Goal: Task Accomplishment & Management: Manage account settings

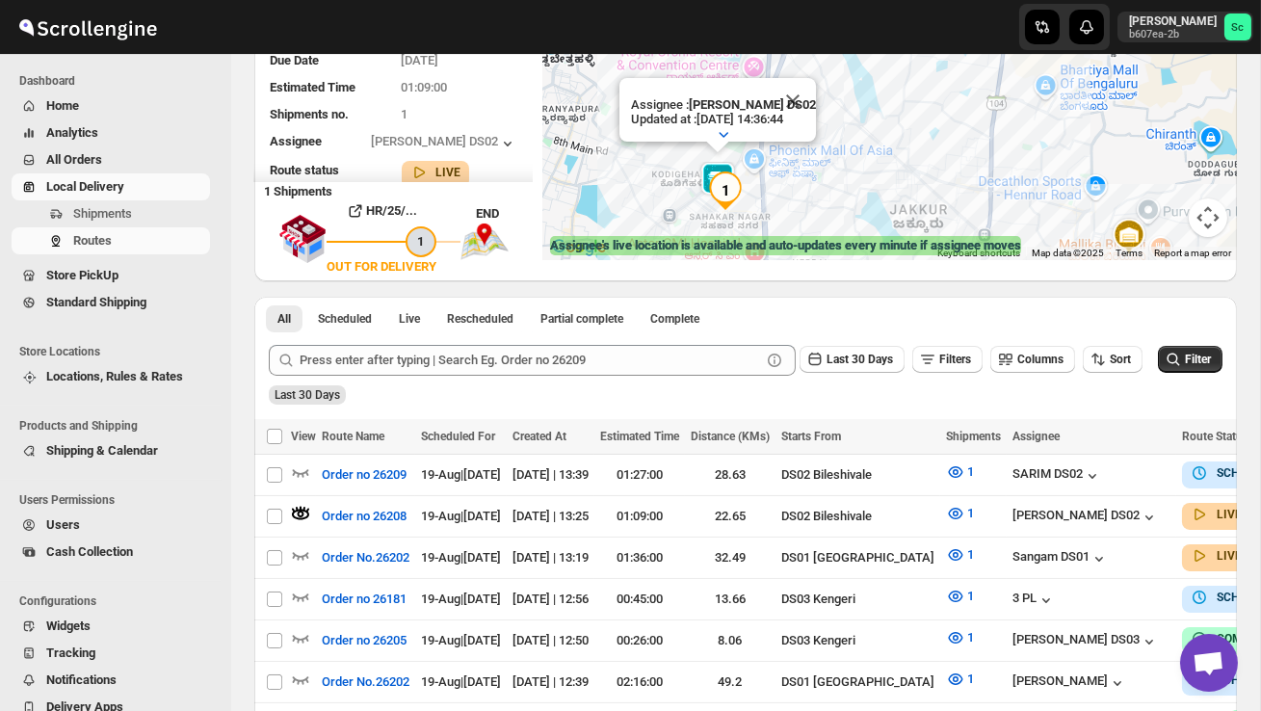
scroll to position [212, 0]
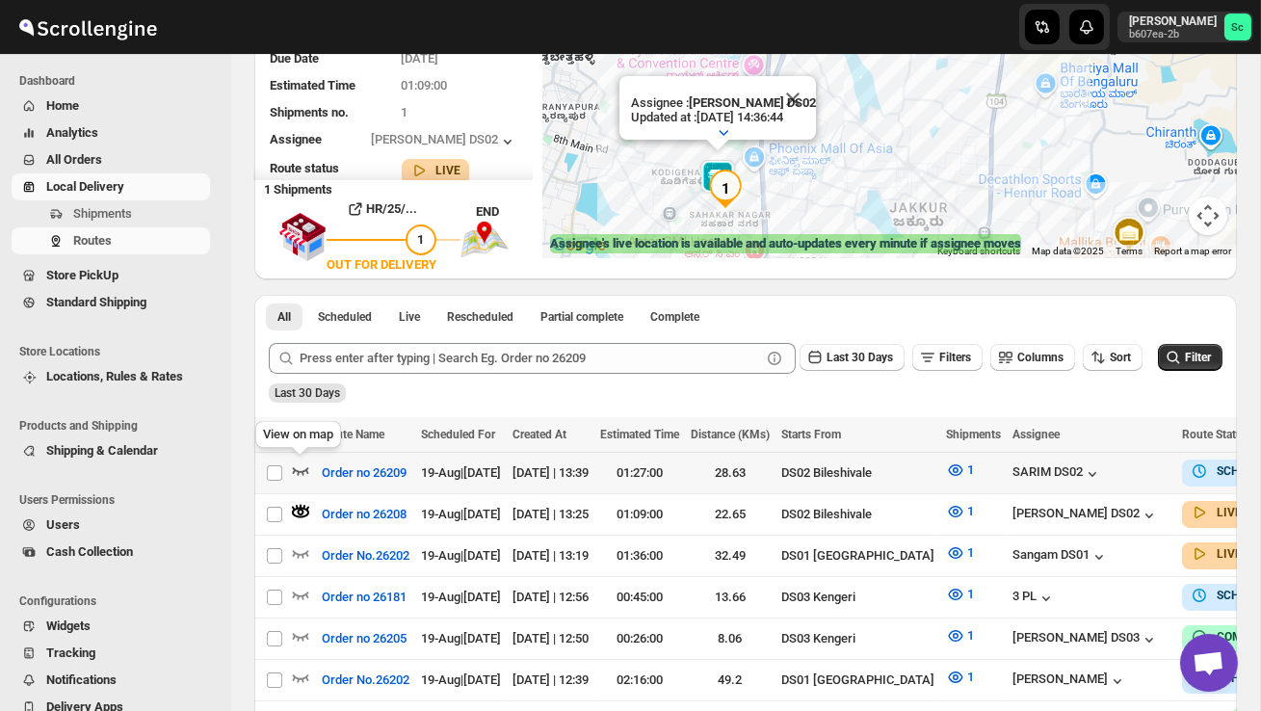
click at [297, 466] on icon "button" at bounding box center [300, 470] width 19 height 19
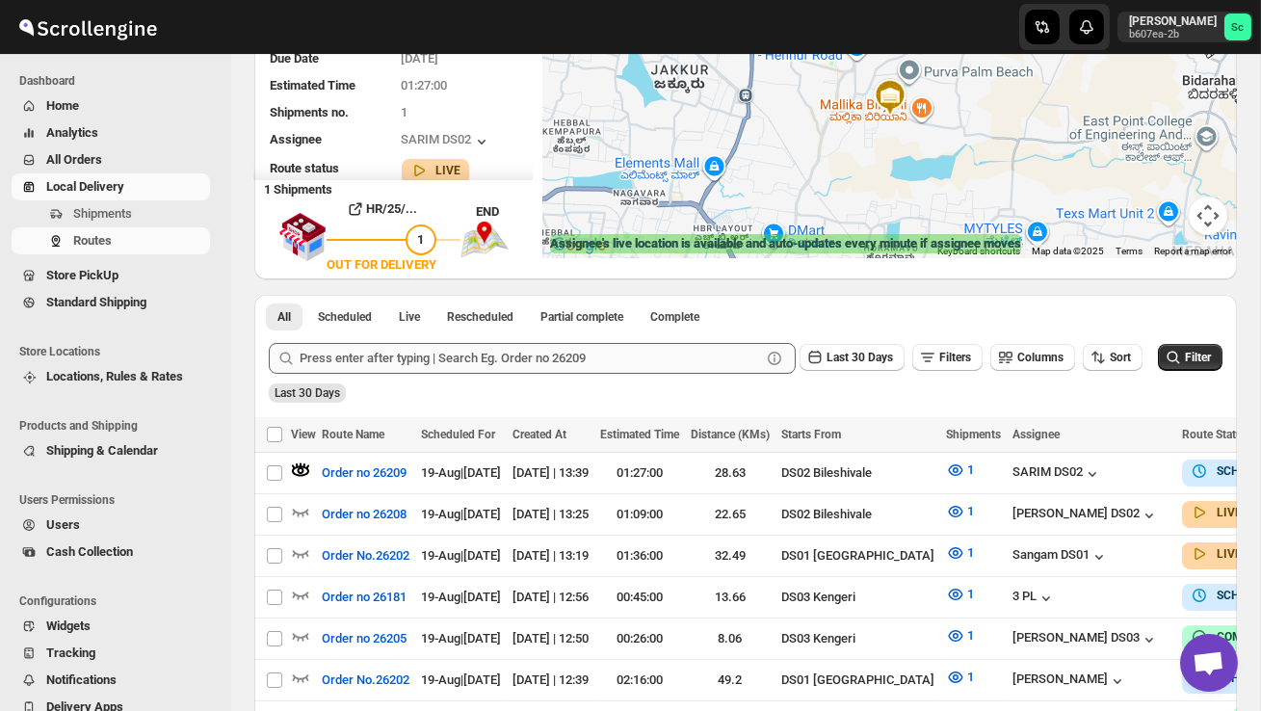
scroll to position [0, 0]
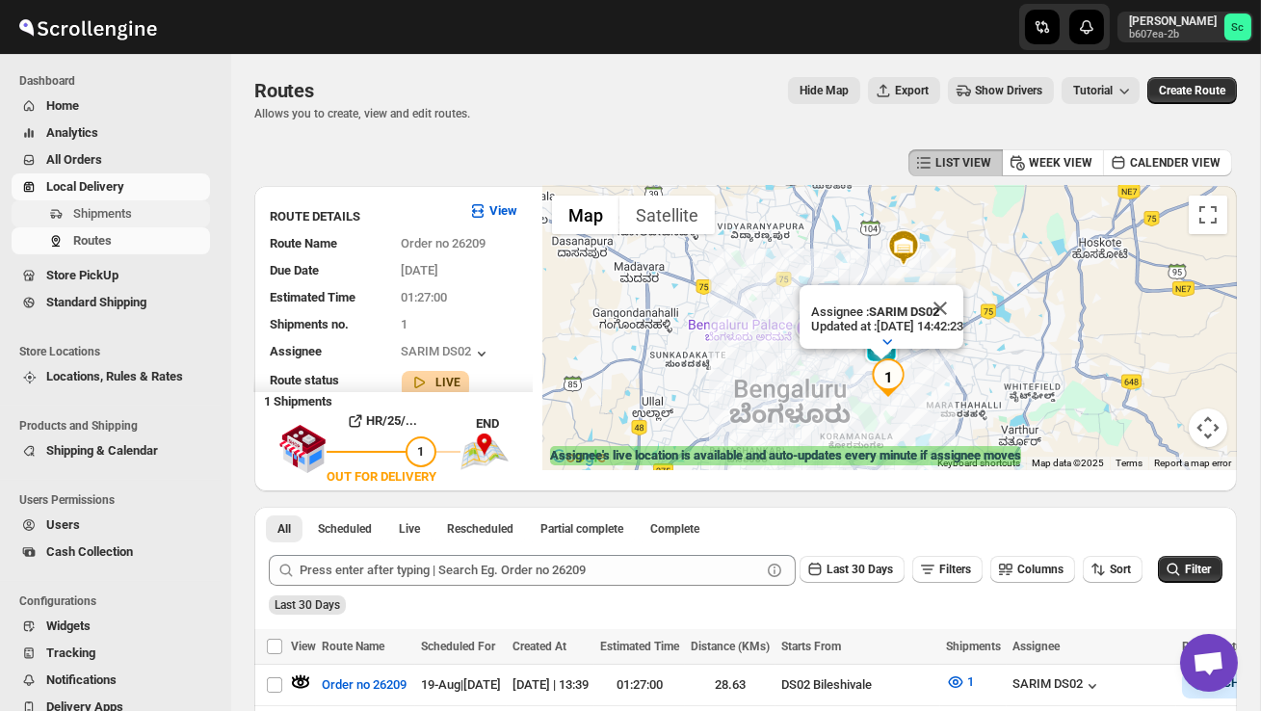
click at [128, 220] on span "Shipments" at bounding box center [102, 213] width 59 height 14
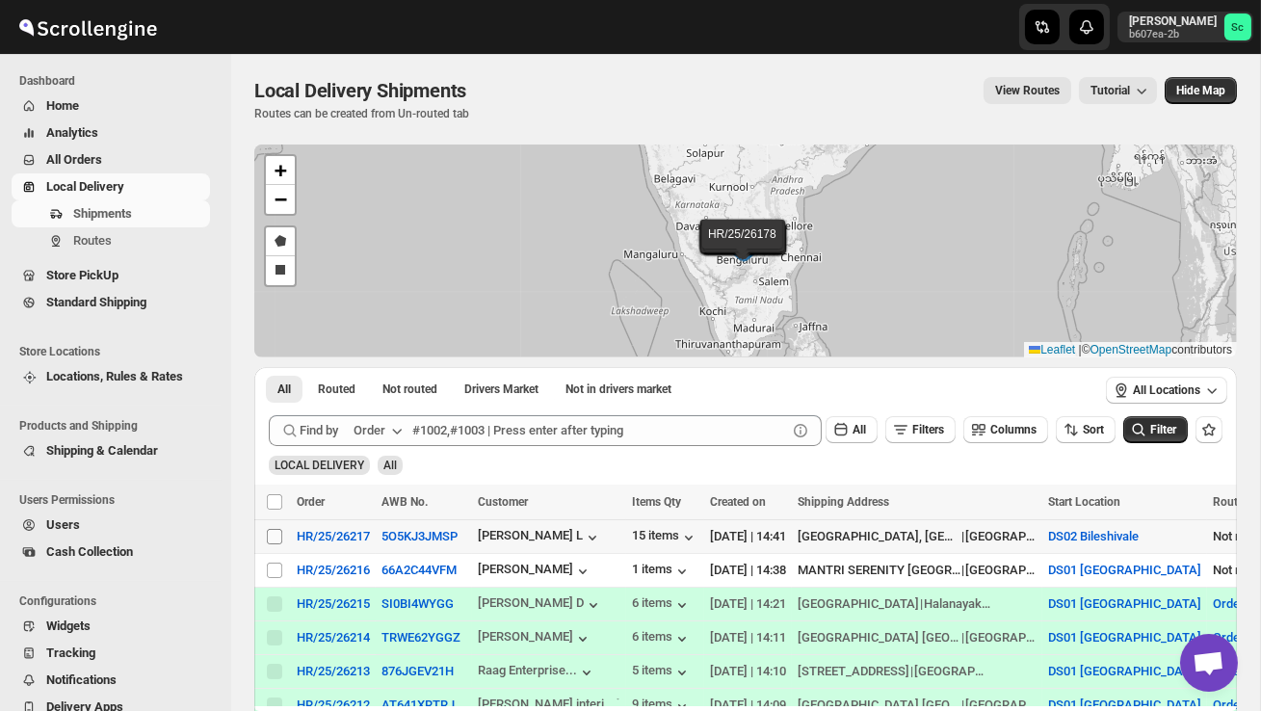
click at [272, 536] on input "Select shipment" at bounding box center [274, 536] width 15 height 15
checkbox input "true"
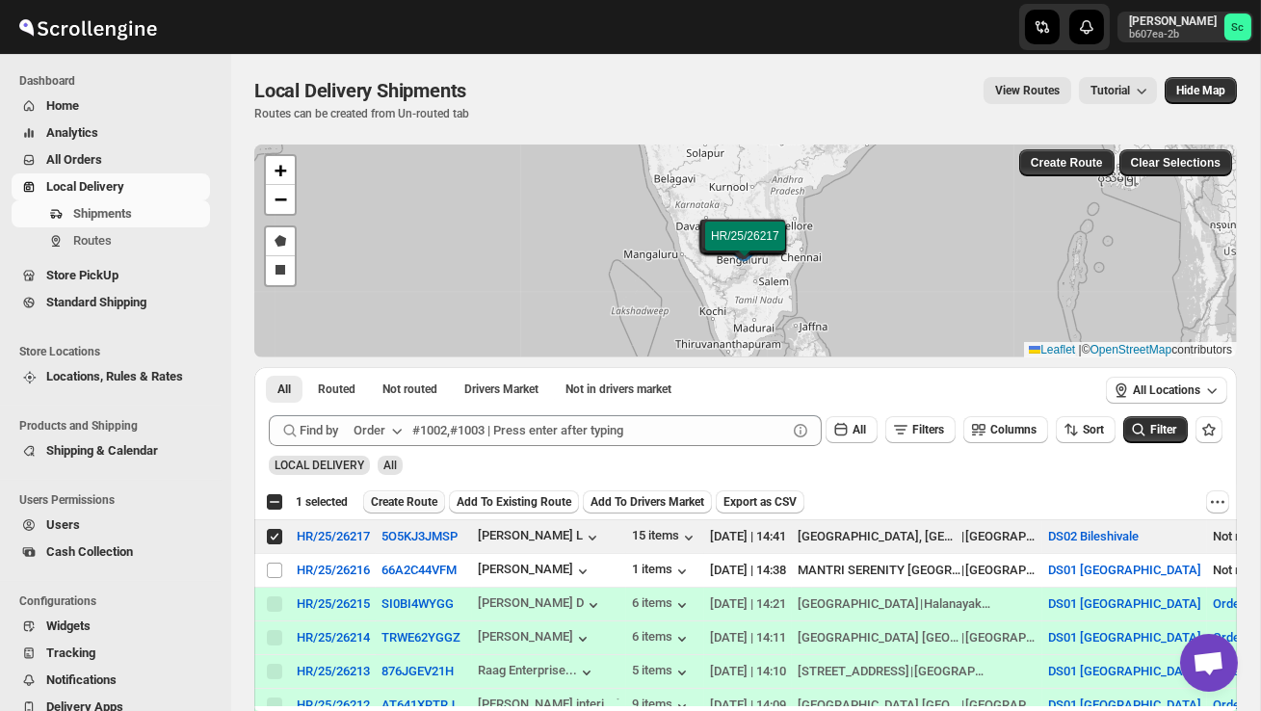
click at [417, 503] on span "Create Route" at bounding box center [404, 501] width 66 height 15
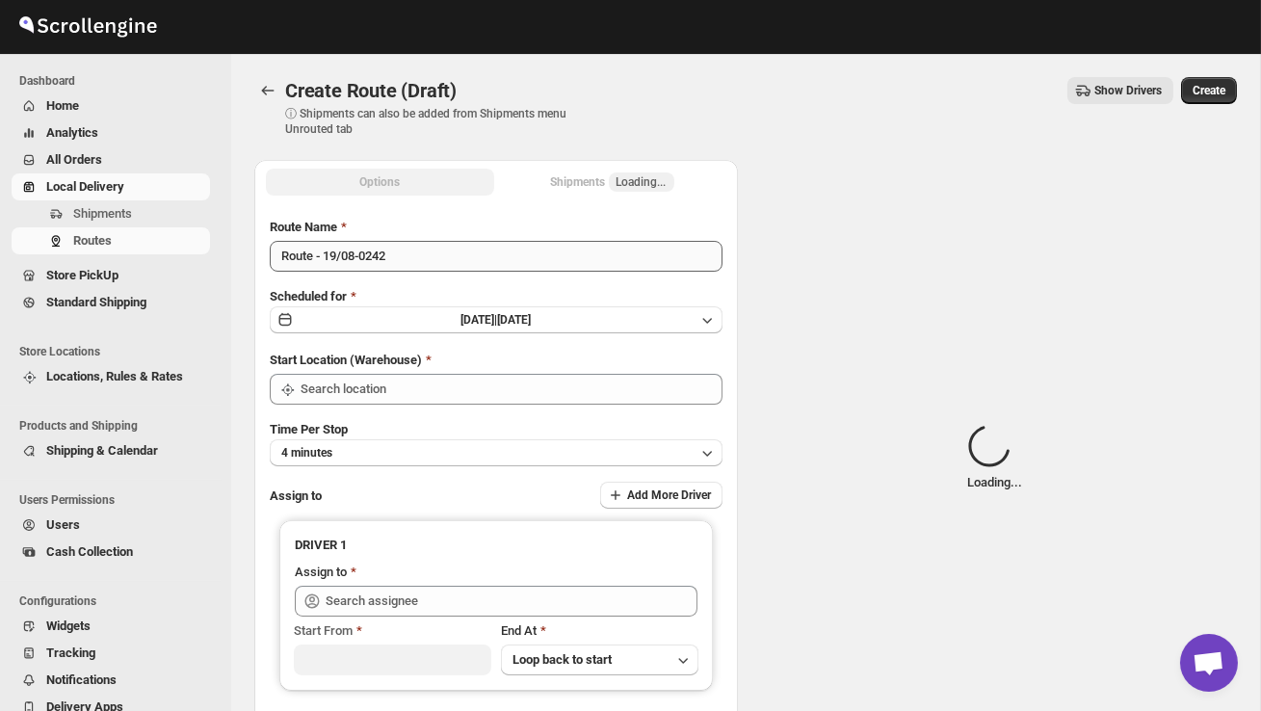
type input "DS02 Bileshivale"
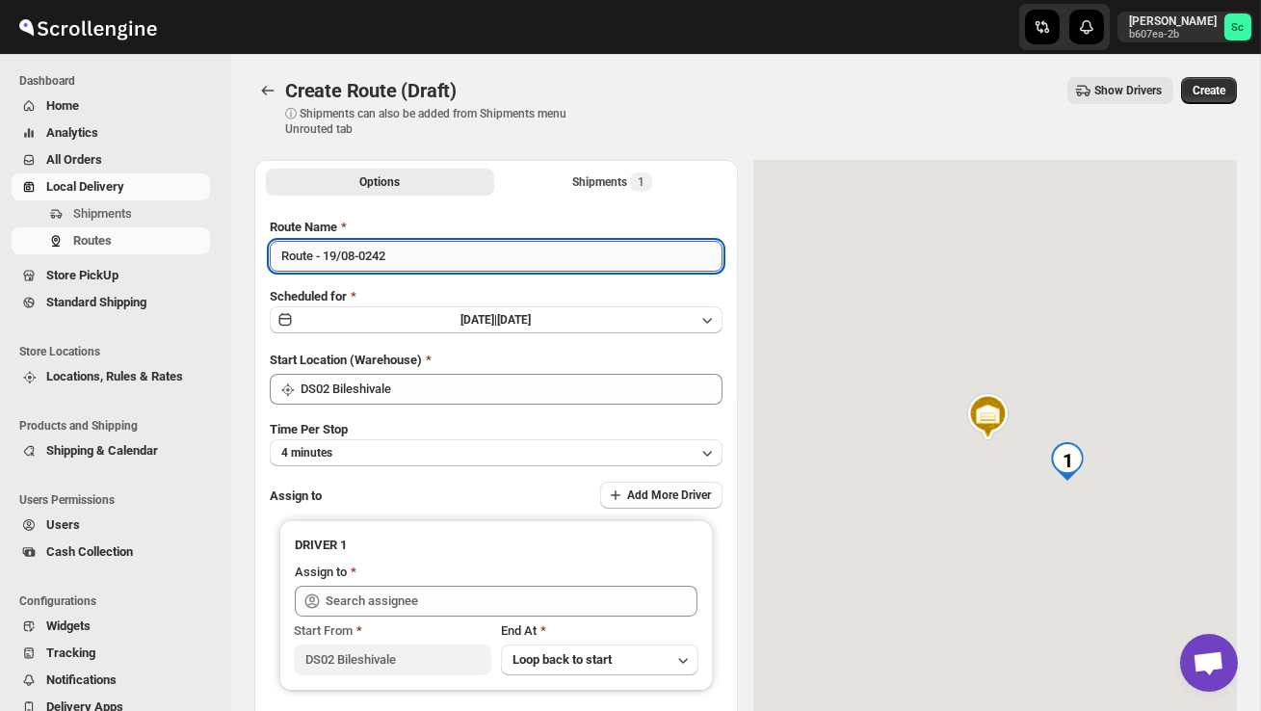
click at [405, 260] on input "Route - 19/08-0242" at bounding box center [496, 256] width 453 height 31
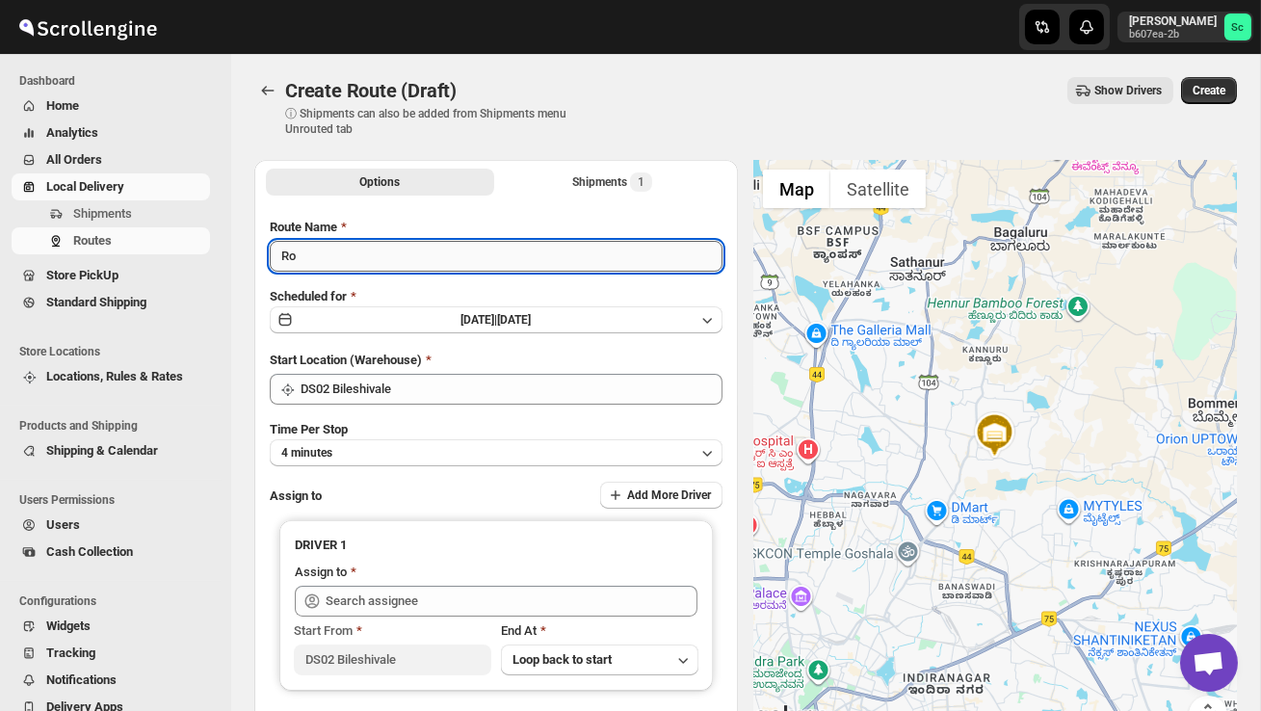
type input "R"
type input "Order no 26217"
click at [385, 455] on button "4 minutes" at bounding box center [496, 452] width 453 height 27
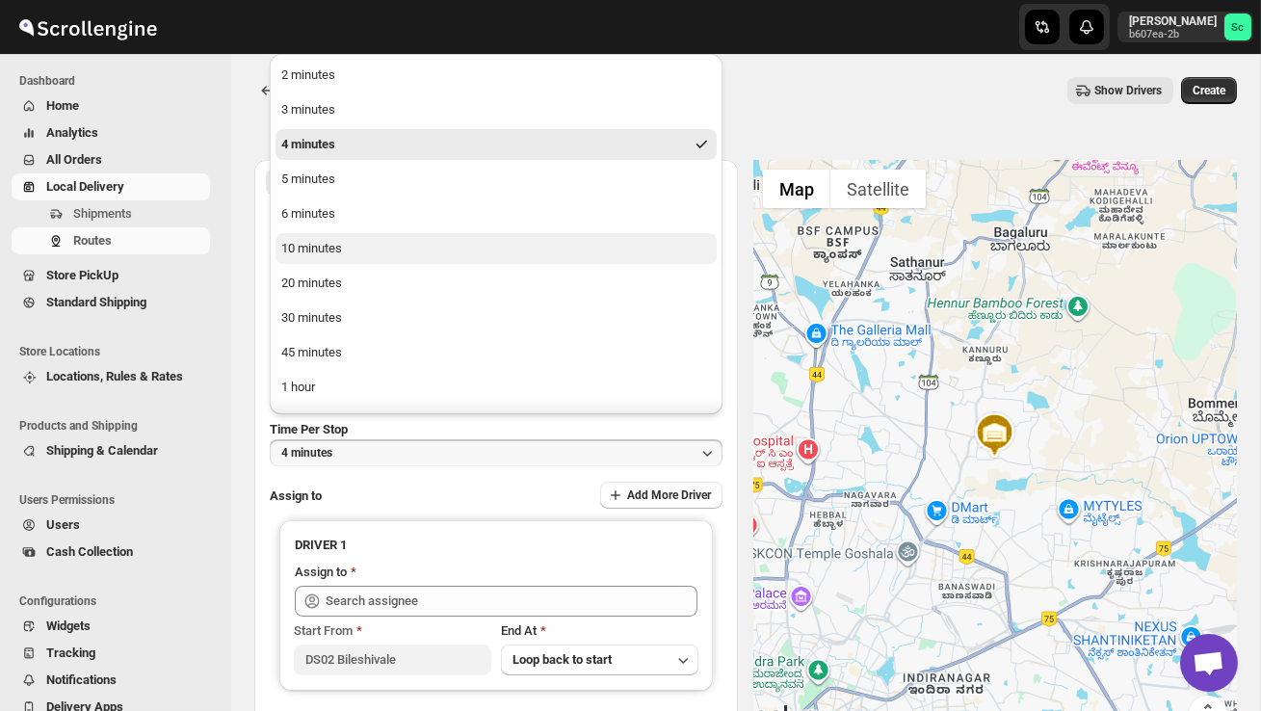
click at [330, 259] on button "10 minutes" at bounding box center [496, 248] width 441 height 31
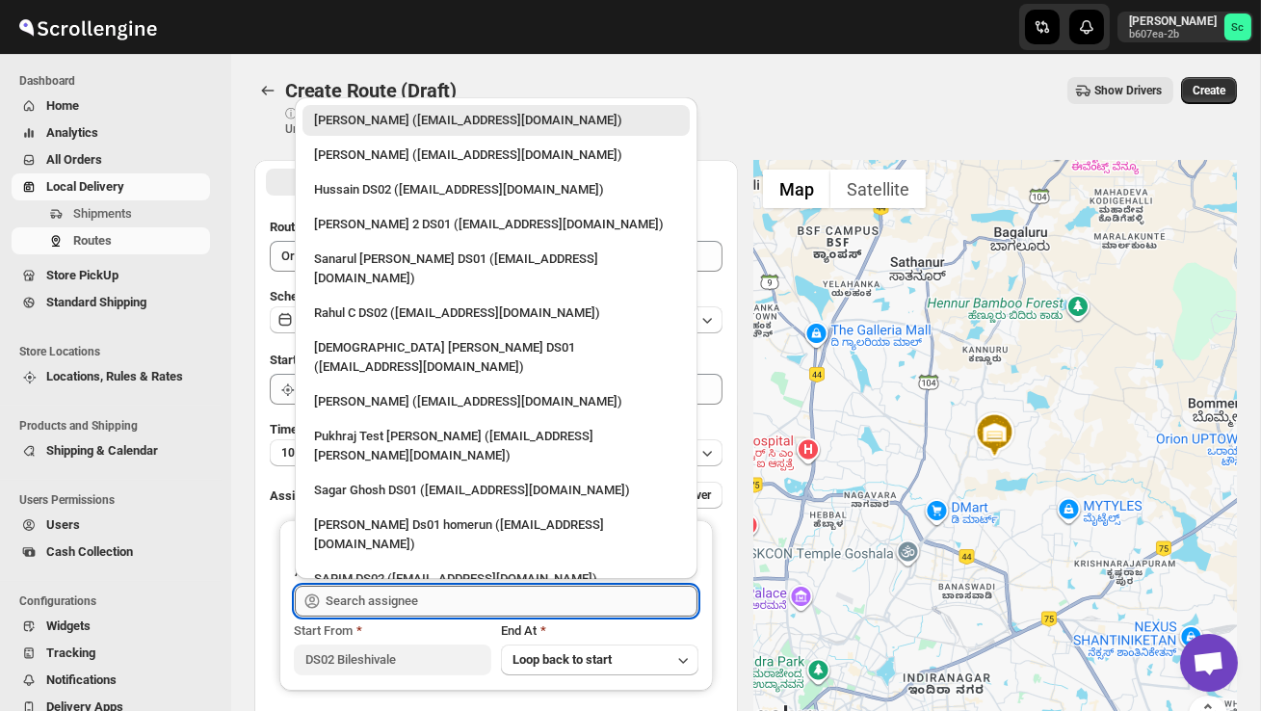
click at [426, 594] on input "text" at bounding box center [512, 601] width 372 height 31
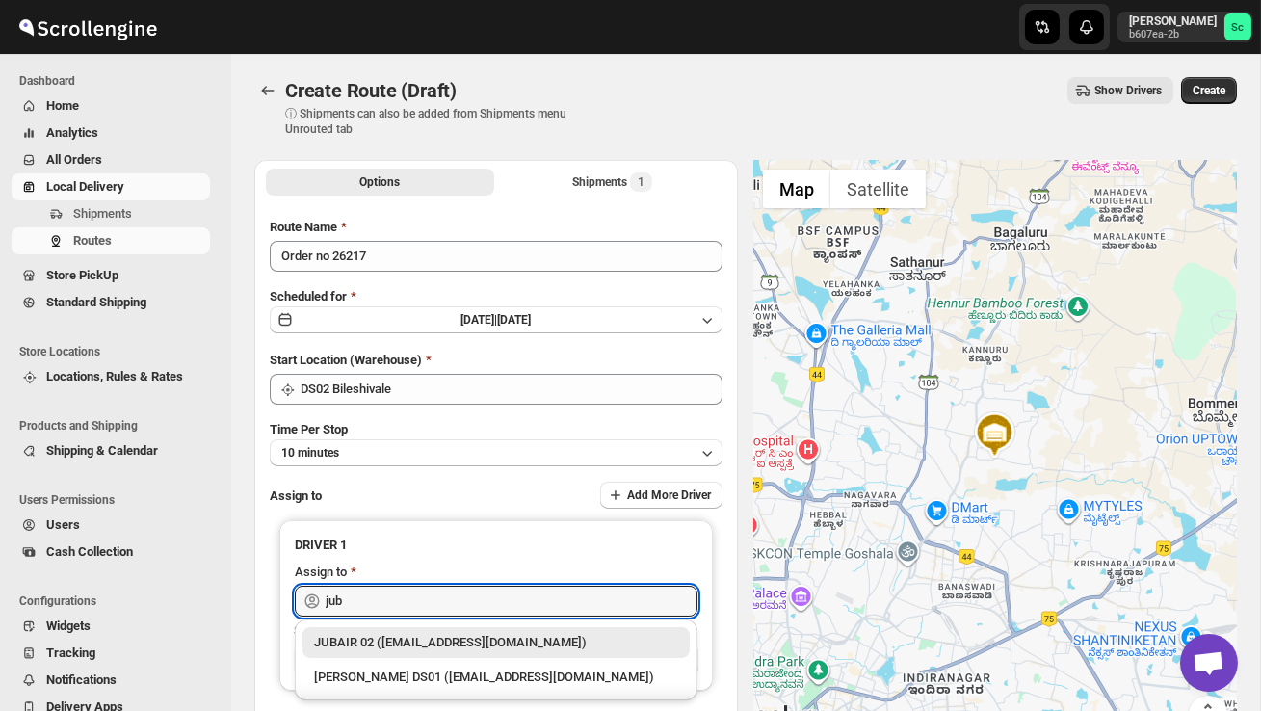
click at [476, 647] on div "JUBAIR 02 ([EMAIL_ADDRESS][DOMAIN_NAME])" at bounding box center [496, 642] width 364 height 19
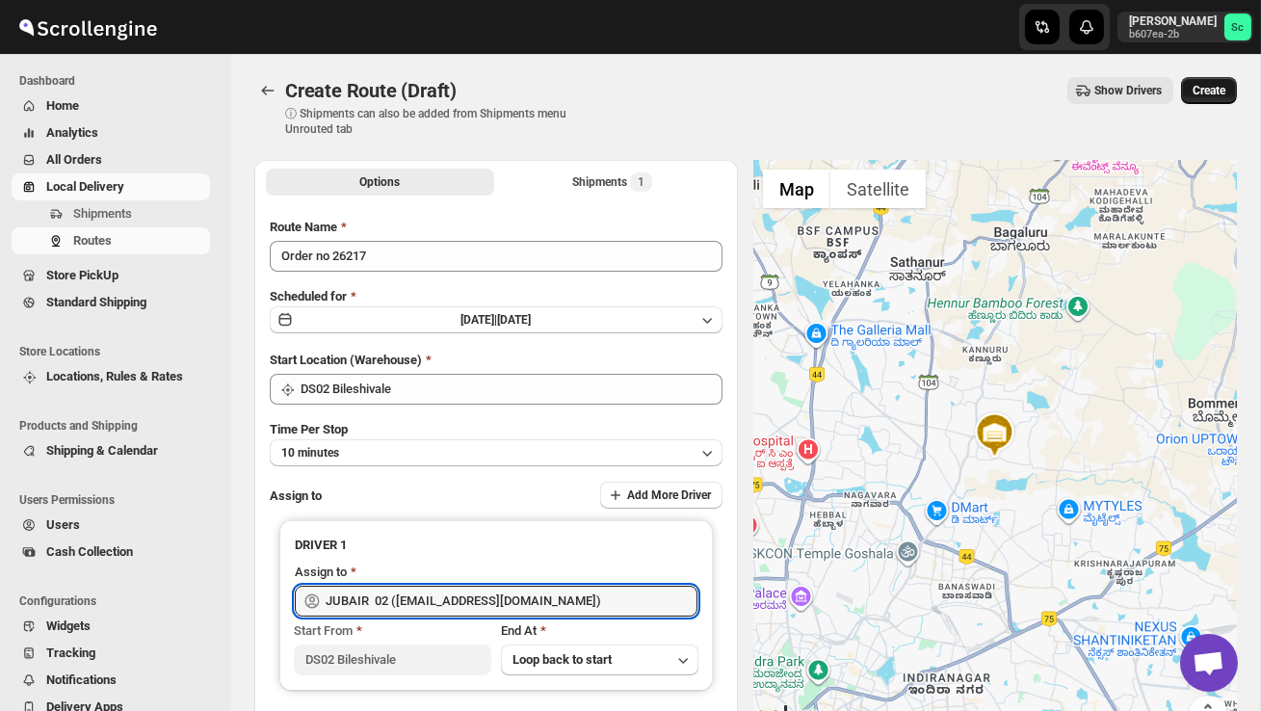
type input "JUBAIR 02 ([EMAIL_ADDRESS][DOMAIN_NAME])"
click at [1221, 91] on span "Create" at bounding box center [1209, 90] width 33 height 15
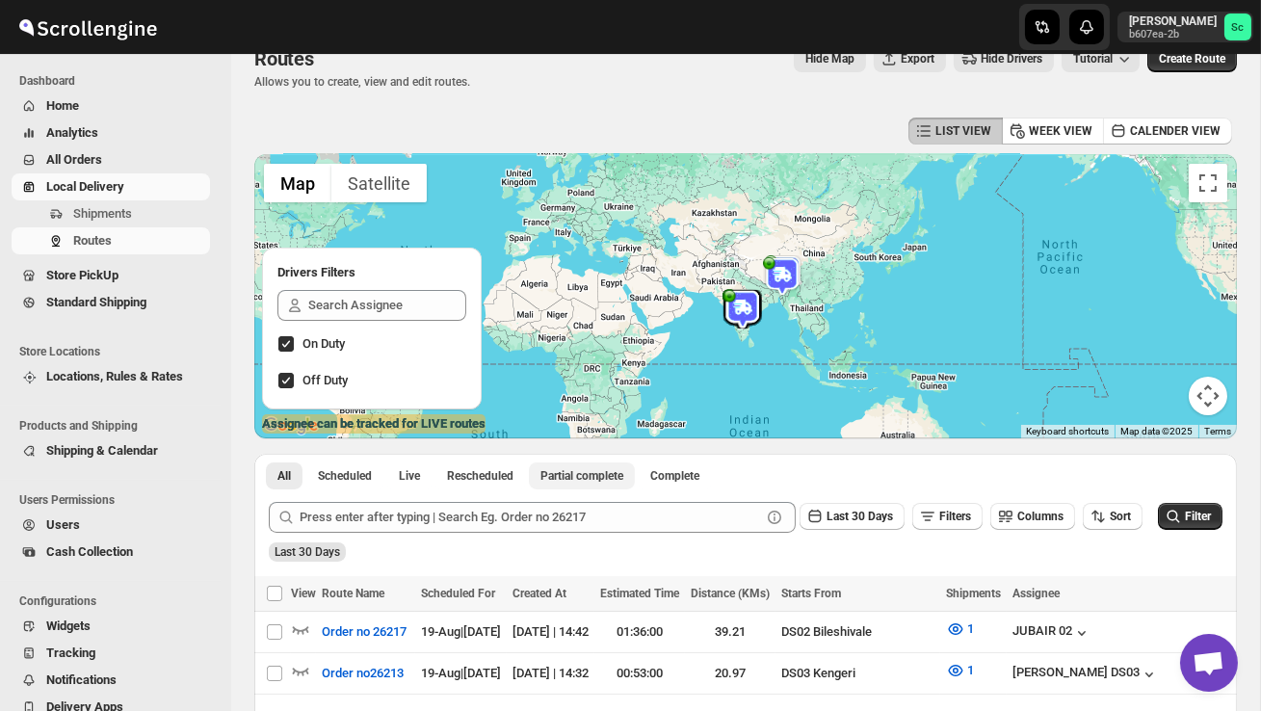
scroll to position [38, 0]
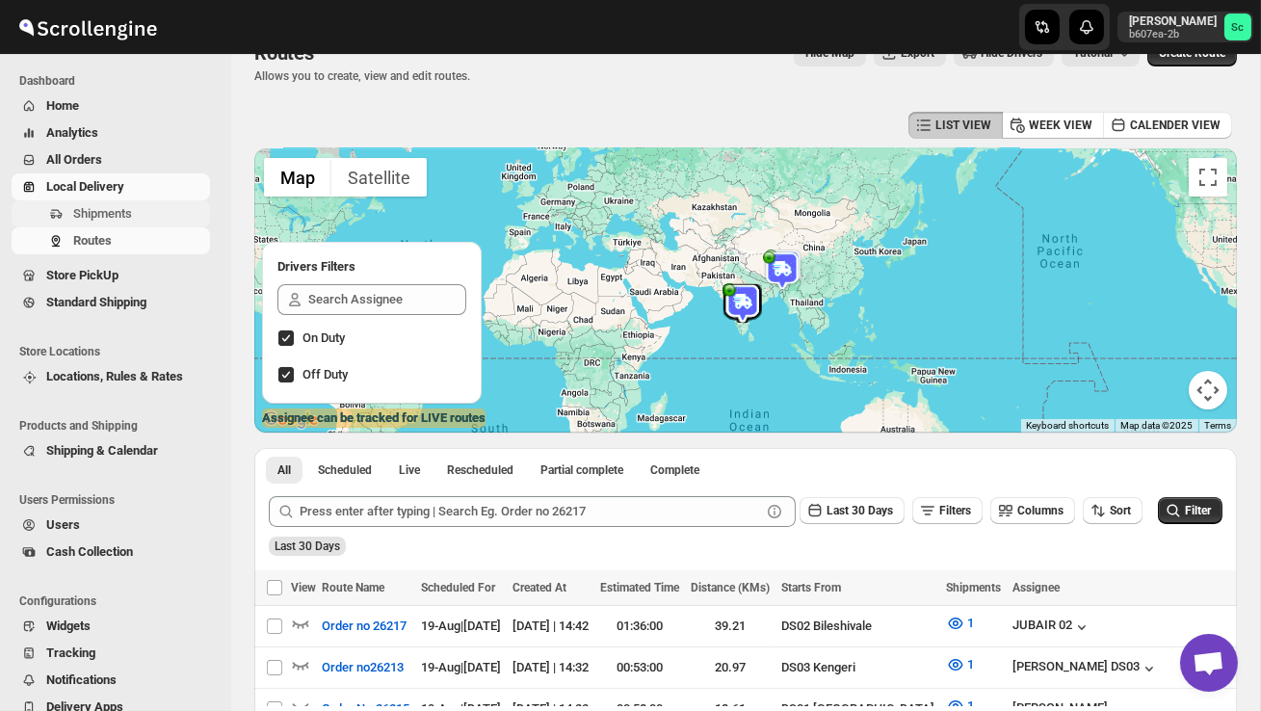
click at [101, 221] on span "Shipments" at bounding box center [139, 213] width 133 height 19
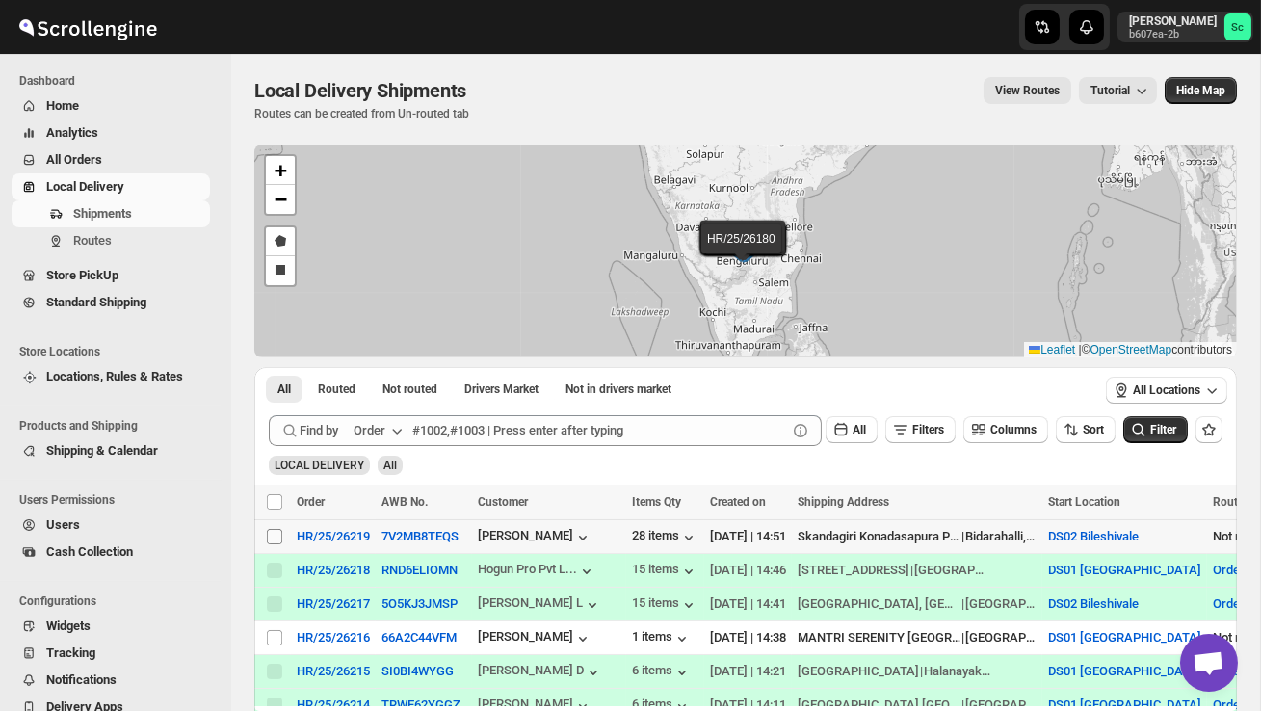
click at [278, 538] on input "Select shipment" at bounding box center [274, 536] width 15 height 15
checkbox input "true"
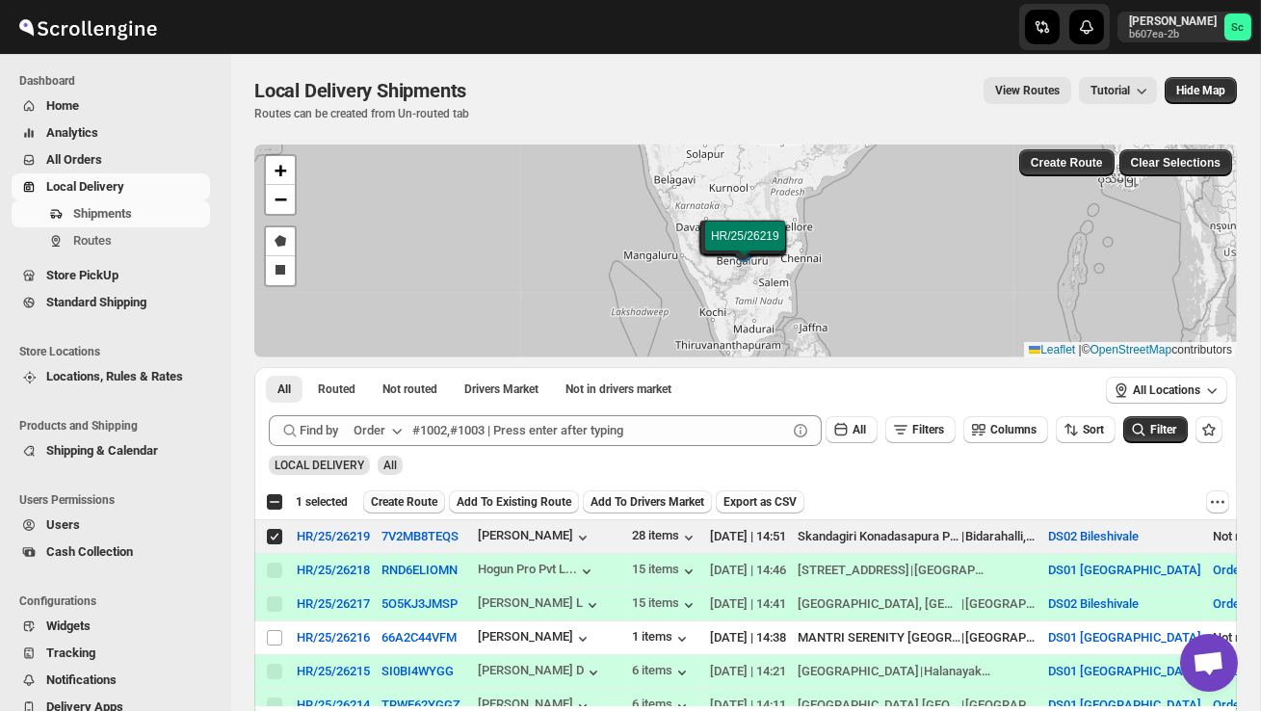
click at [404, 496] on span "Create Route" at bounding box center [404, 501] width 66 height 15
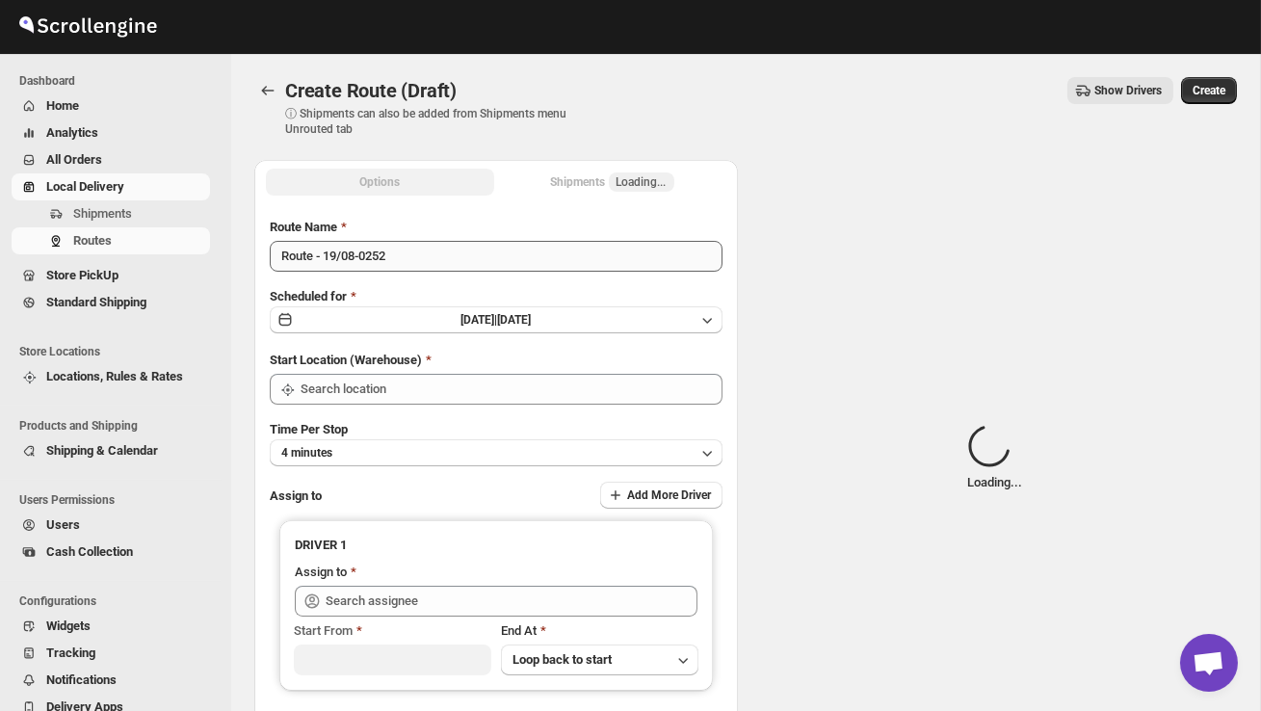
type input "DS02 Bileshivale"
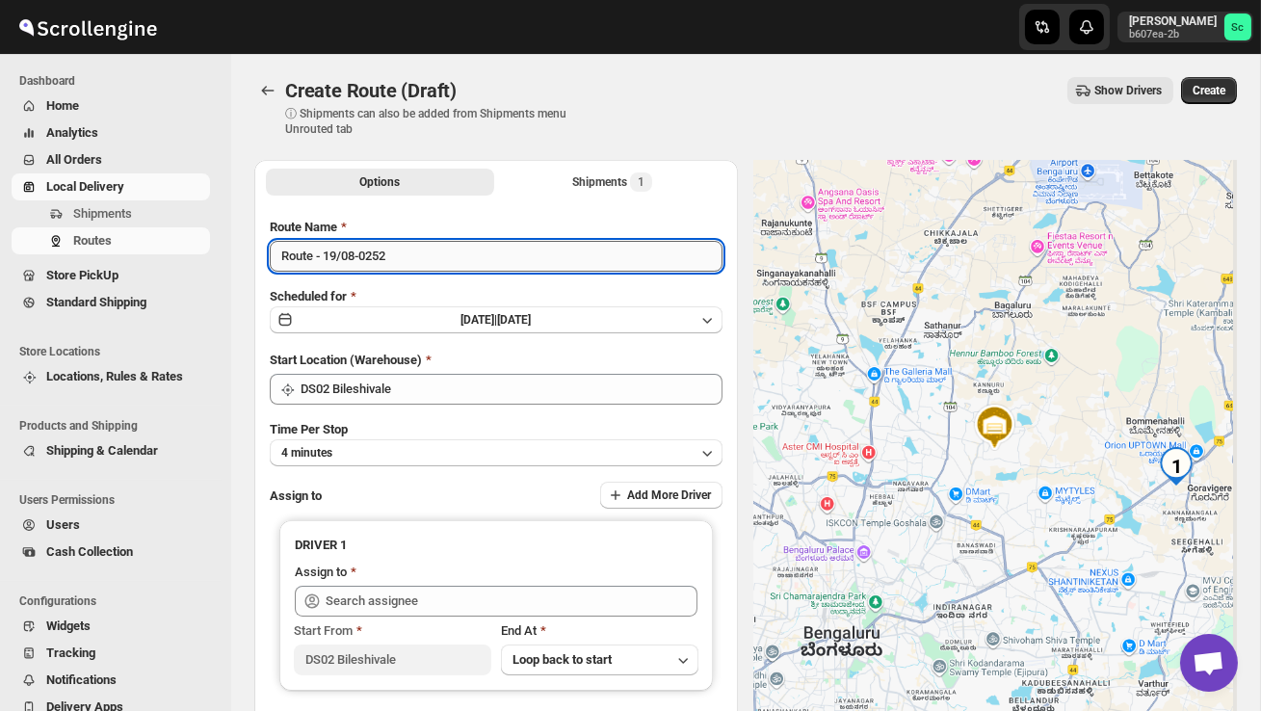
click at [418, 258] on input "Route - 19/08-0252" at bounding box center [496, 256] width 453 height 31
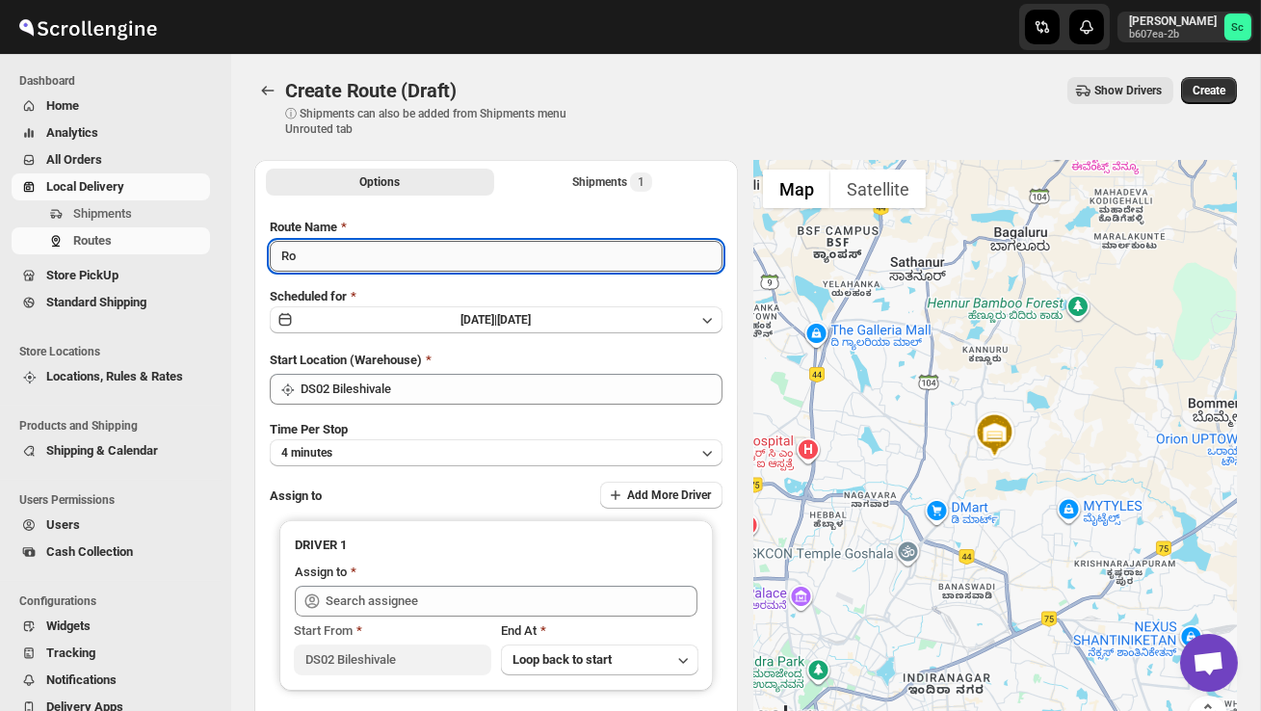
type input "R"
type input "Order no 26219"
click at [436, 442] on button "4 minutes" at bounding box center [496, 452] width 453 height 27
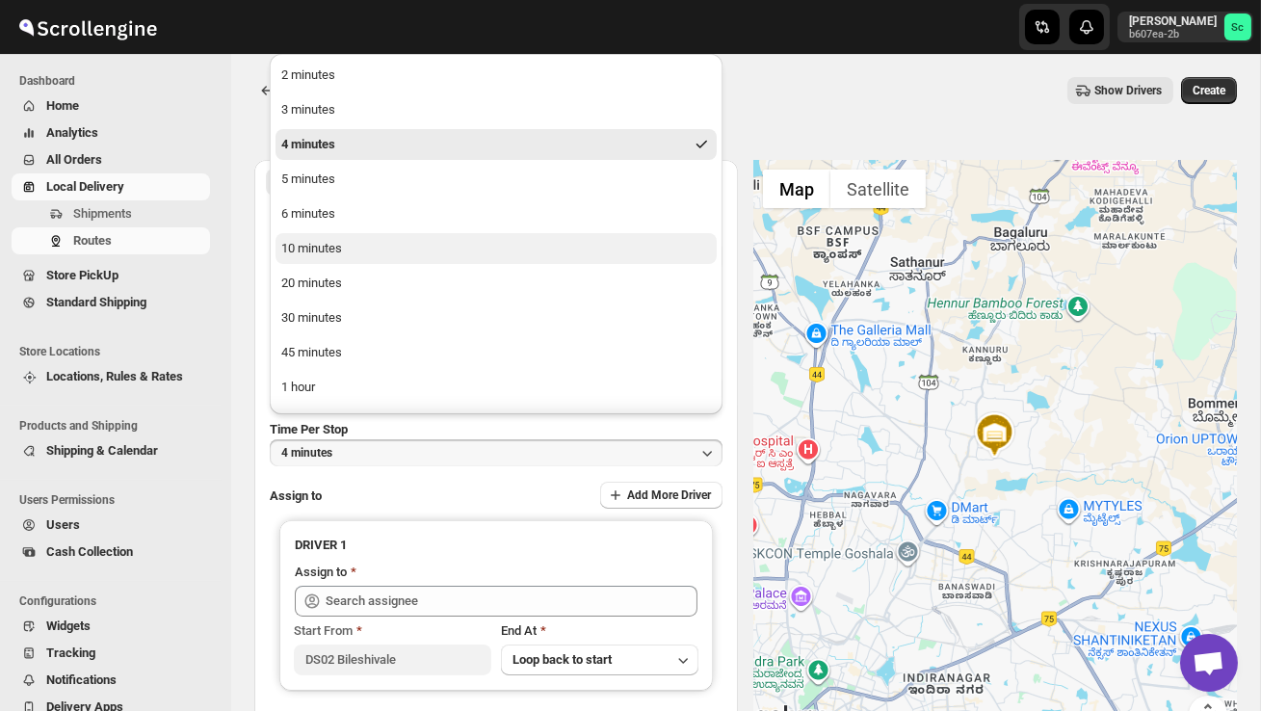
click at [370, 260] on button "10 minutes" at bounding box center [496, 248] width 441 height 31
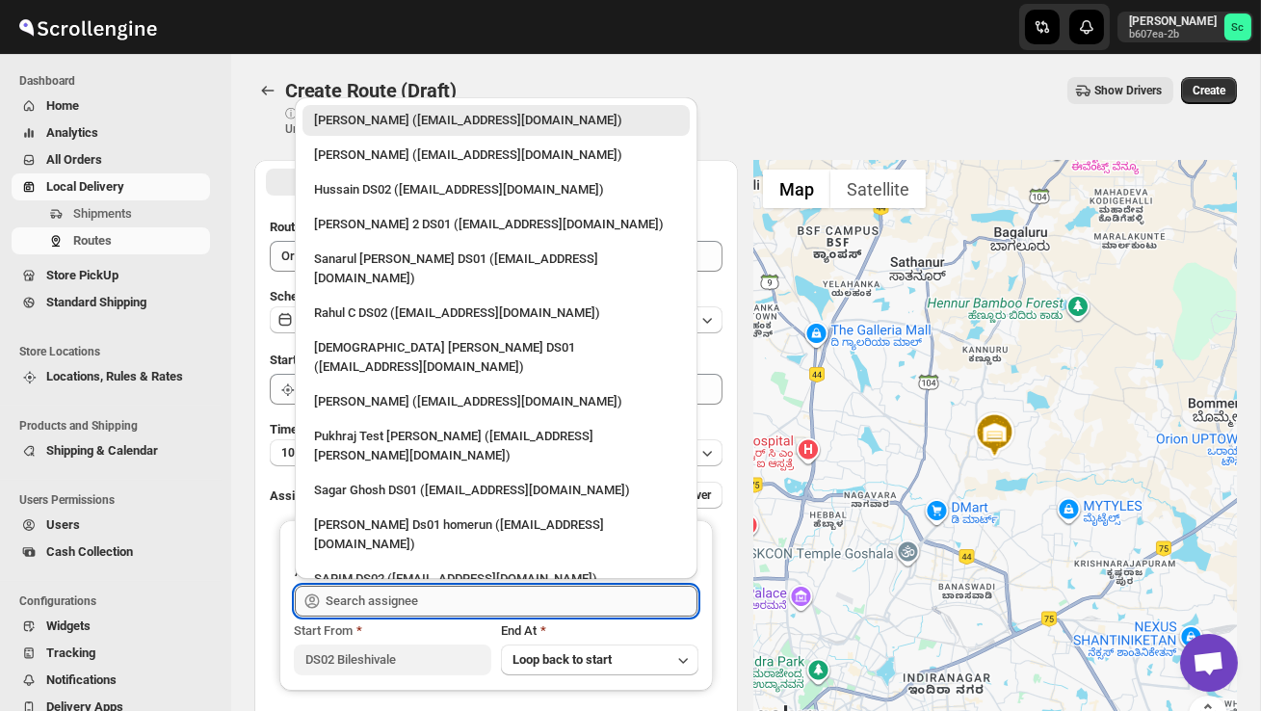
click at [377, 596] on input "text" at bounding box center [512, 601] width 372 height 31
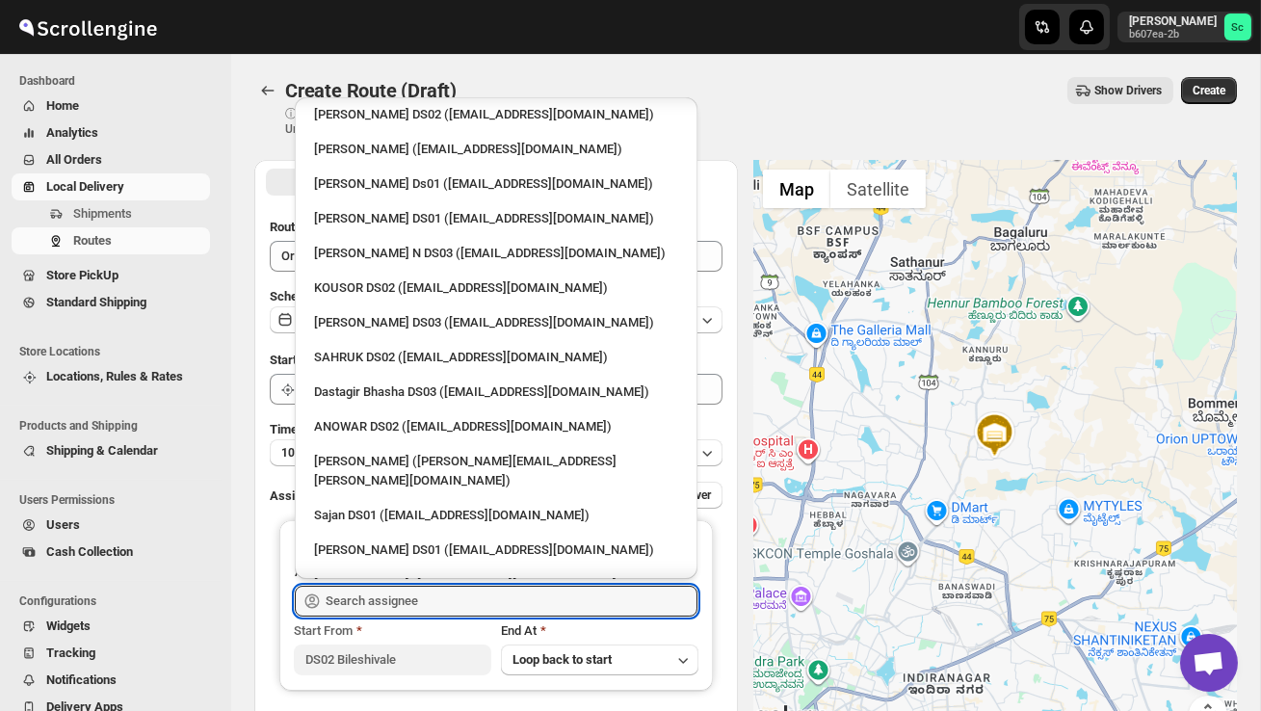
scroll to position [1645, 0]
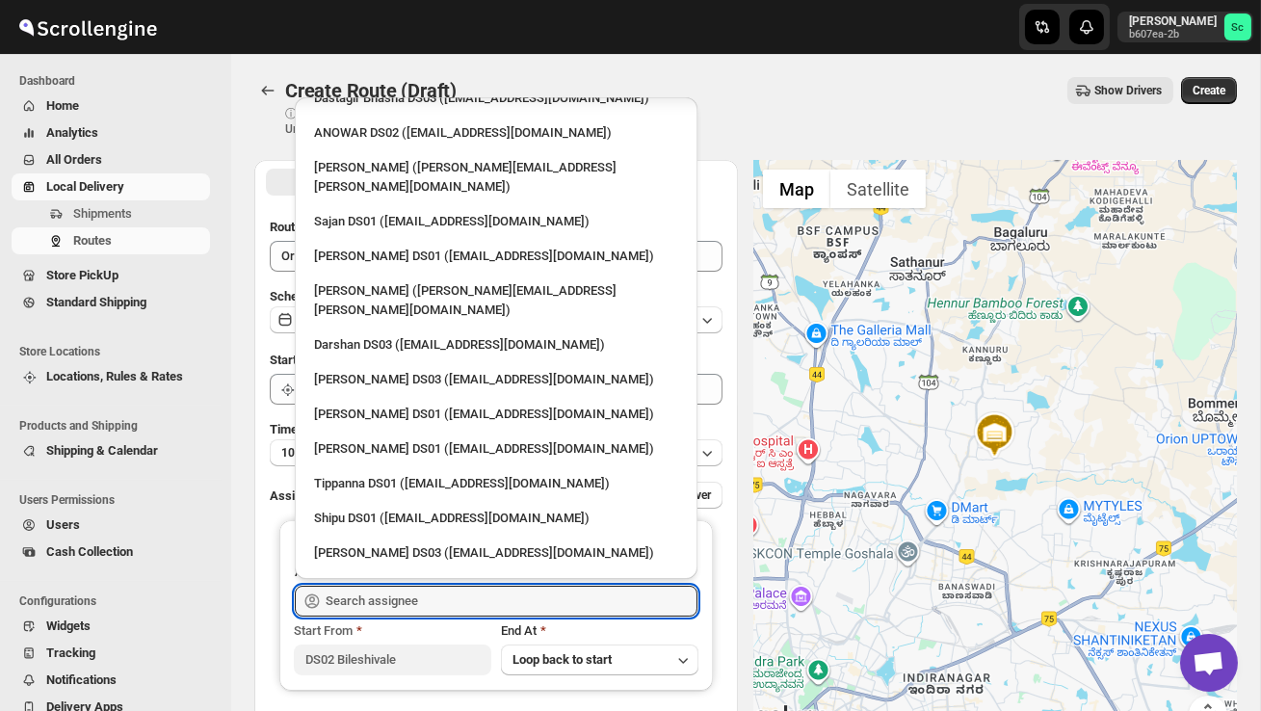
click at [434, 682] on div "[PERSON_NAME] DS02 ([EMAIL_ADDRESS][DOMAIN_NAME])" at bounding box center [496, 691] width 364 height 19
type input "[PERSON_NAME] DS02 ([EMAIL_ADDRESS][DOMAIN_NAME])"
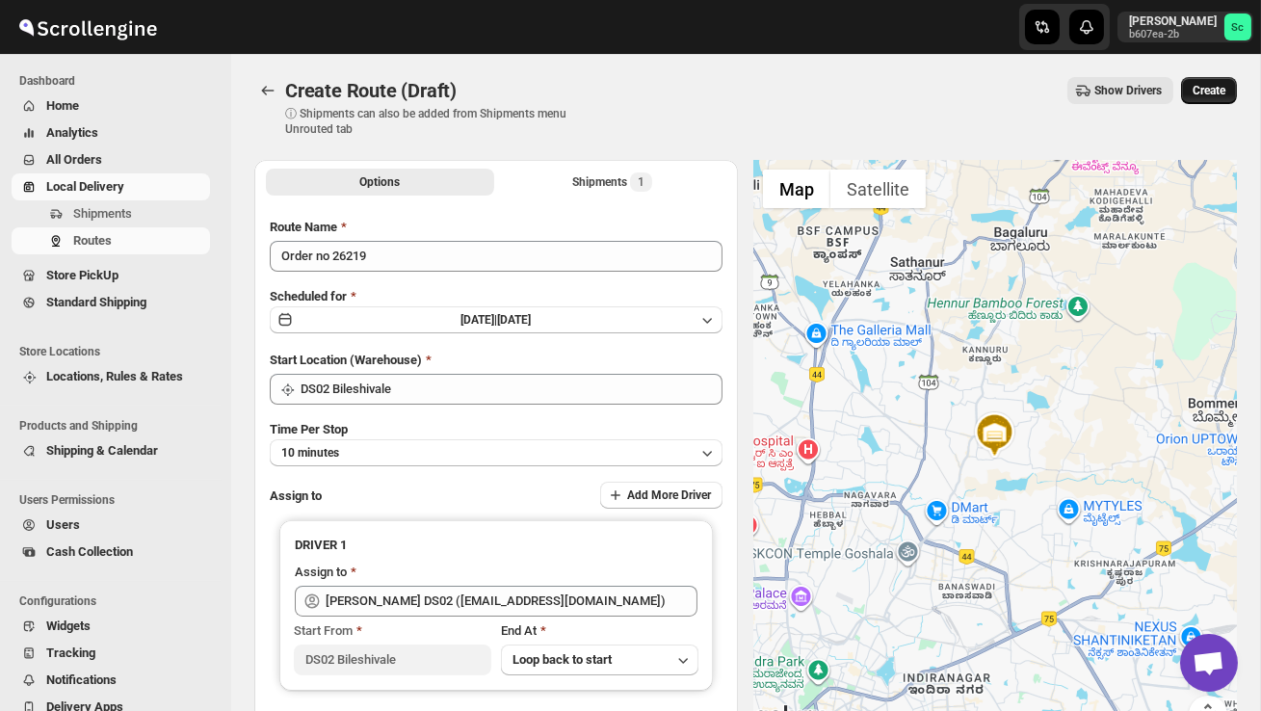
click at [1205, 93] on span "Create" at bounding box center [1209, 90] width 33 height 15
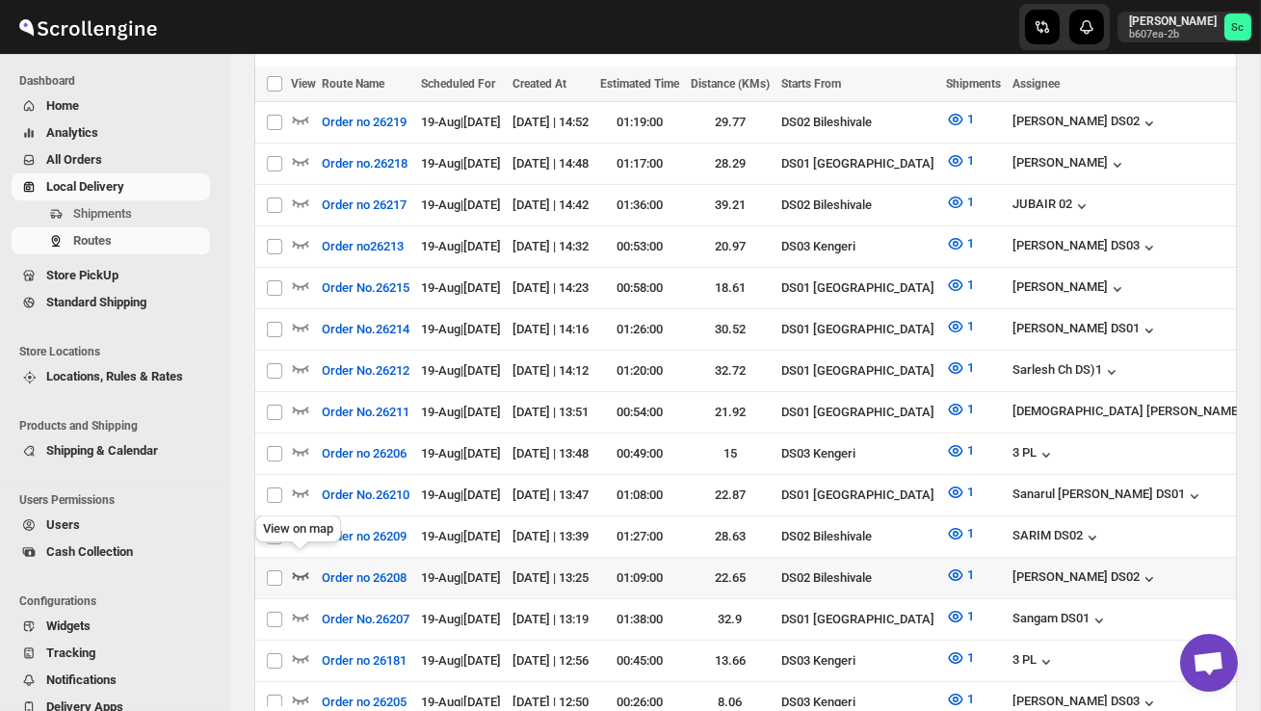
click at [301, 572] on icon "button" at bounding box center [301, 576] width 16 height 8
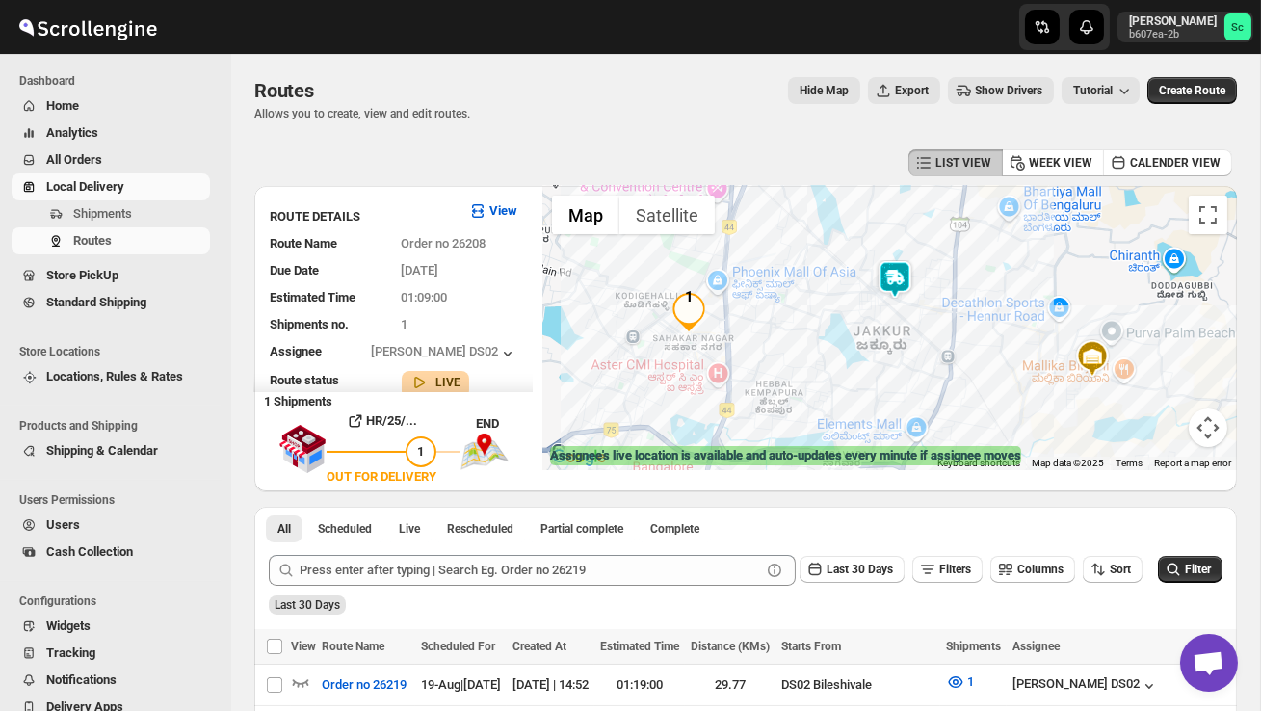
click at [907, 277] on img at bounding box center [895, 279] width 39 height 39
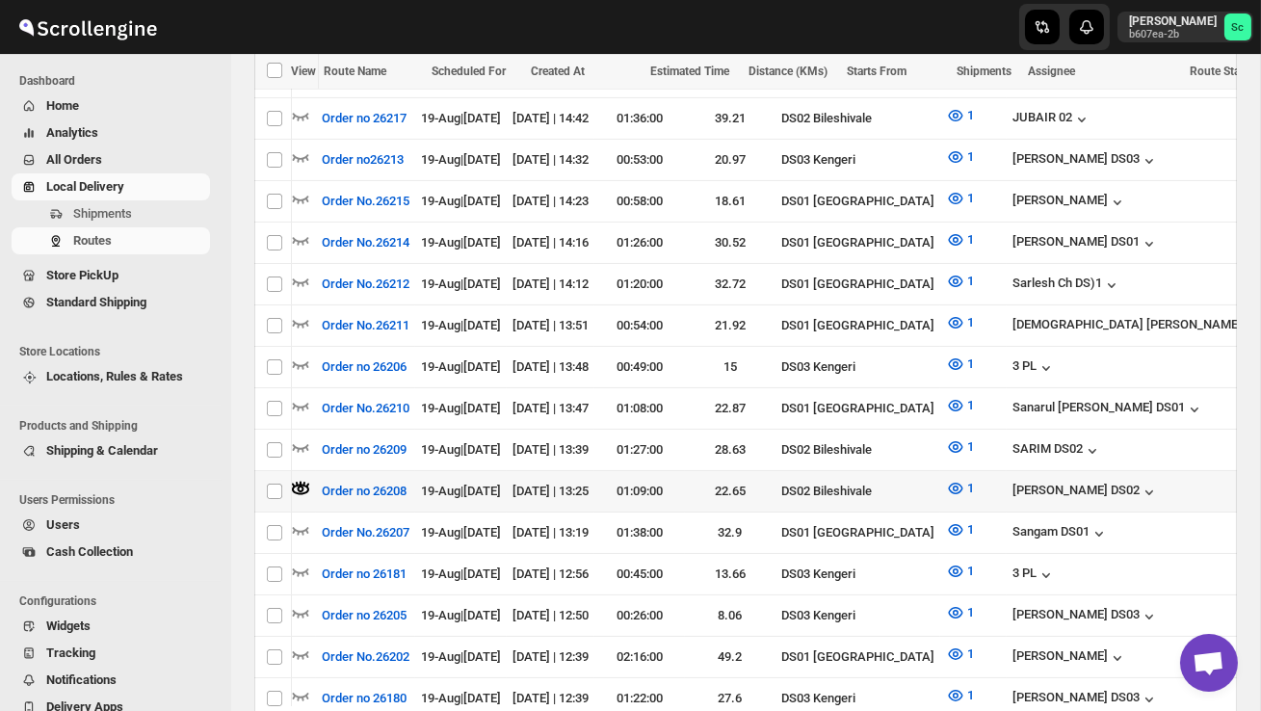
scroll to position [0, 299]
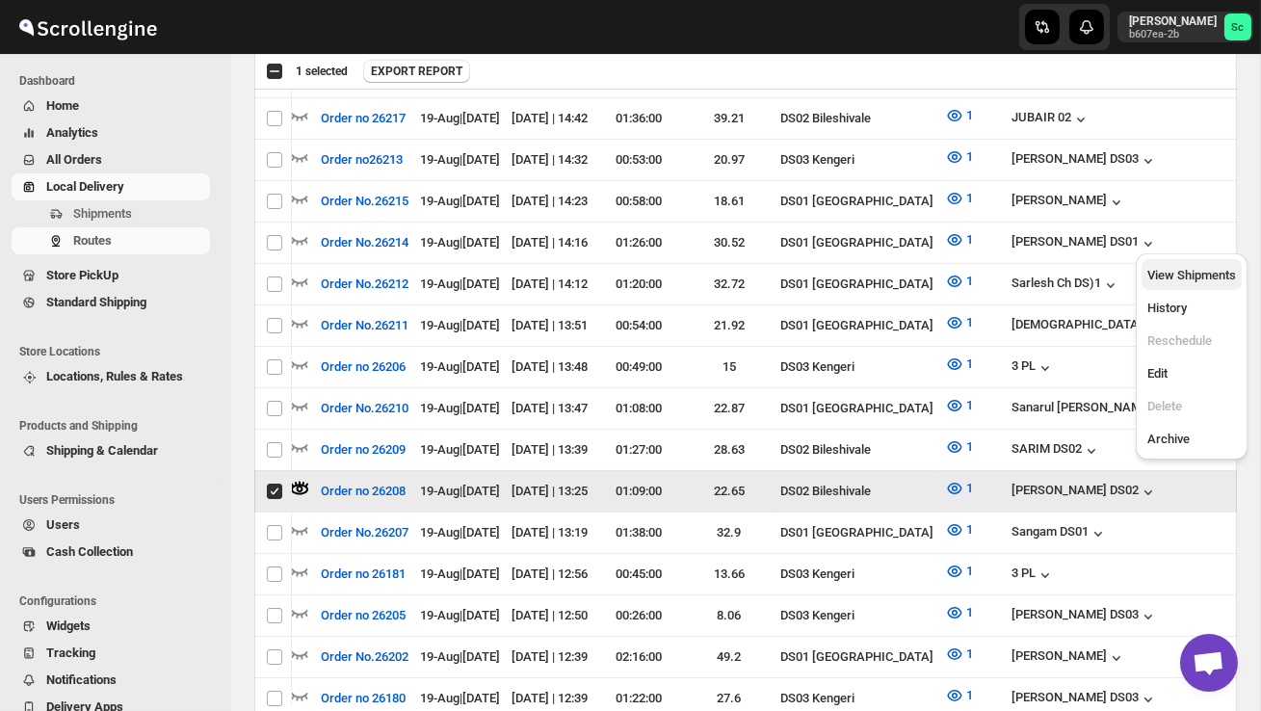
click at [1201, 280] on span "View Shipments" at bounding box center [1192, 275] width 89 height 14
checkbox input "false"
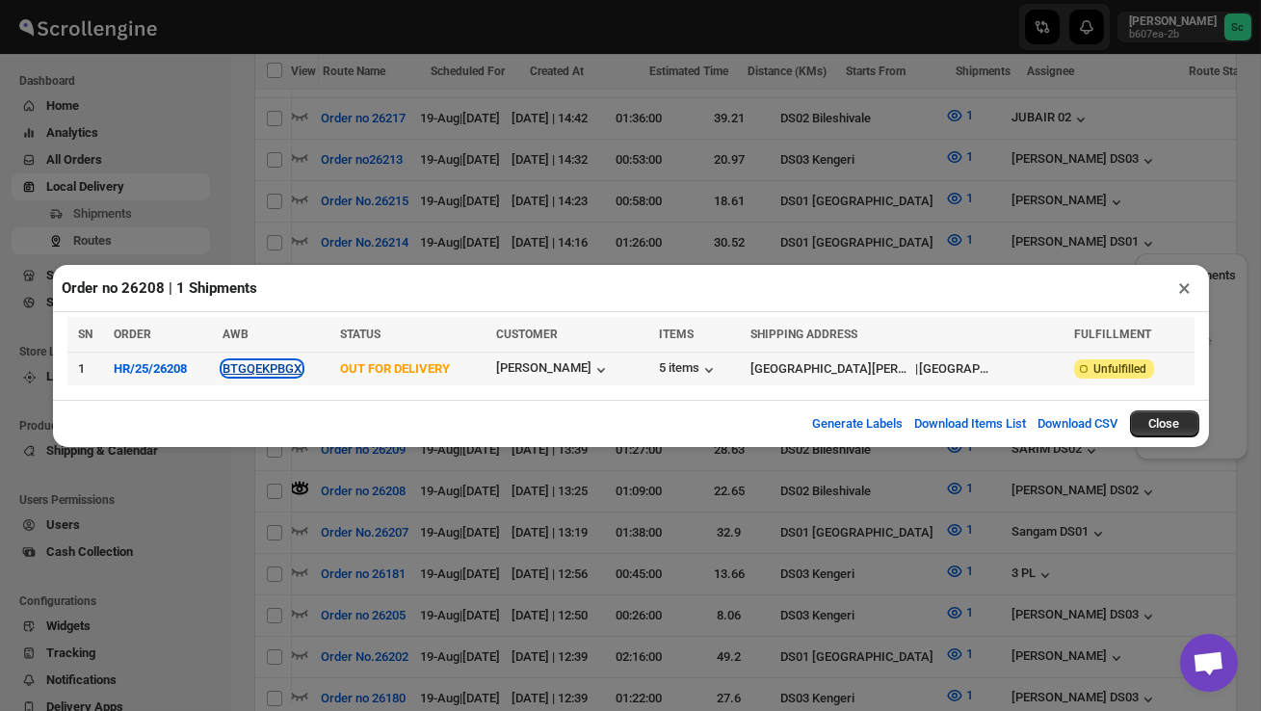
click at [290, 364] on button "BTGQEKPBGX" at bounding box center [262, 368] width 79 height 14
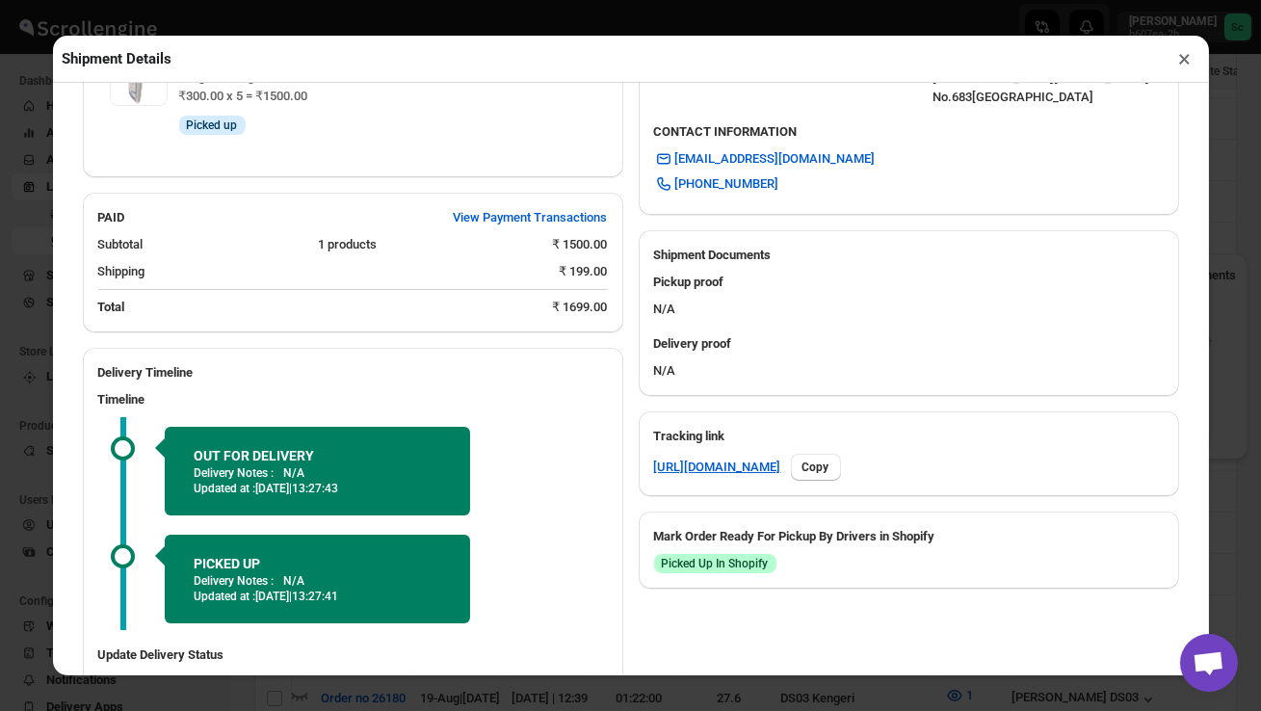
scroll to position [753, 0]
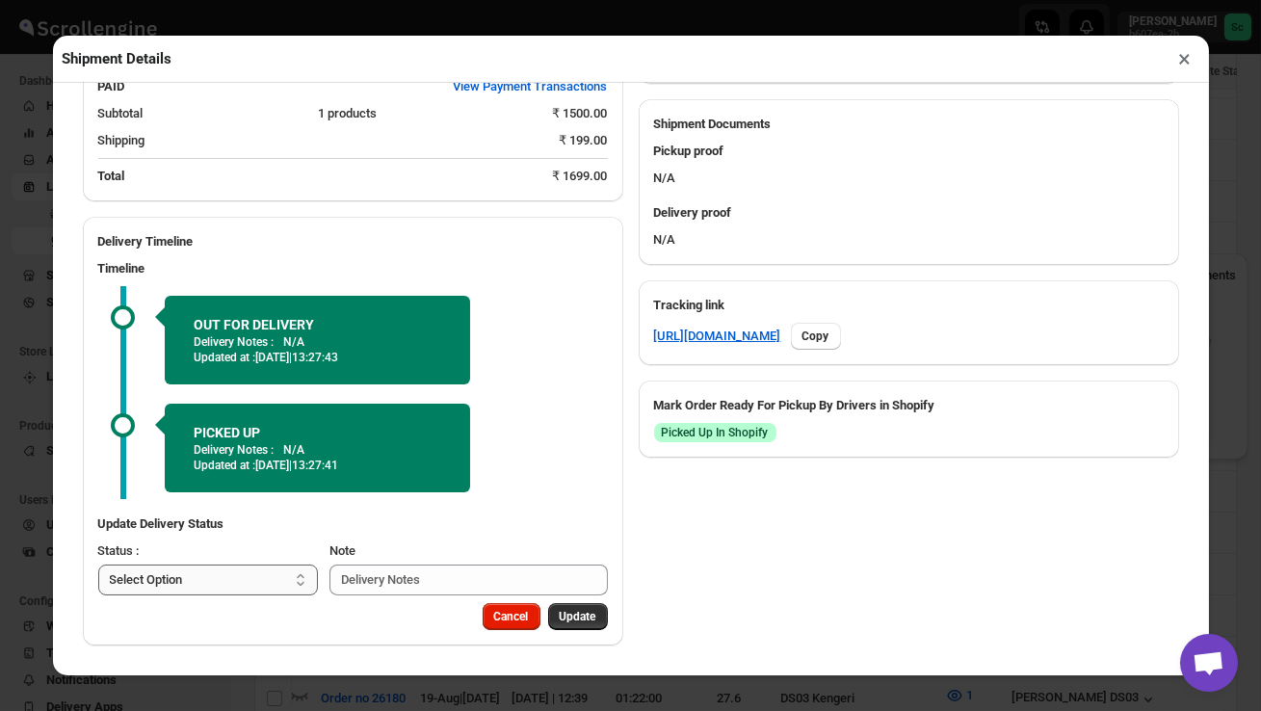
click at [266, 583] on select "Select Option PICKED UP OUT FOR DELIVERY RESCHEDULE DELIVERED CANCELLED" at bounding box center [208, 580] width 221 height 31
select select "DELIVERED"
click at [573, 616] on span "Update" at bounding box center [578, 616] width 37 height 15
select select
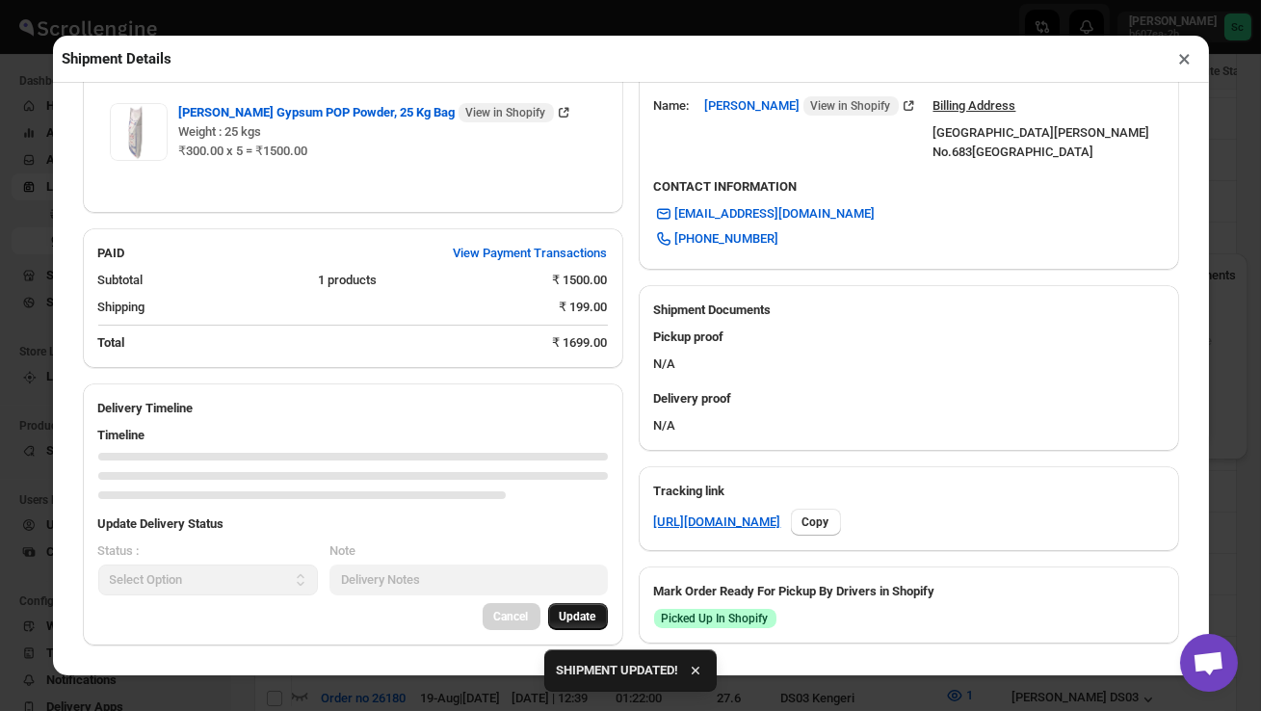
scroll to position [733, 0]
click at [1188, 65] on button "×" at bounding box center [1186, 58] width 28 height 27
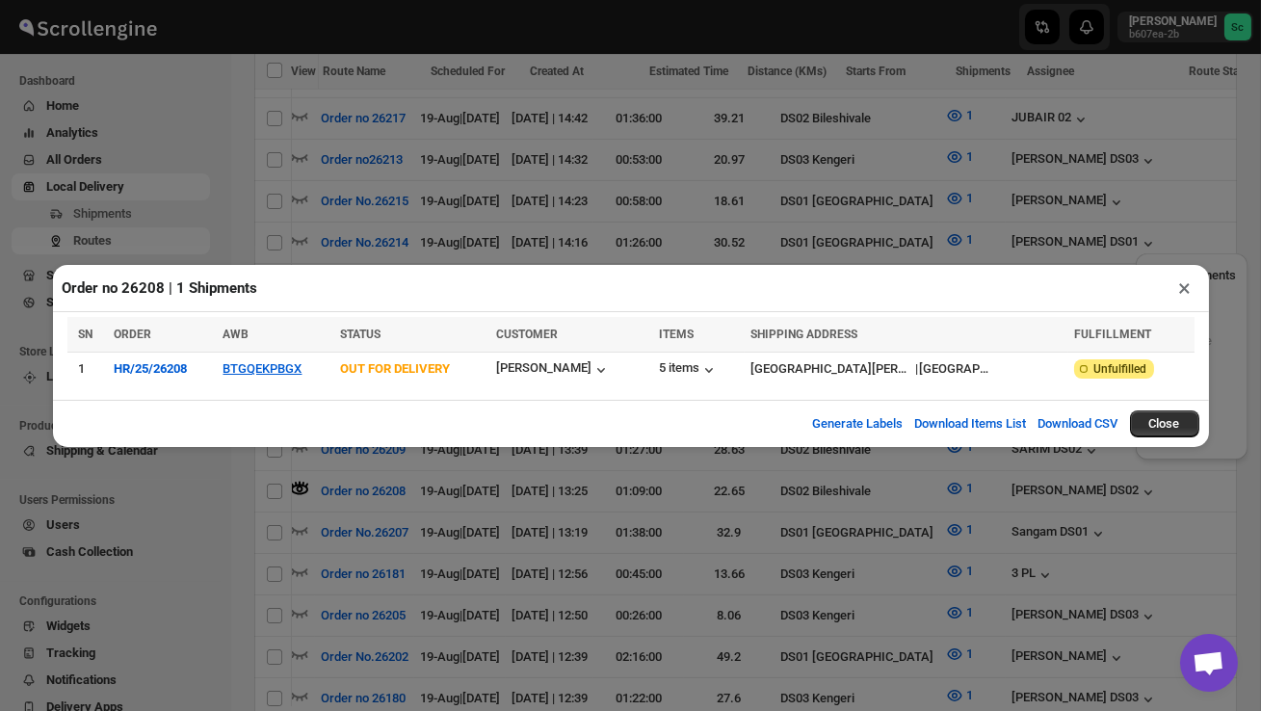
click at [1189, 295] on button "×" at bounding box center [1186, 288] width 28 height 27
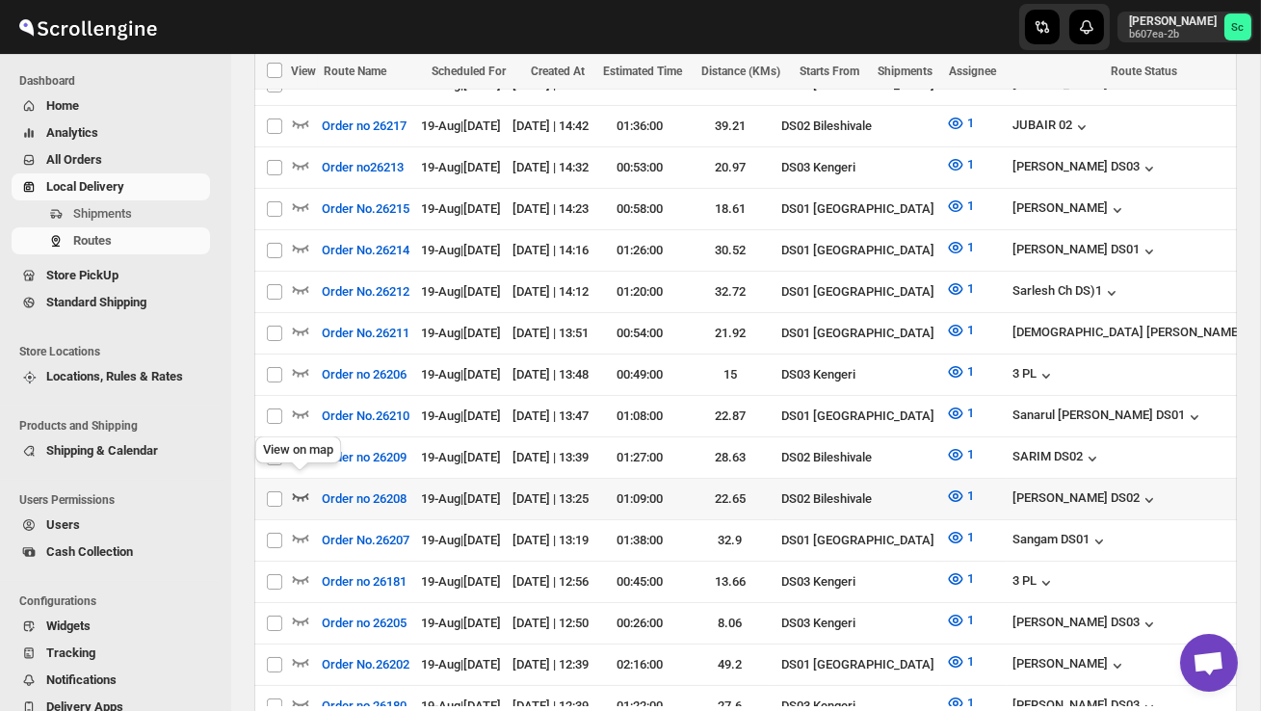
click at [293, 487] on icon "button" at bounding box center [300, 496] width 19 height 19
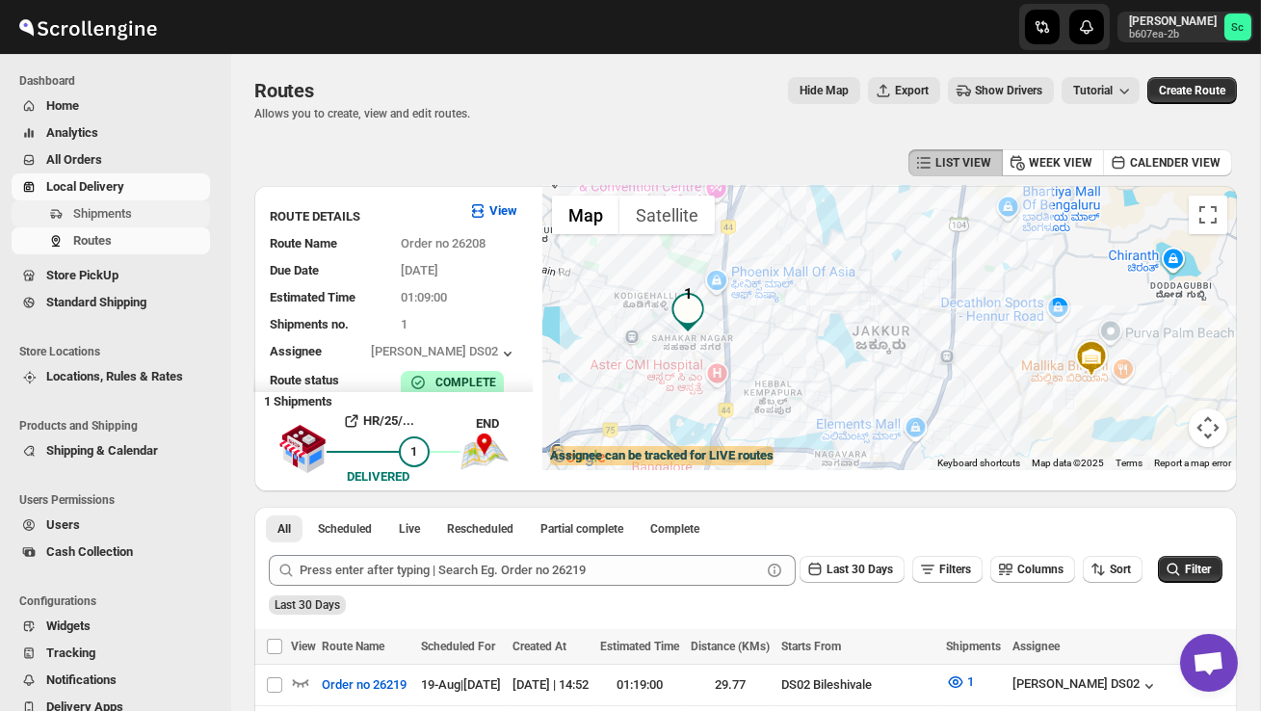
click at [143, 215] on span "Shipments" at bounding box center [139, 213] width 133 height 19
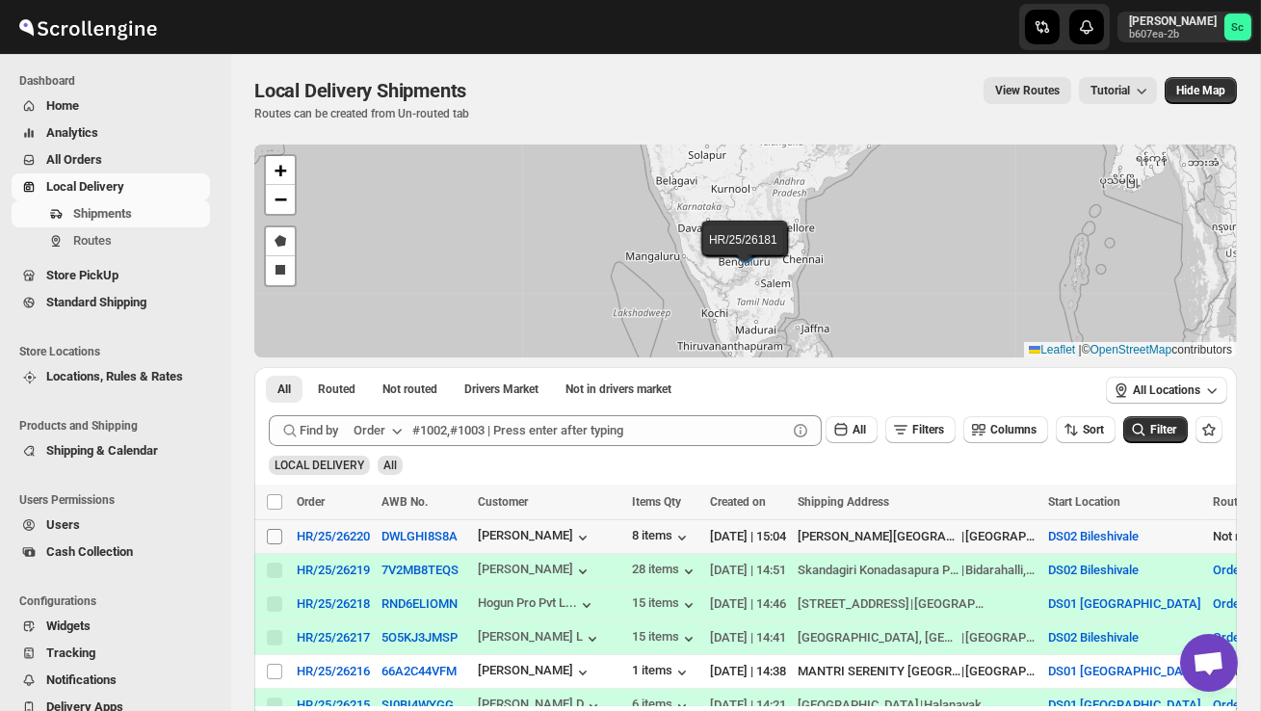
click at [276, 541] on input "Select shipment" at bounding box center [274, 536] width 15 height 15
checkbox input "true"
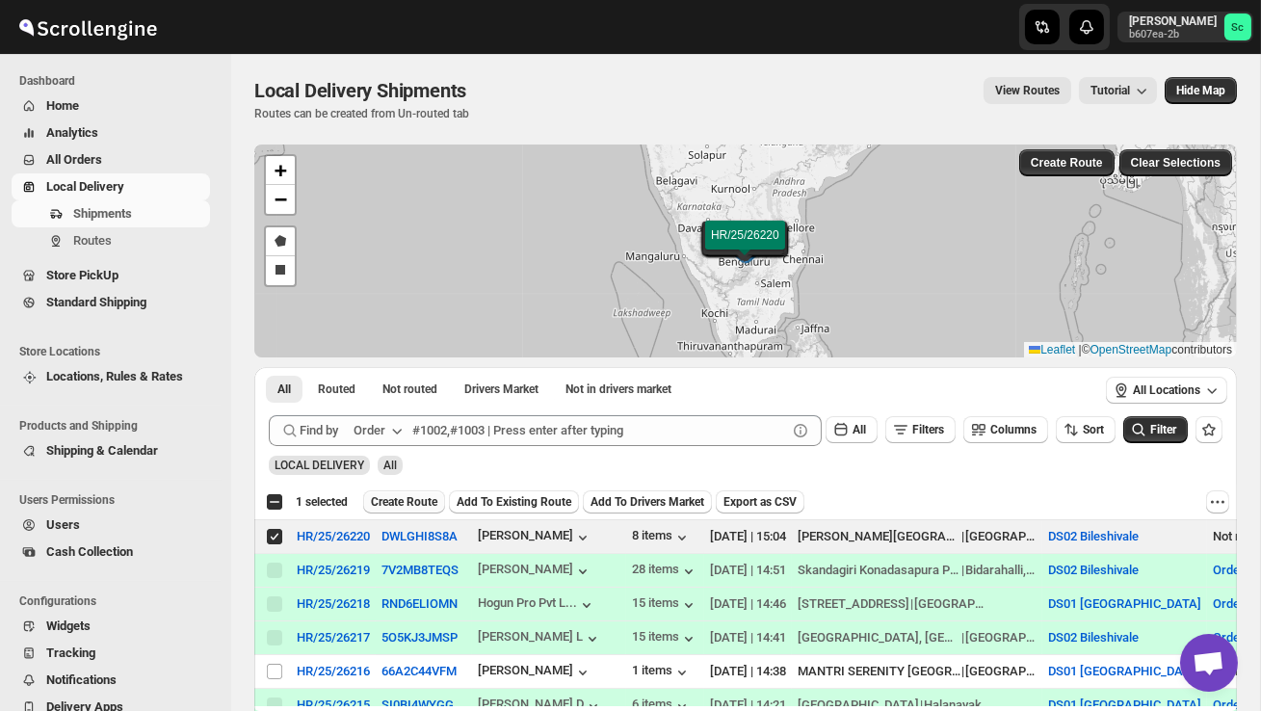
click at [383, 507] on span "Create Route" at bounding box center [404, 501] width 66 height 15
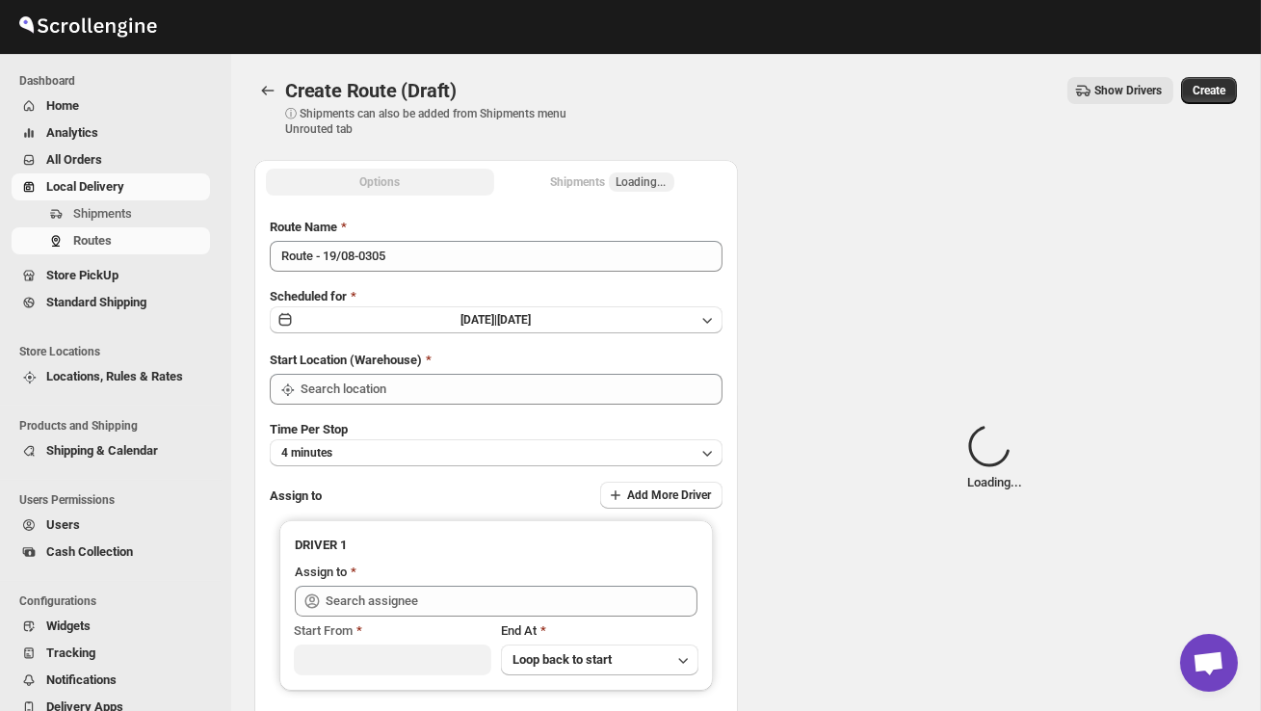
type input "DS02 Bileshivale"
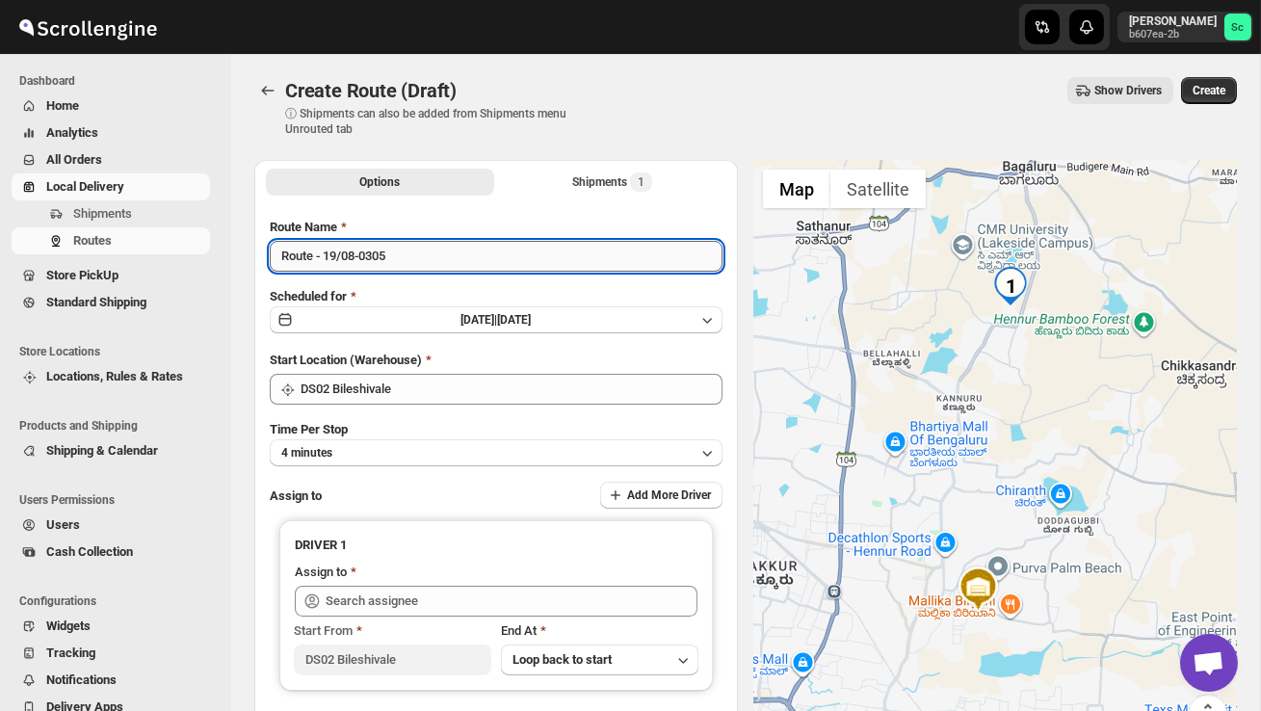
click at [406, 266] on input "Route - 19/08-0305" at bounding box center [496, 256] width 453 height 31
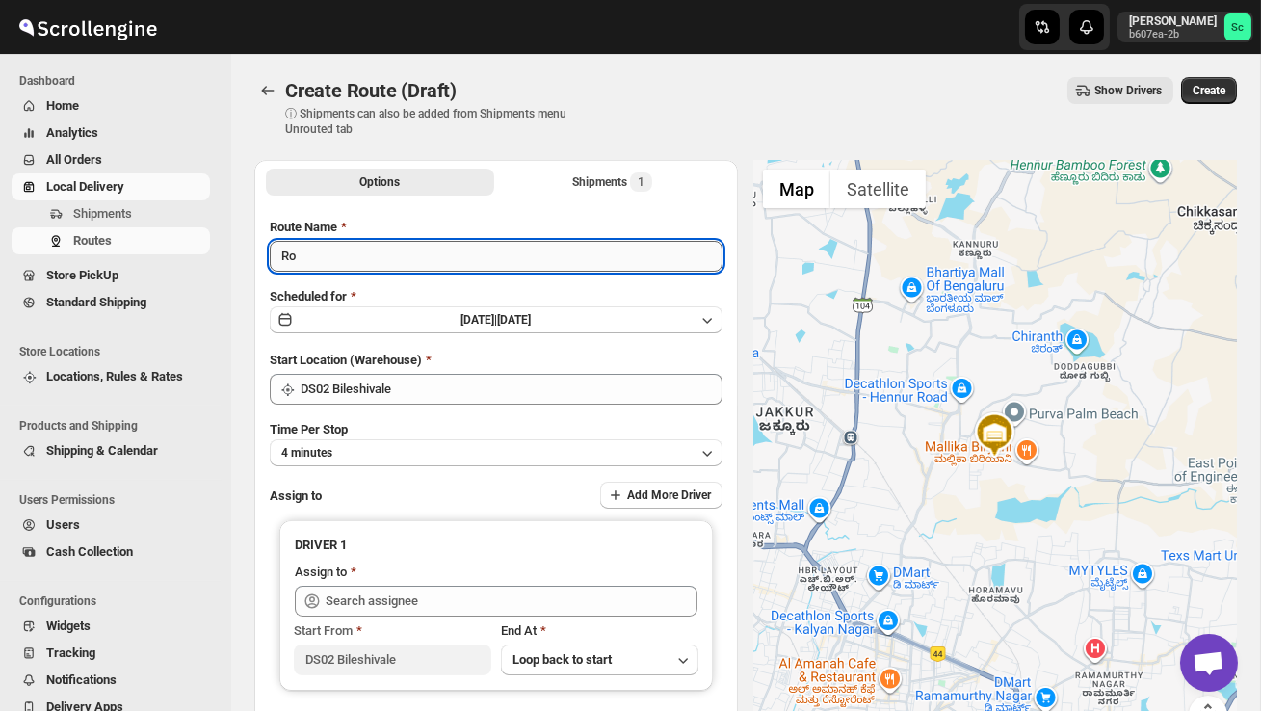
type input "R"
type input "Order no 26220"
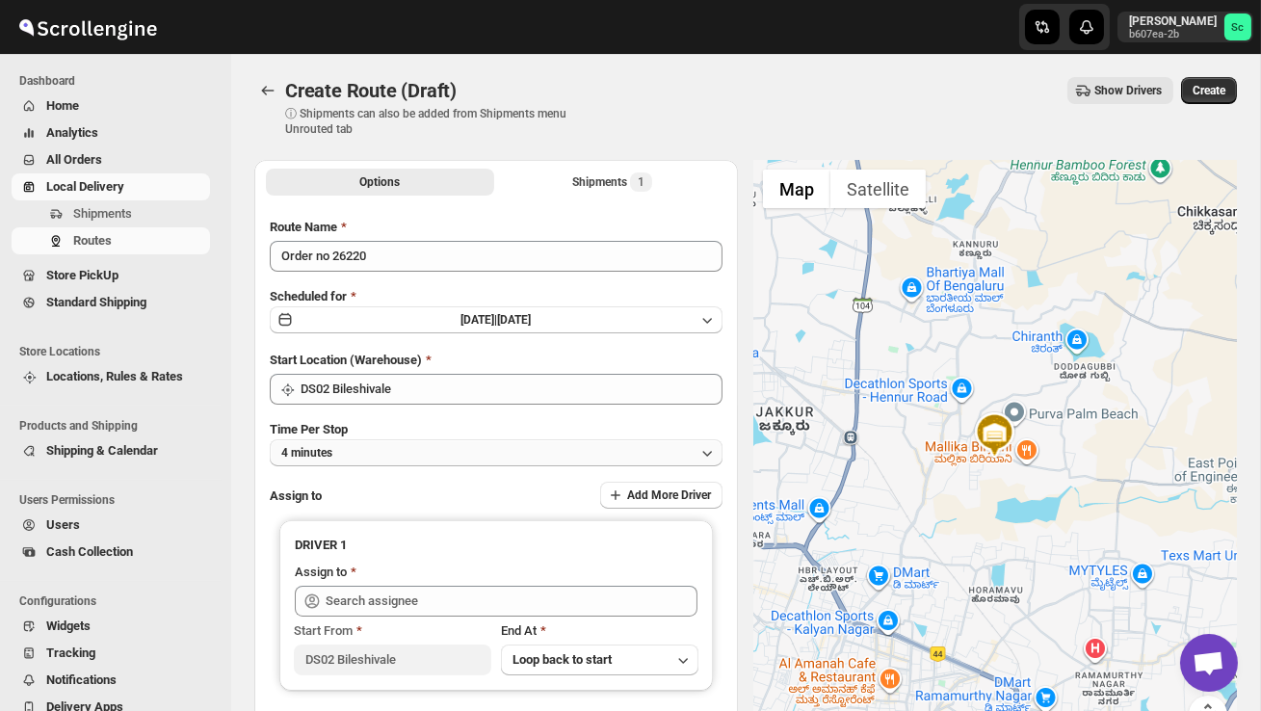
click at [456, 446] on button "4 minutes" at bounding box center [496, 452] width 453 height 27
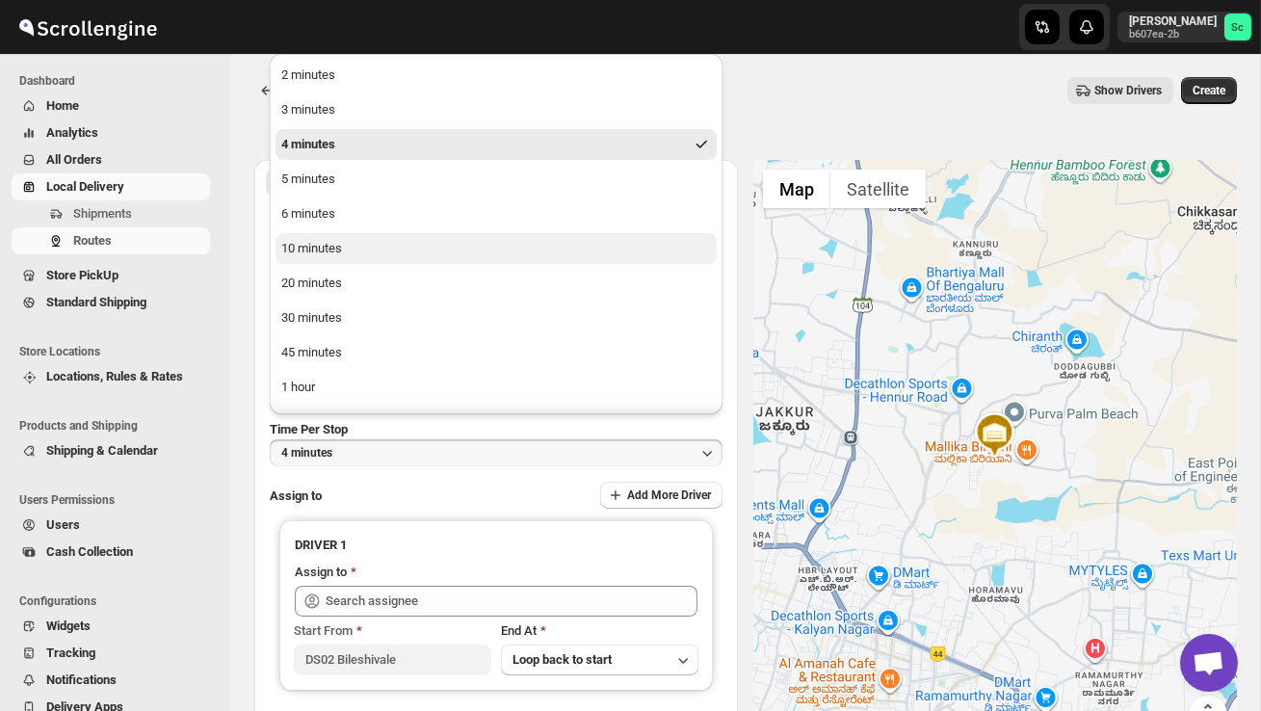
click at [339, 251] on div "10 minutes" at bounding box center [311, 248] width 61 height 19
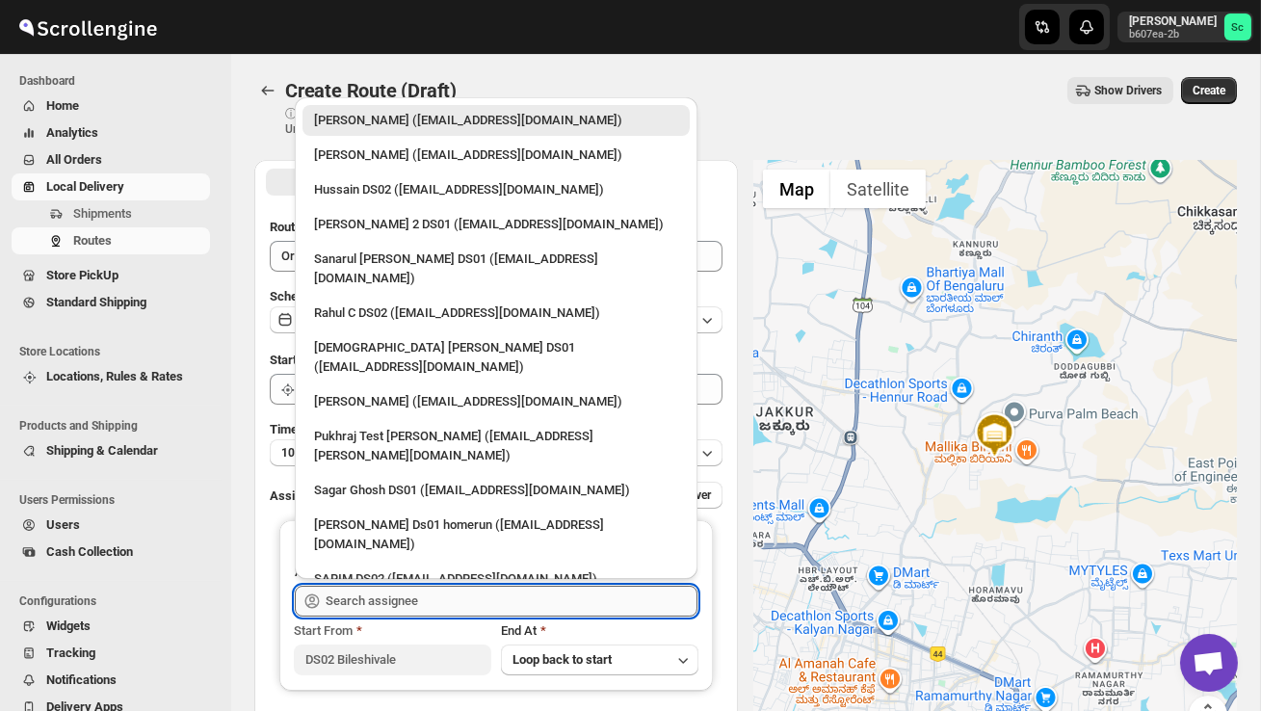
click at [392, 604] on input "text" at bounding box center [512, 601] width 372 height 31
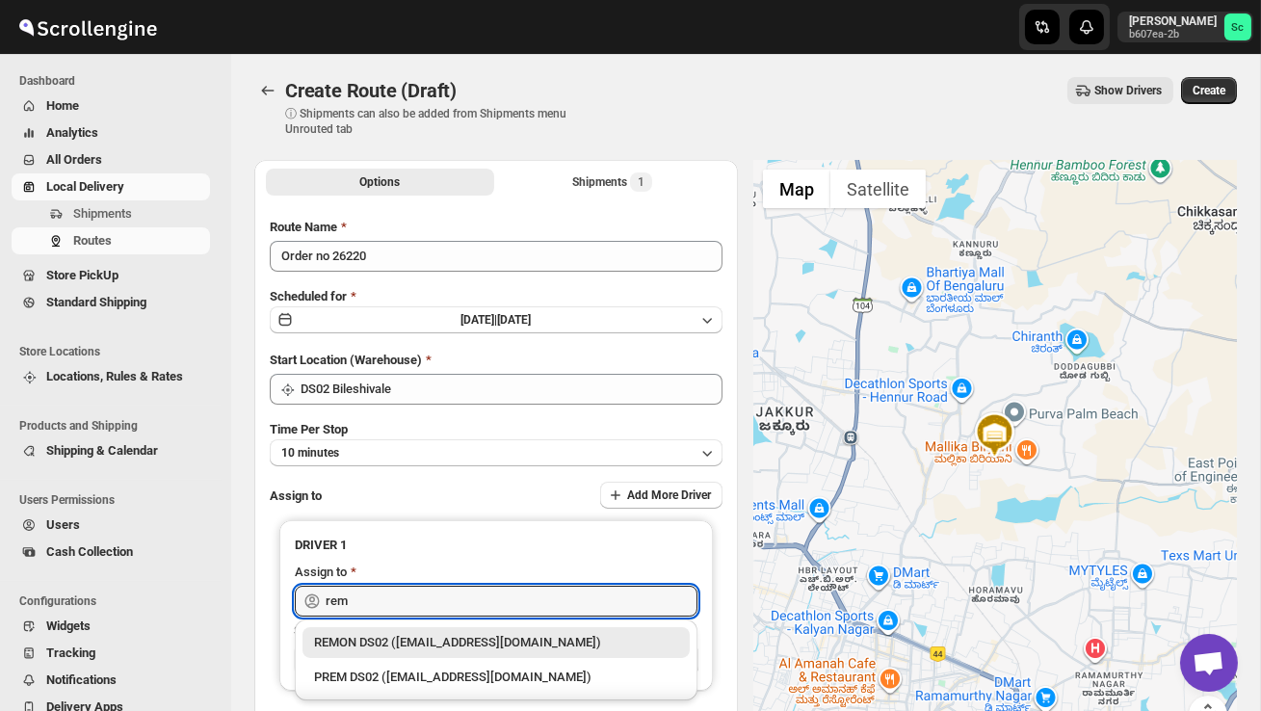
click at [446, 638] on div "REMON DS02 ([EMAIL_ADDRESS][DOMAIN_NAME])" at bounding box center [496, 642] width 364 height 19
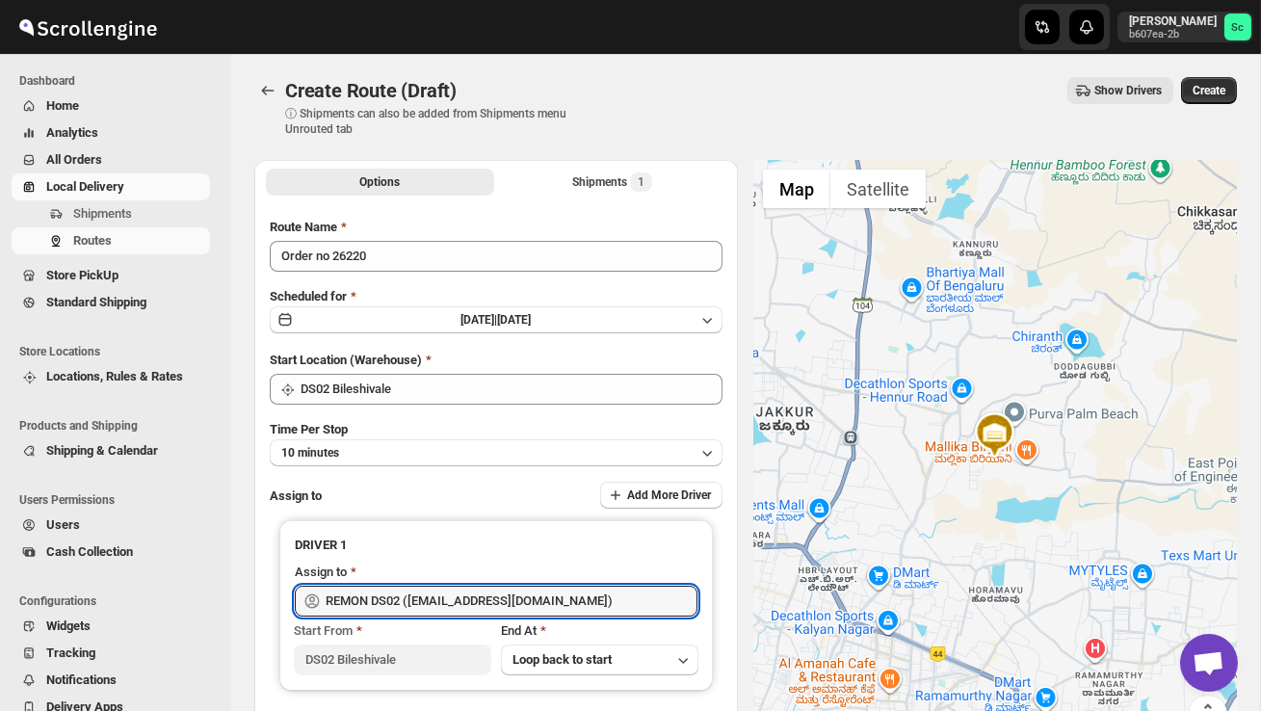
type input "REMON DS02 ([EMAIL_ADDRESS][DOMAIN_NAME])"
click at [1218, 91] on span "Create" at bounding box center [1209, 90] width 33 height 15
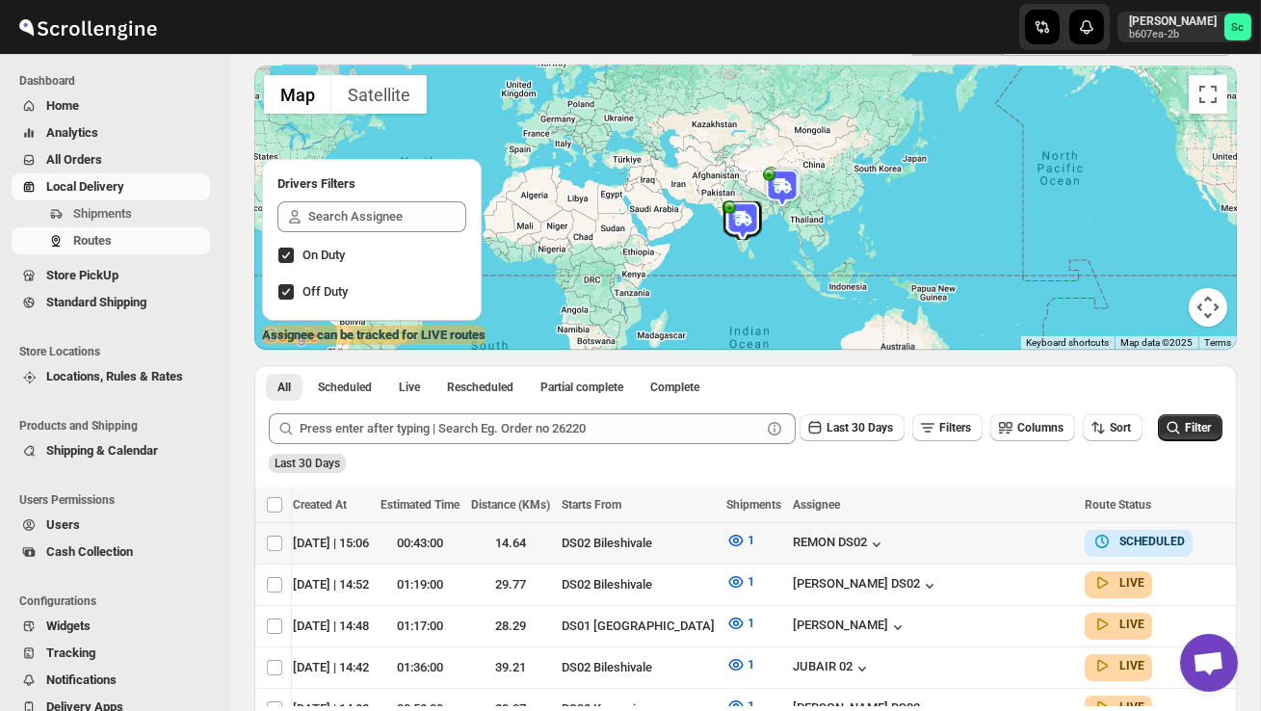
scroll to position [0, 282]
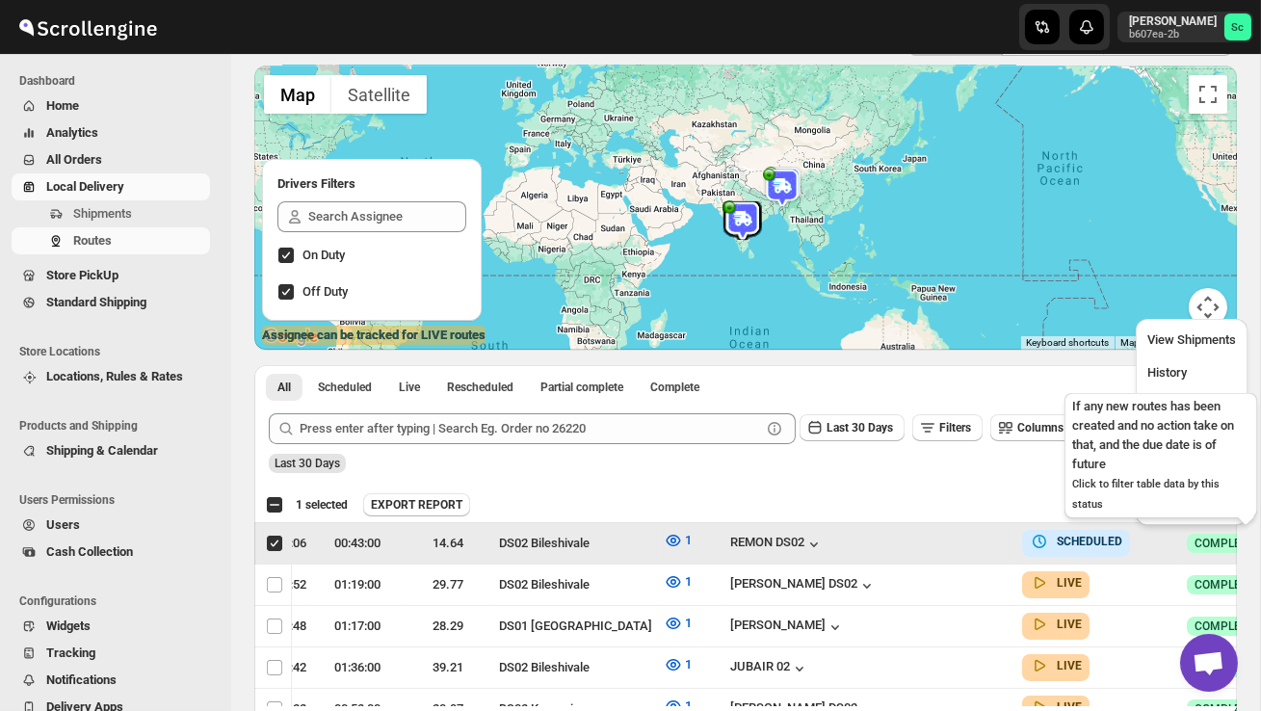
scroll to position [0, 1]
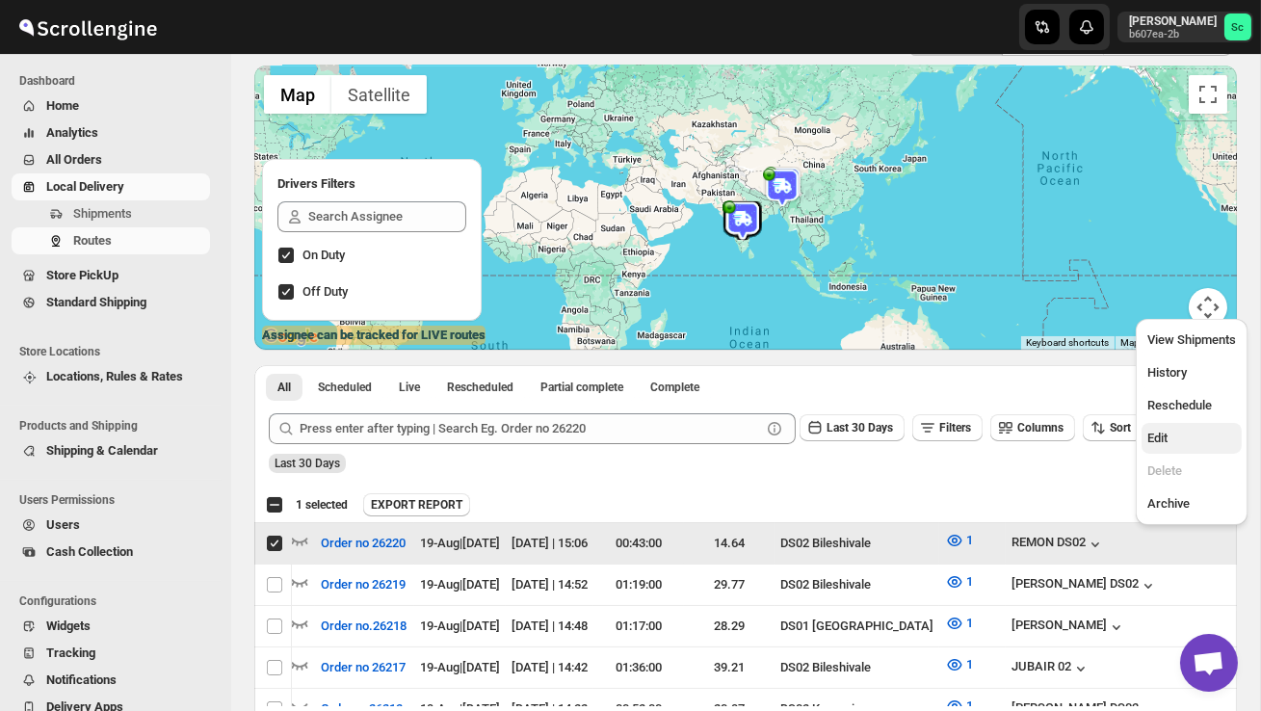
click at [1174, 441] on span "Edit" at bounding box center [1192, 438] width 89 height 19
checkbox input "false"
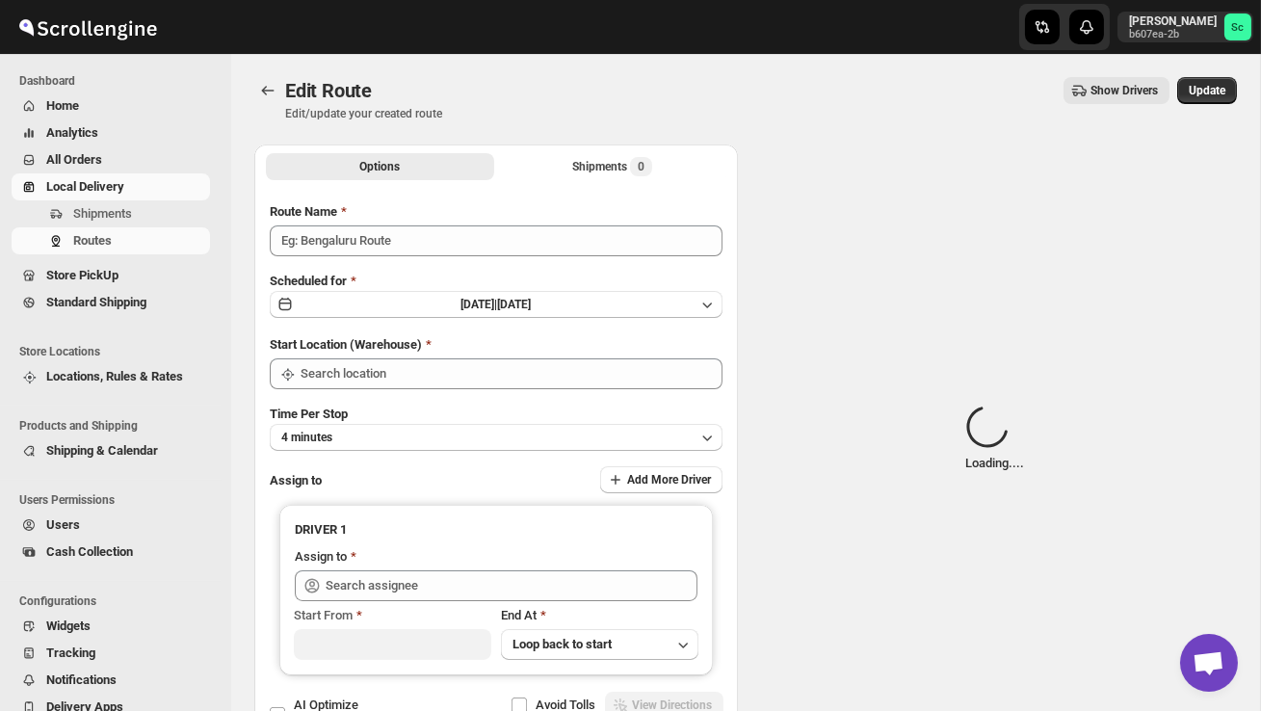
type input "Order no 26220"
type input "DS02 Bileshivale"
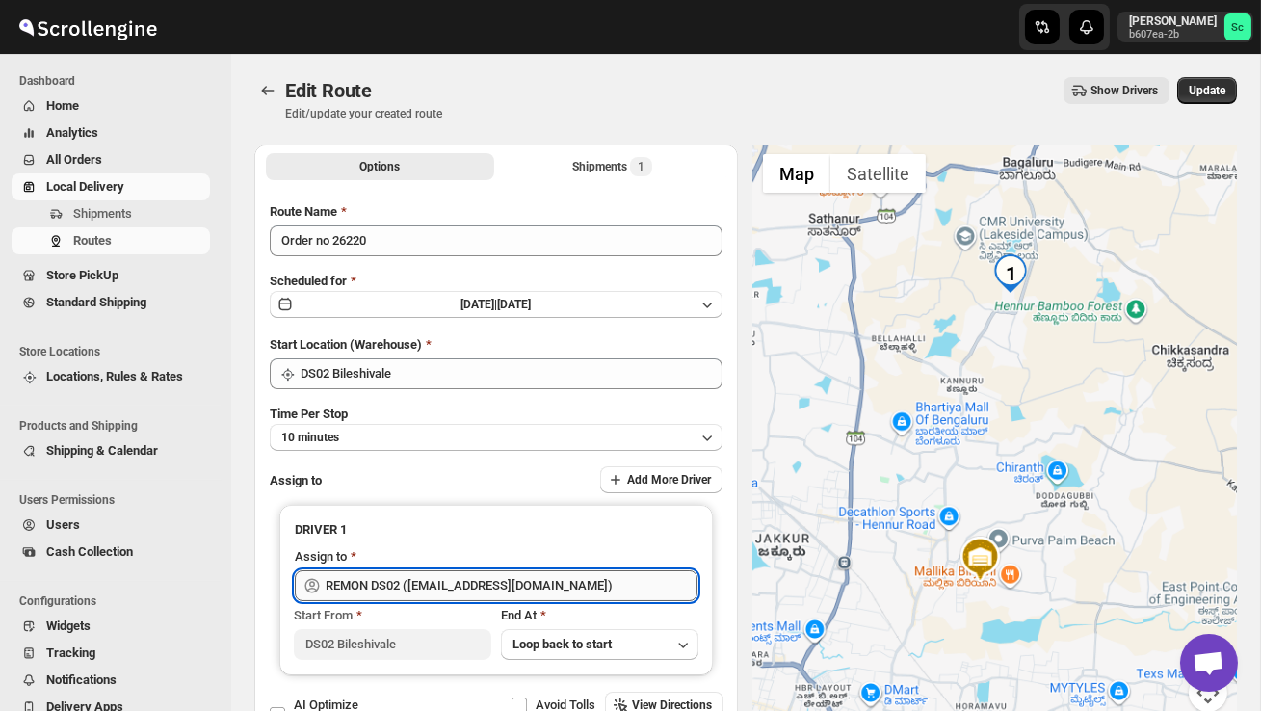
click at [592, 583] on input "REMON DS02 ([EMAIL_ADDRESS][DOMAIN_NAME])" at bounding box center [512, 585] width 372 height 31
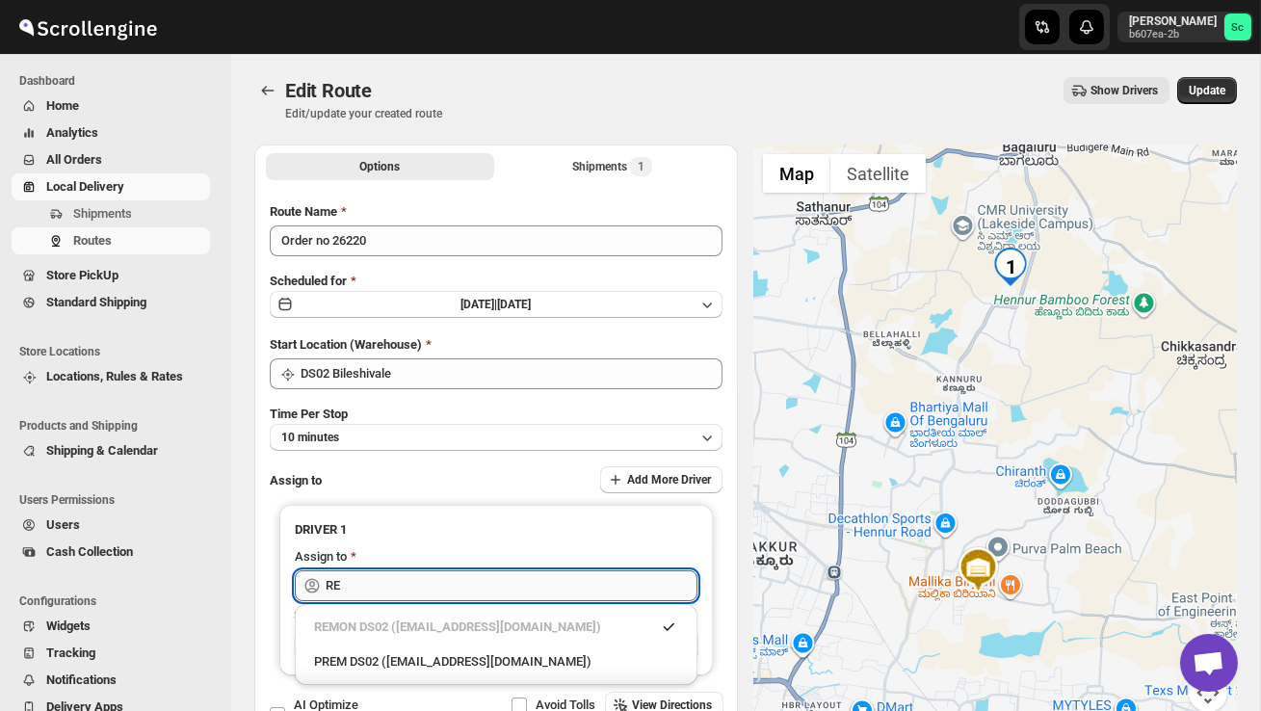
type input "R"
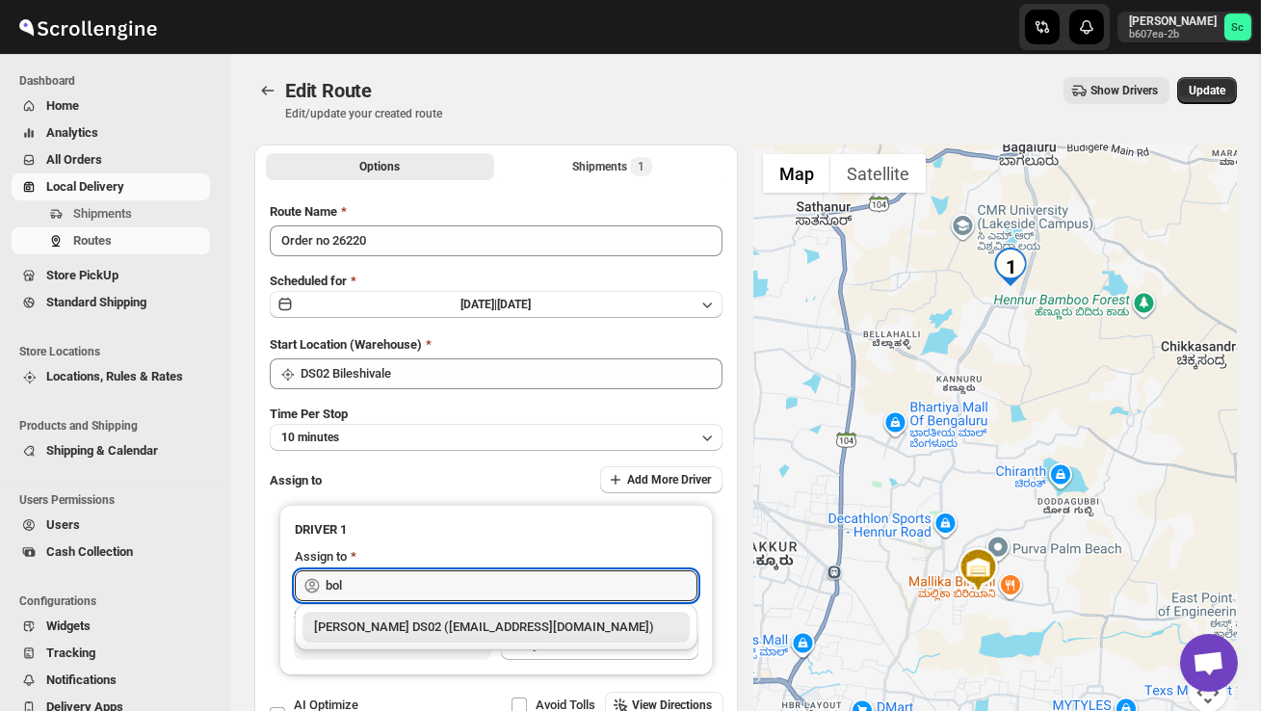
click at [562, 631] on div "[PERSON_NAME] DS02 ([EMAIL_ADDRESS][DOMAIN_NAME])" at bounding box center [496, 627] width 364 height 19
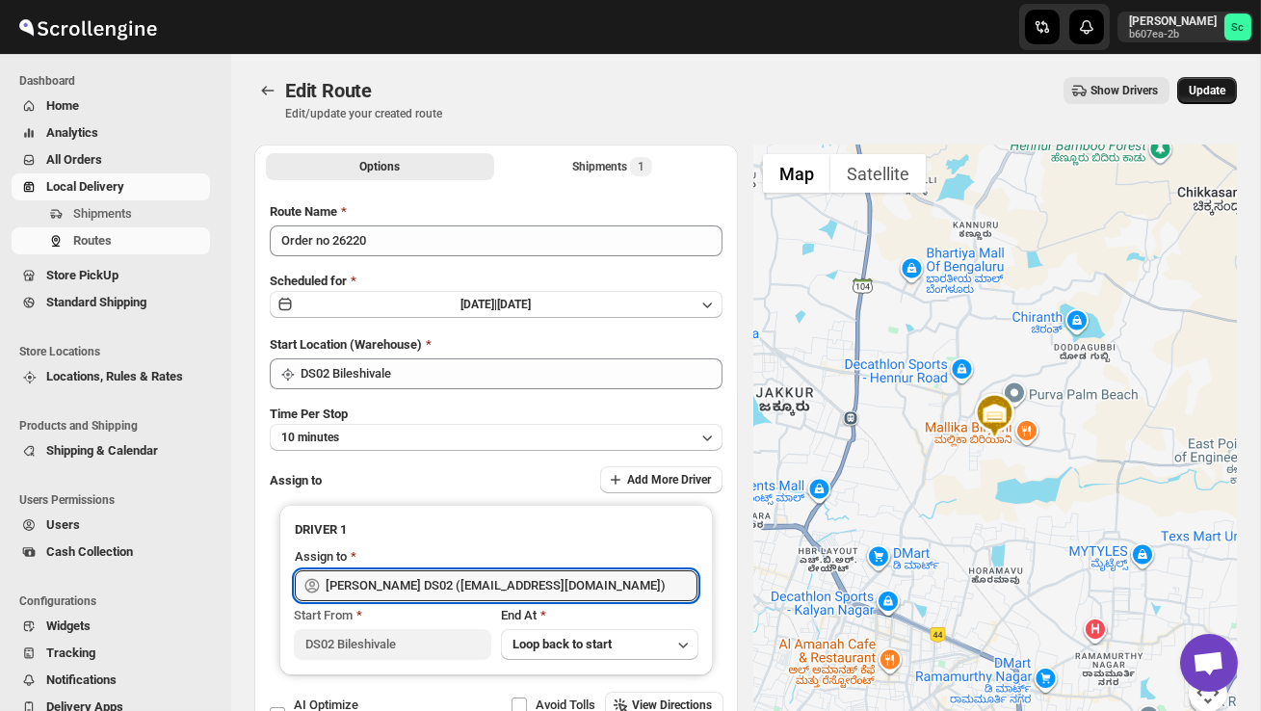
type input "[PERSON_NAME] DS02 ([EMAIL_ADDRESS][DOMAIN_NAME])"
click at [1204, 94] on span "Update" at bounding box center [1207, 90] width 37 height 15
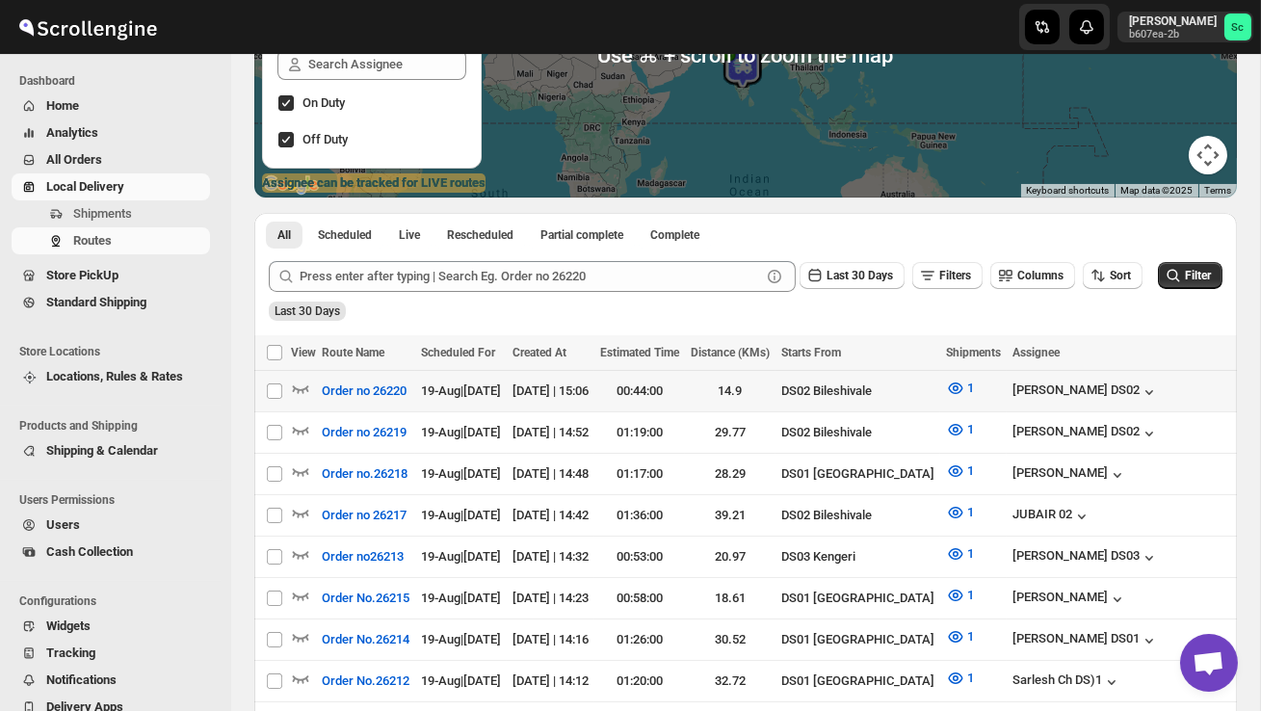
scroll to position [277, 0]
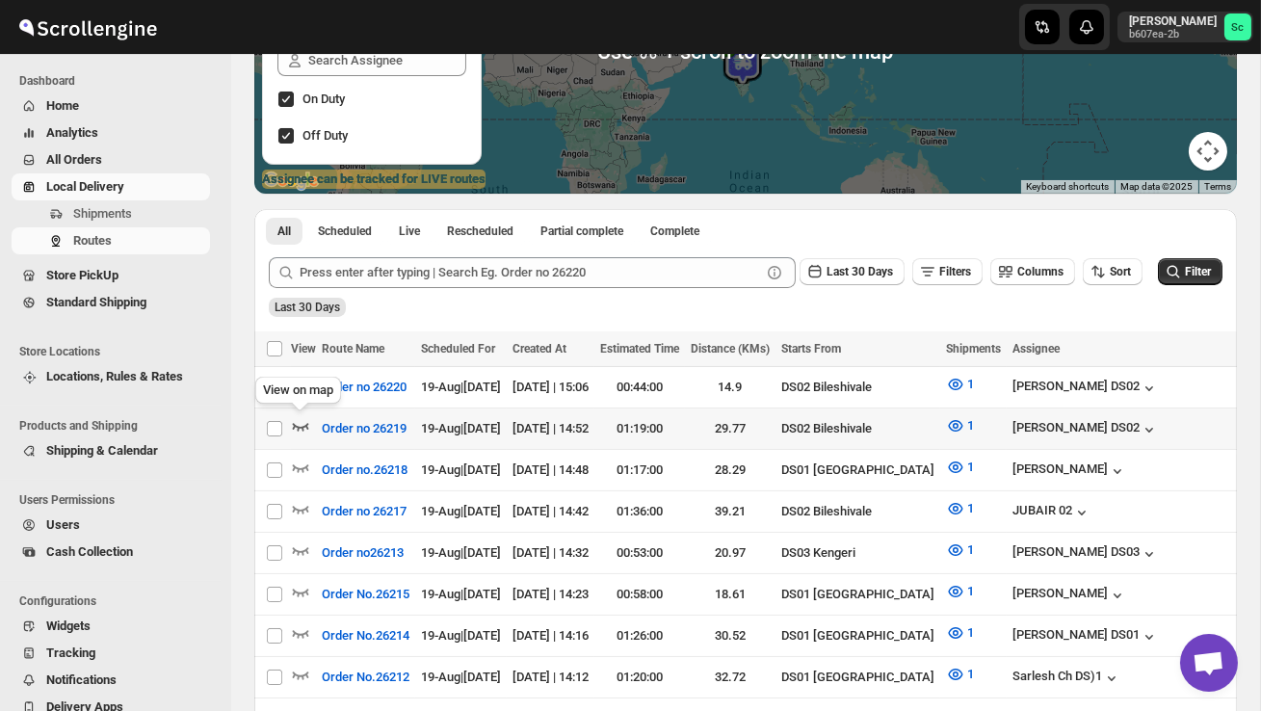
click at [305, 425] on icon "button" at bounding box center [301, 427] width 16 height 8
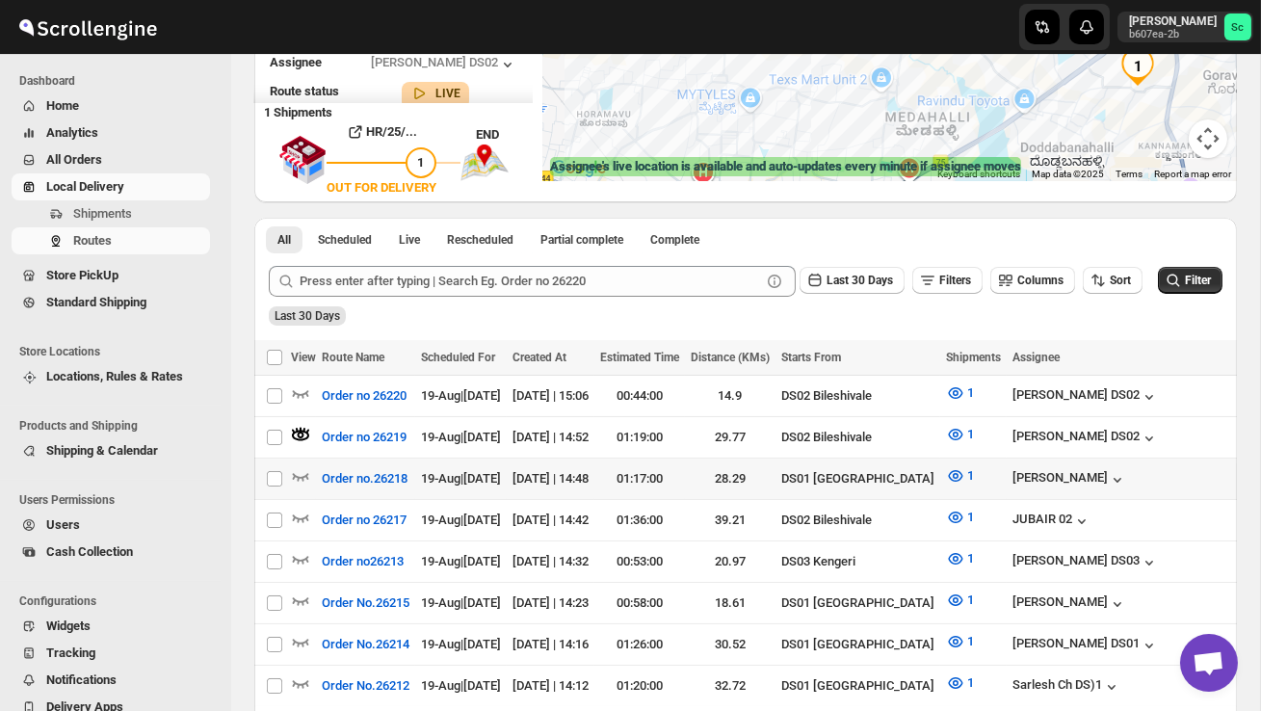
scroll to position [292, 0]
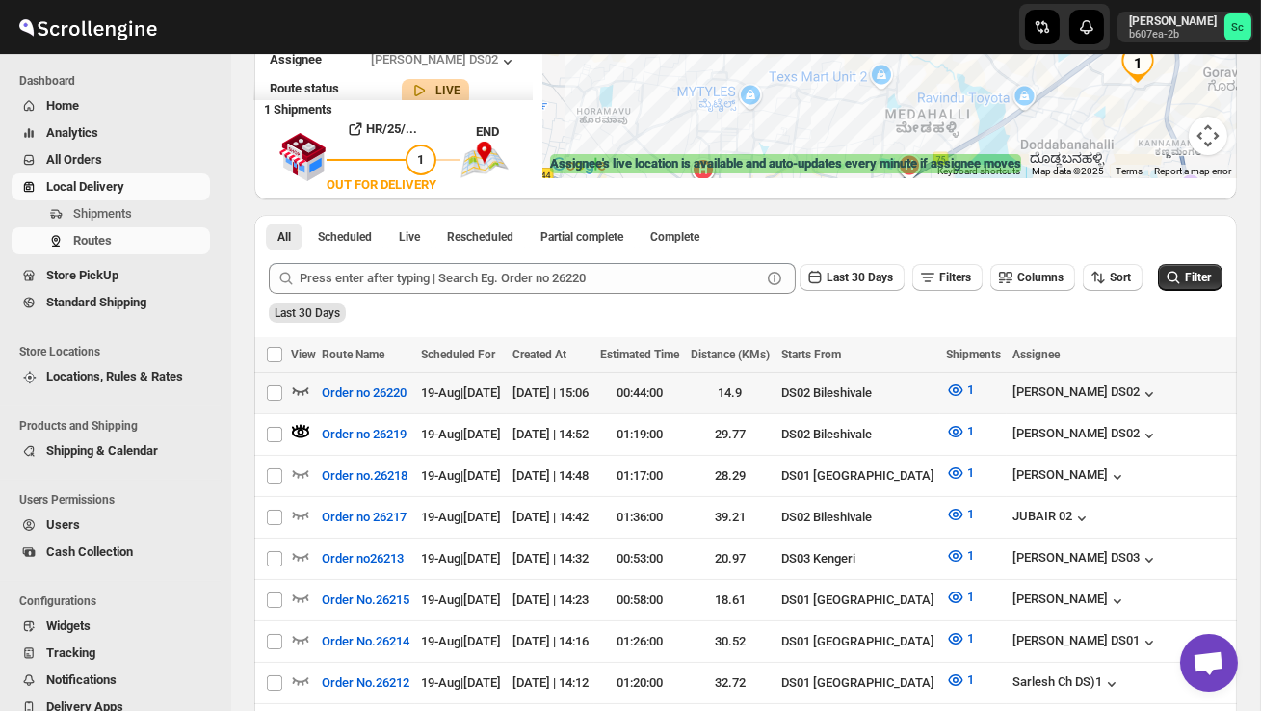
click at [301, 394] on icon "button" at bounding box center [300, 390] width 19 height 19
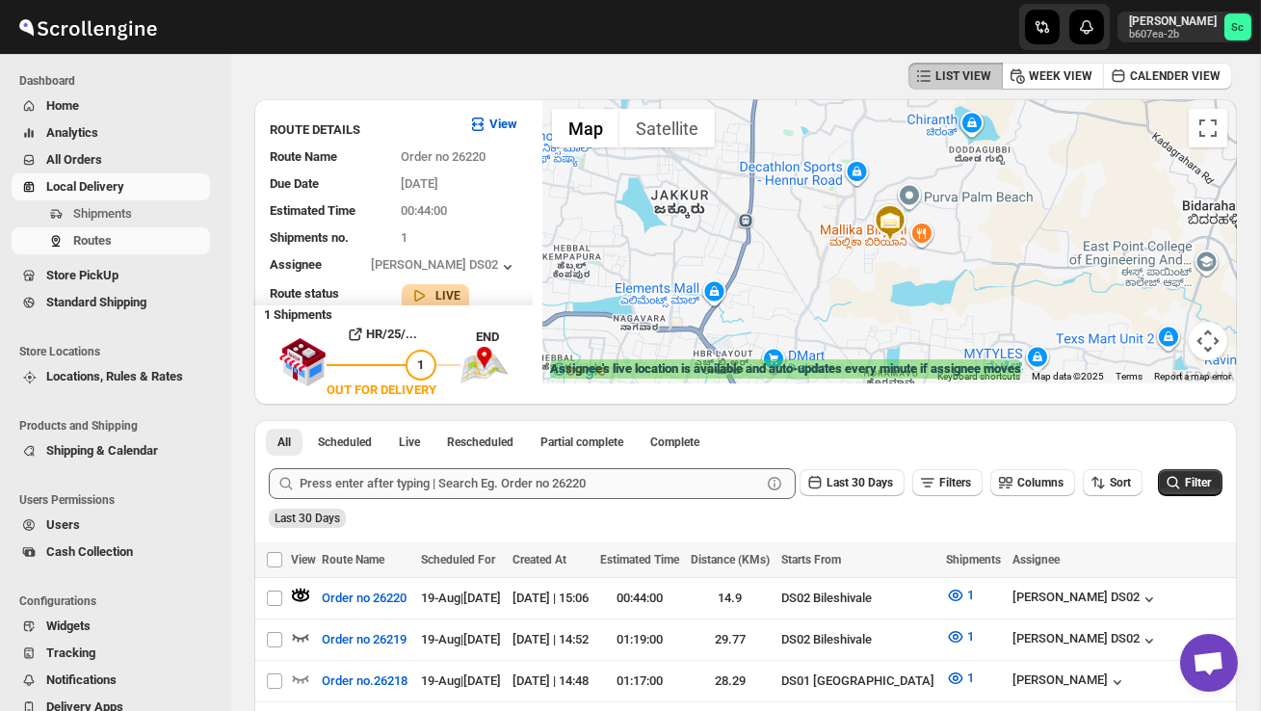
scroll to position [0, 0]
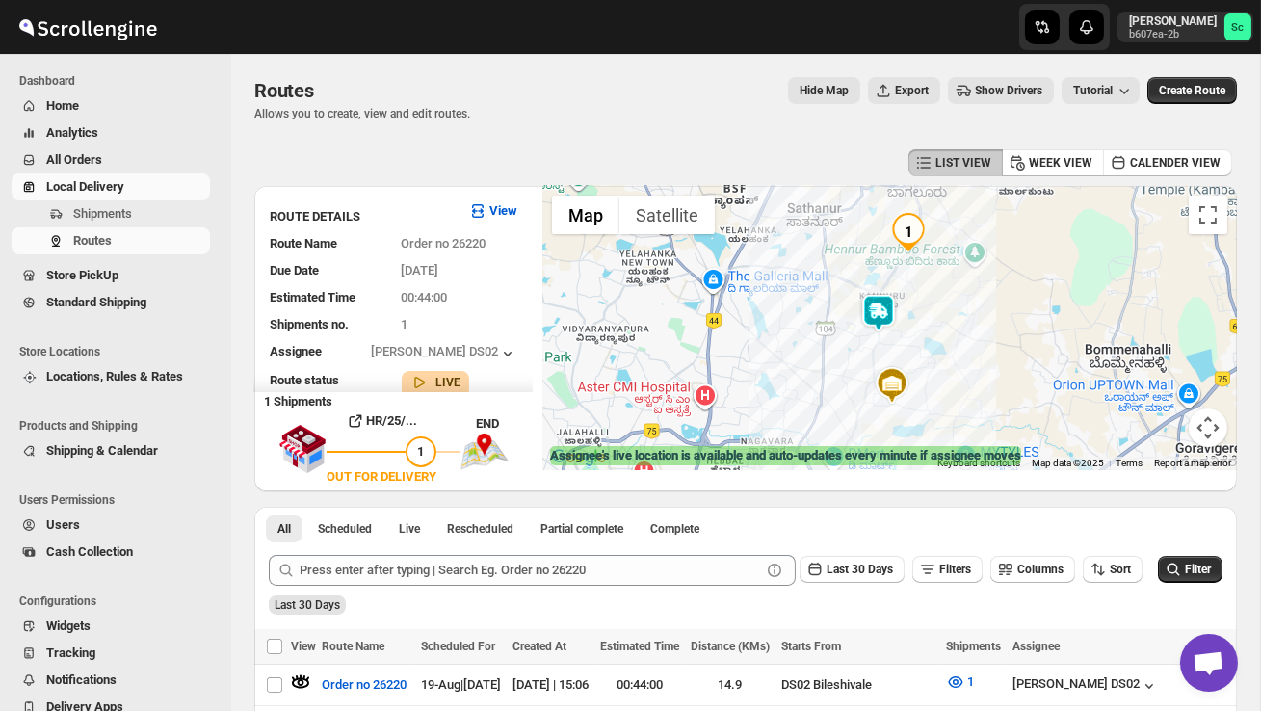
click at [882, 302] on img at bounding box center [878, 313] width 39 height 39
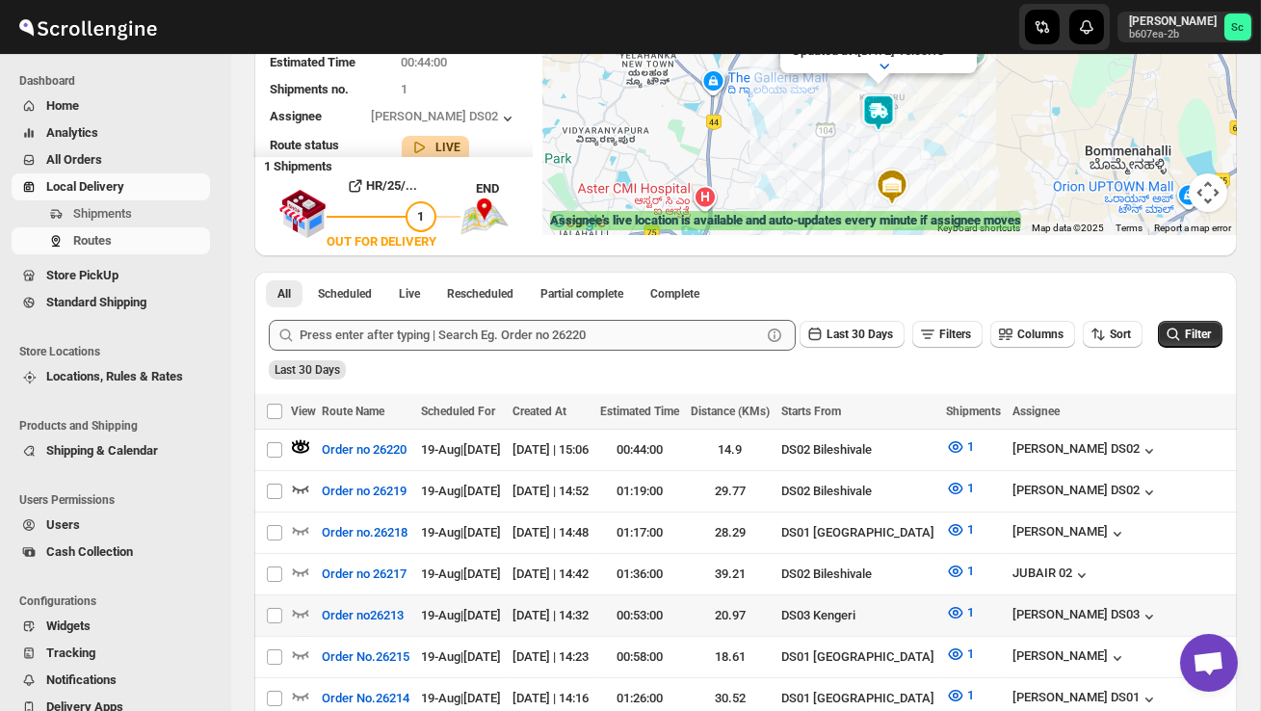
scroll to position [261, 0]
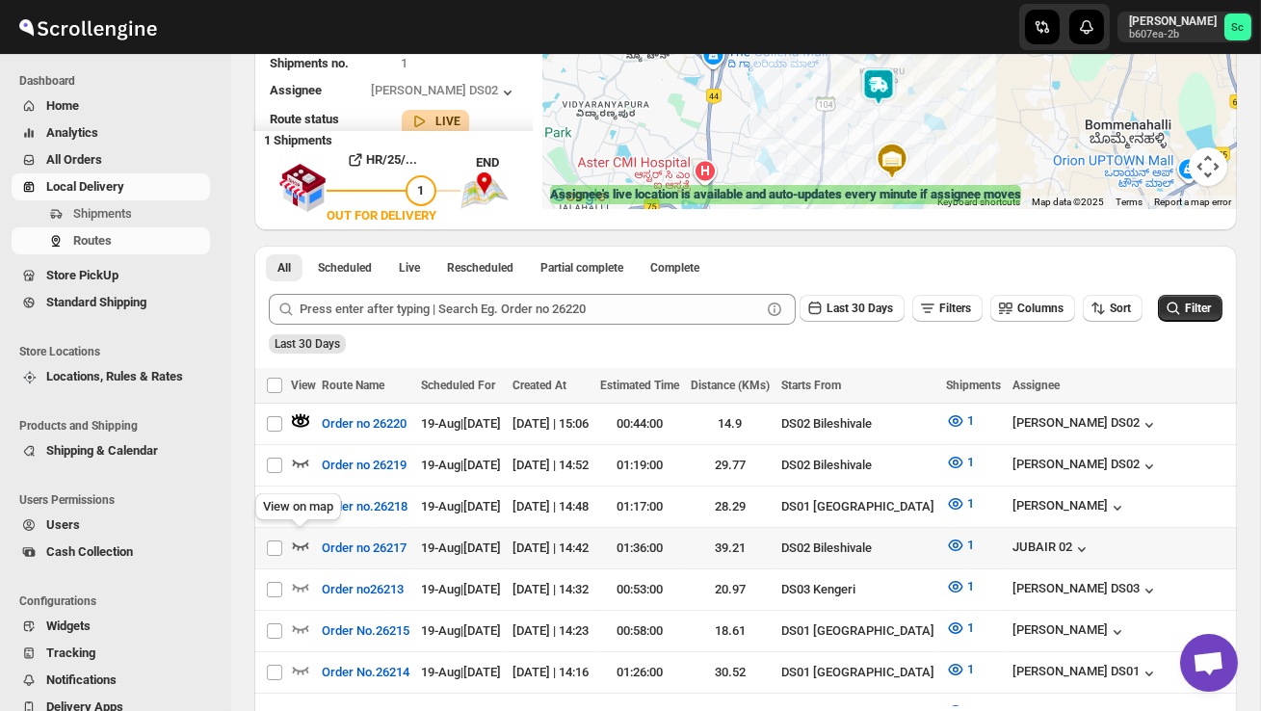
click at [296, 536] on icon "button" at bounding box center [300, 545] width 19 height 19
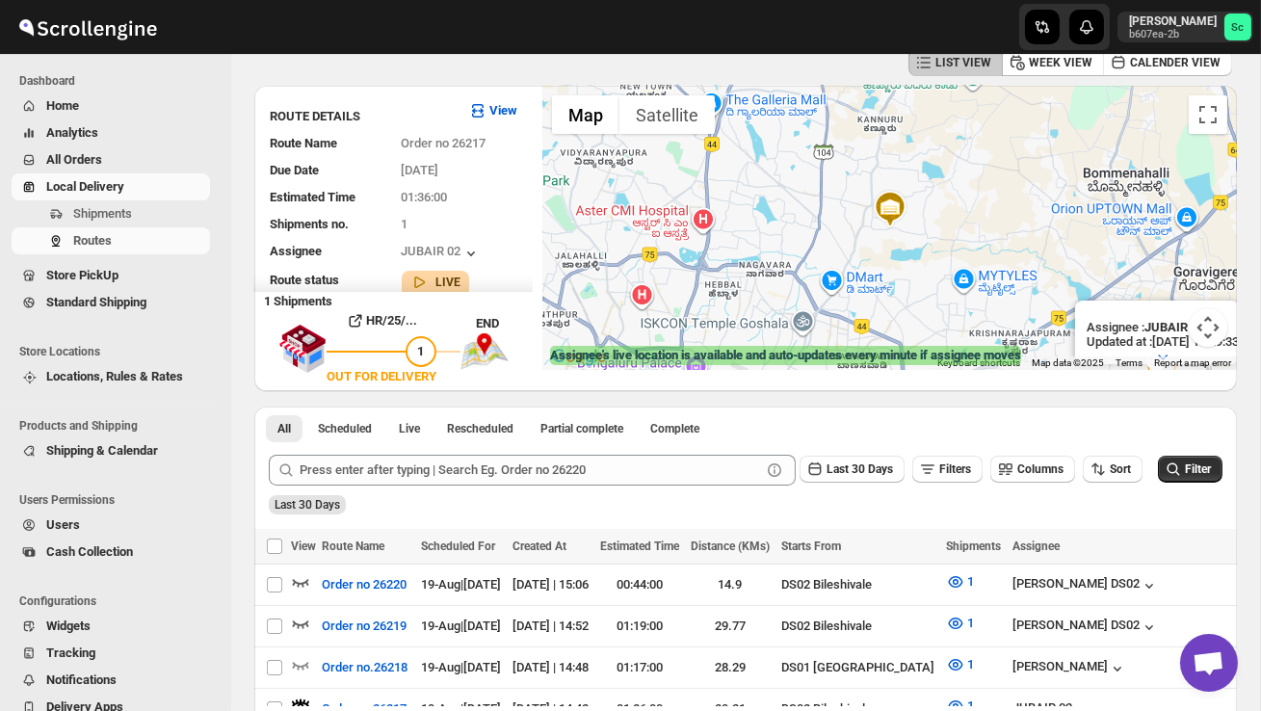
scroll to position [0, 0]
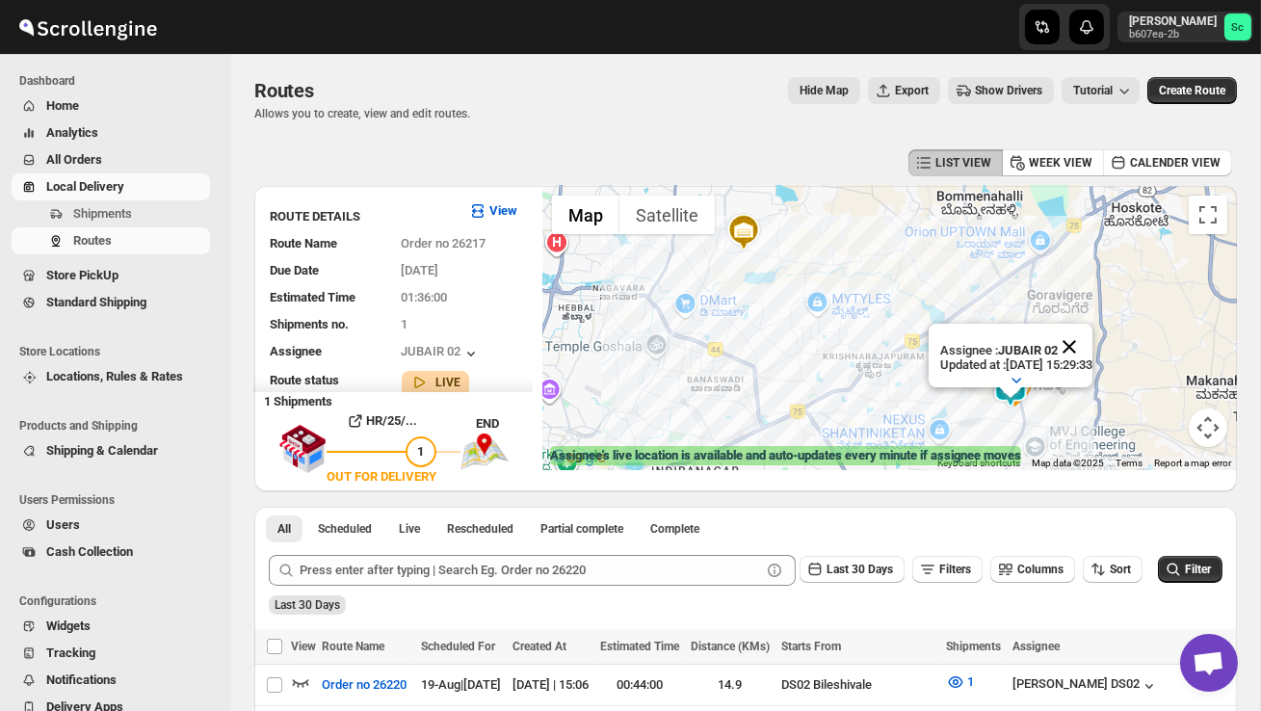
click at [1093, 342] on button "Close" at bounding box center [1069, 347] width 46 height 46
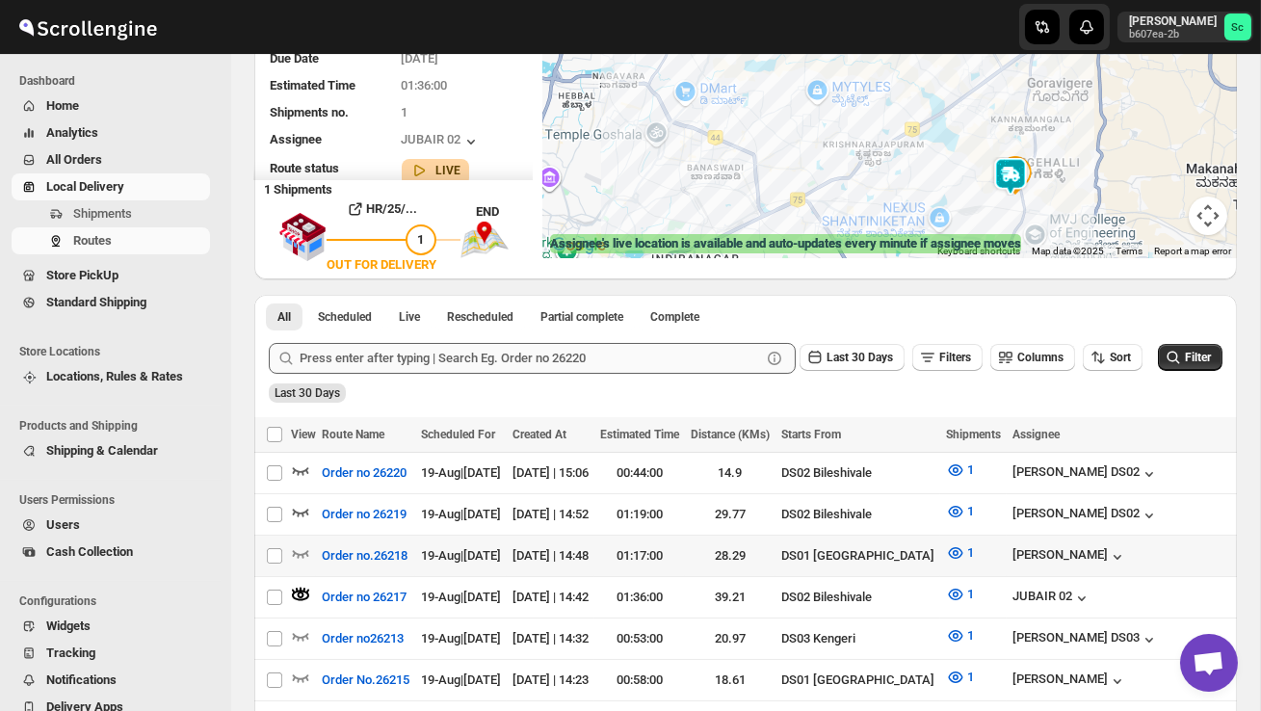
scroll to position [218, 0]
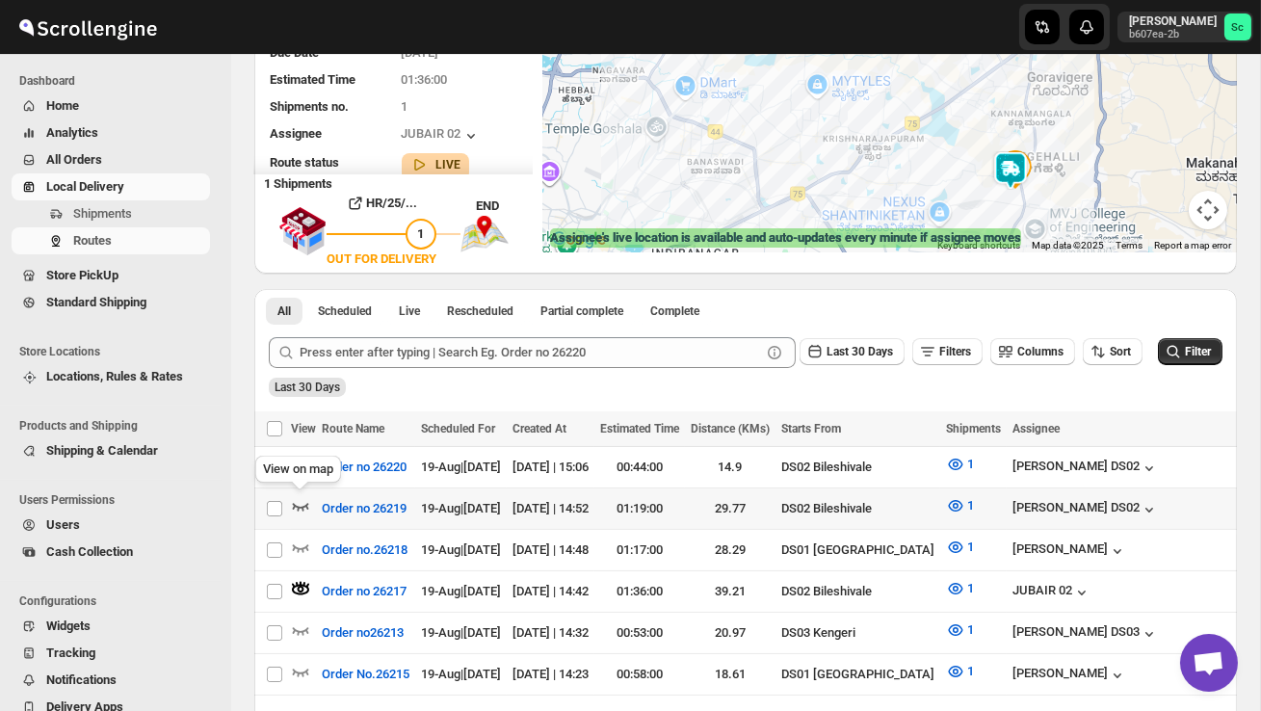
click at [300, 500] on icon "button" at bounding box center [300, 505] width 19 height 19
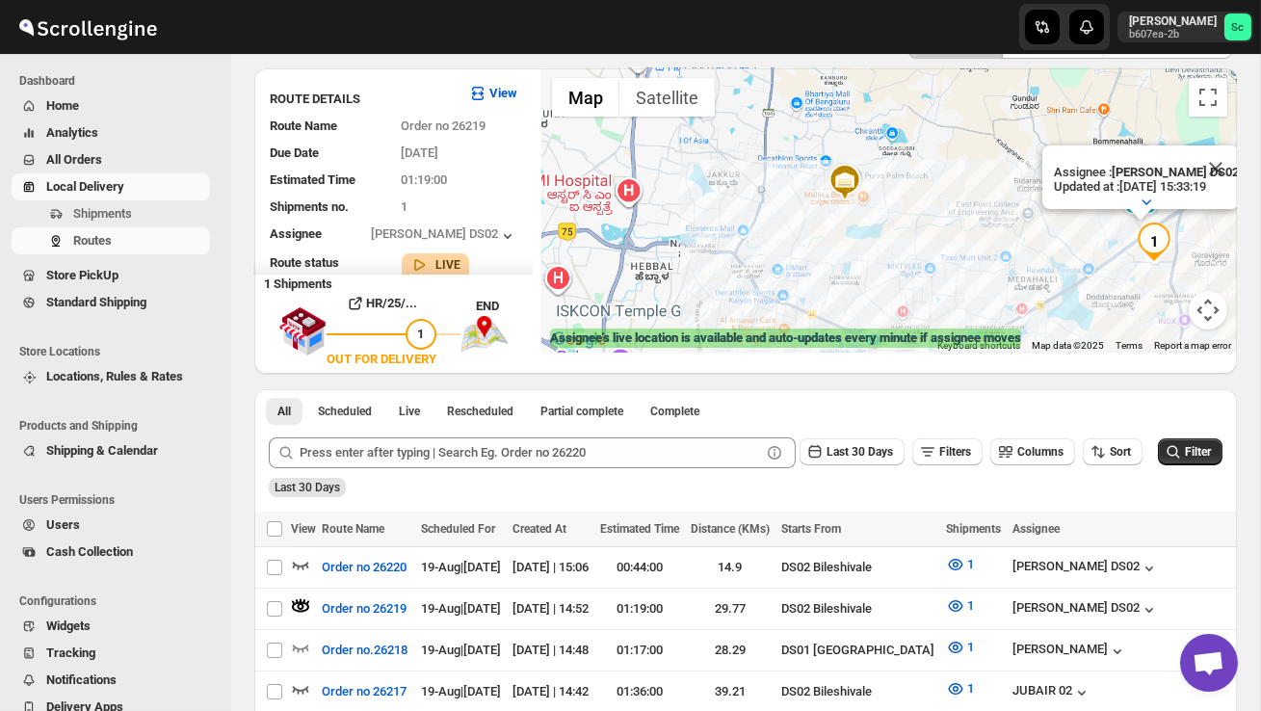
scroll to position [0, 0]
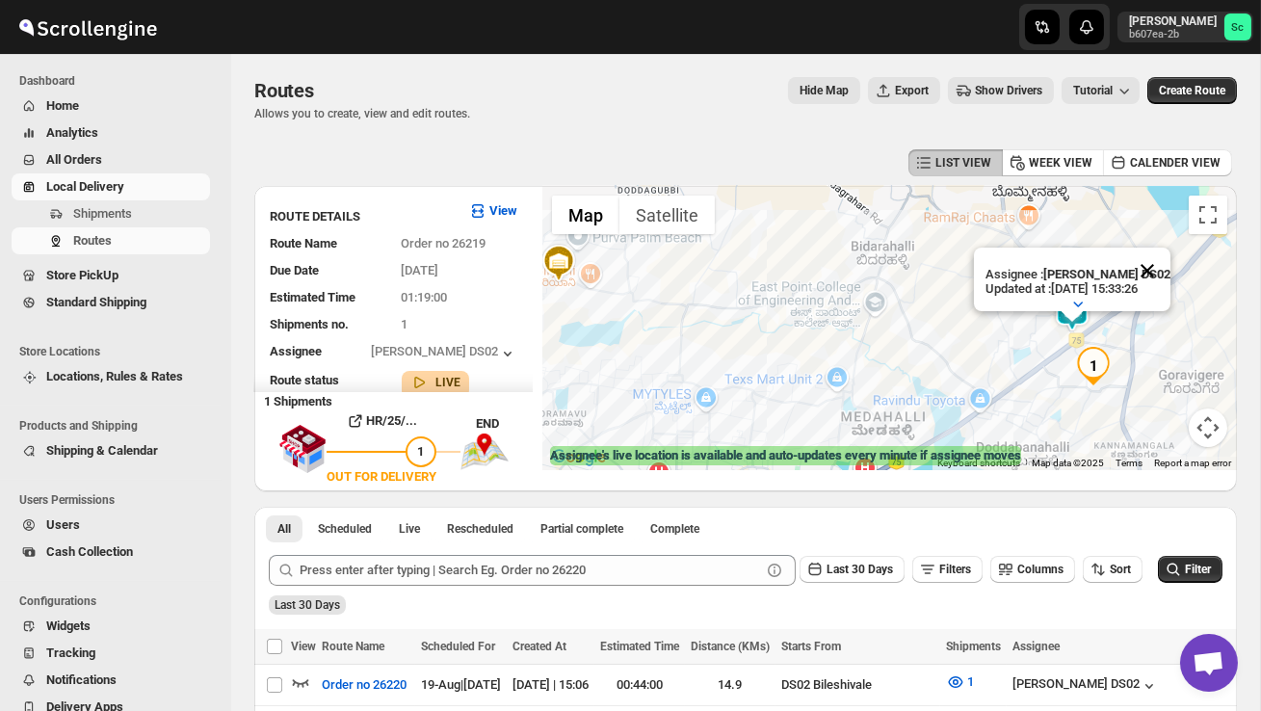
click at [1165, 270] on button "Close" at bounding box center [1147, 271] width 46 height 46
click at [1129, 317] on div at bounding box center [889, 328] width 695 height 284
click at [1128, 317] on div at bounding box center [889, 328] width 695 height 284
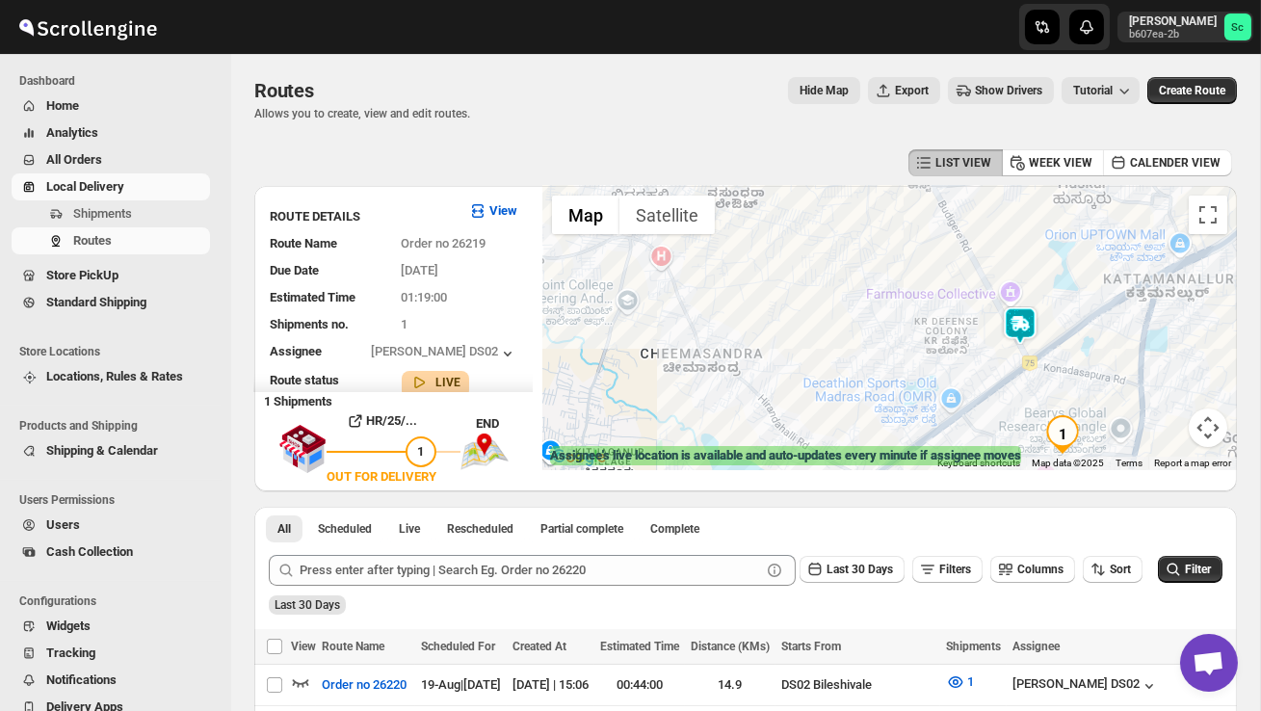
click at [1128, 319] on div at bounding box center [889, 328] width 695 height 284
click at [1128, 320] on div at bounding box center [889, 328] width 695 height 284
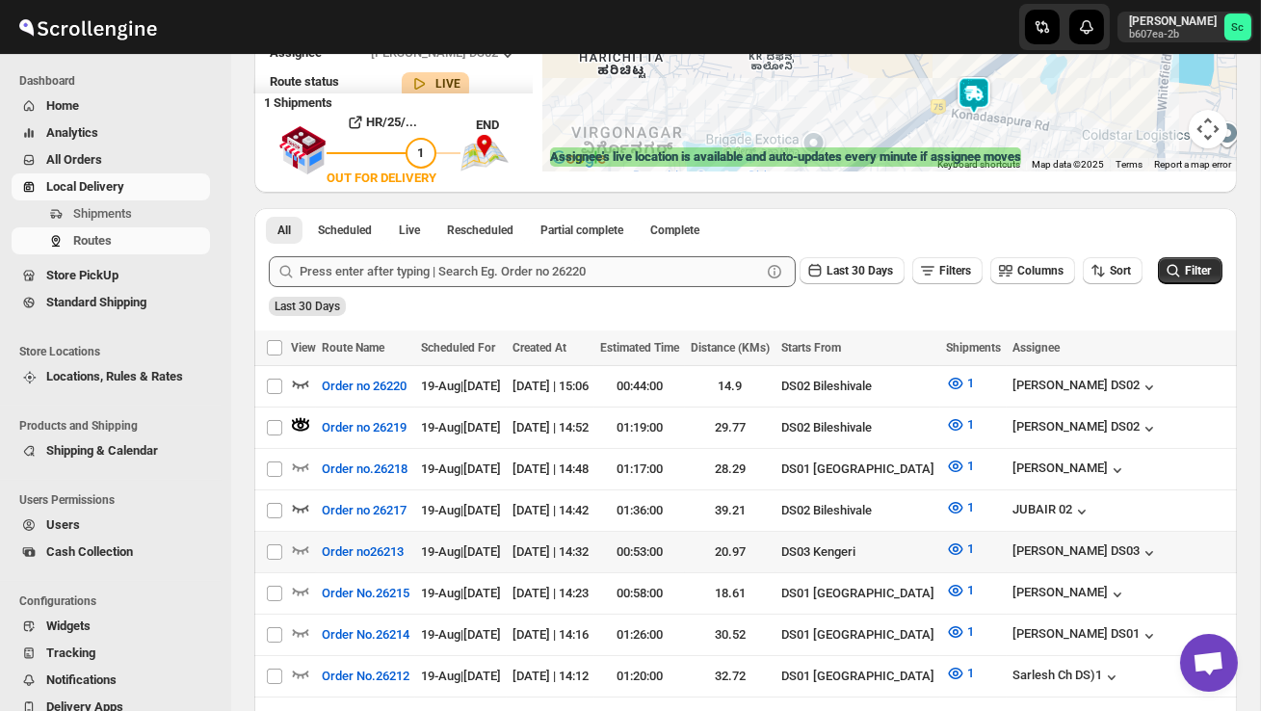
scroll to position [308, 0]
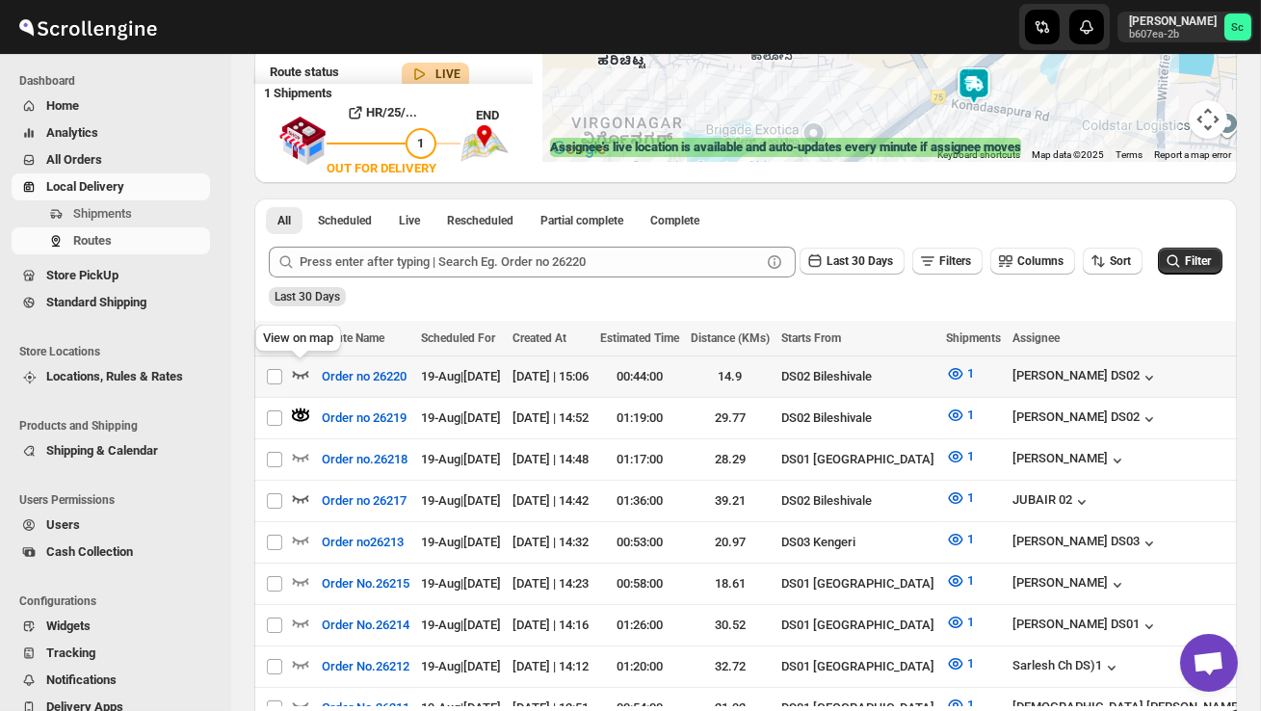
click at [298, 376] on icon "button" at bounding box center [301, 375] width 16 height 8
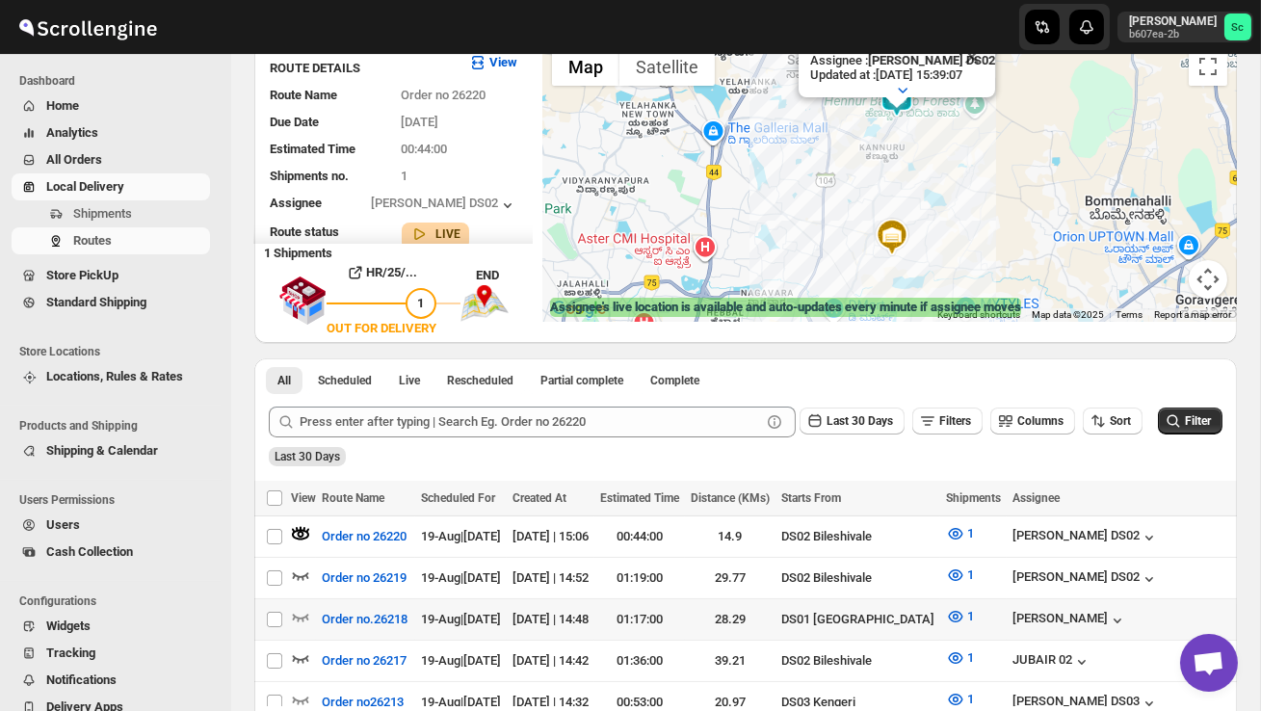
scroll to position [160, 0]
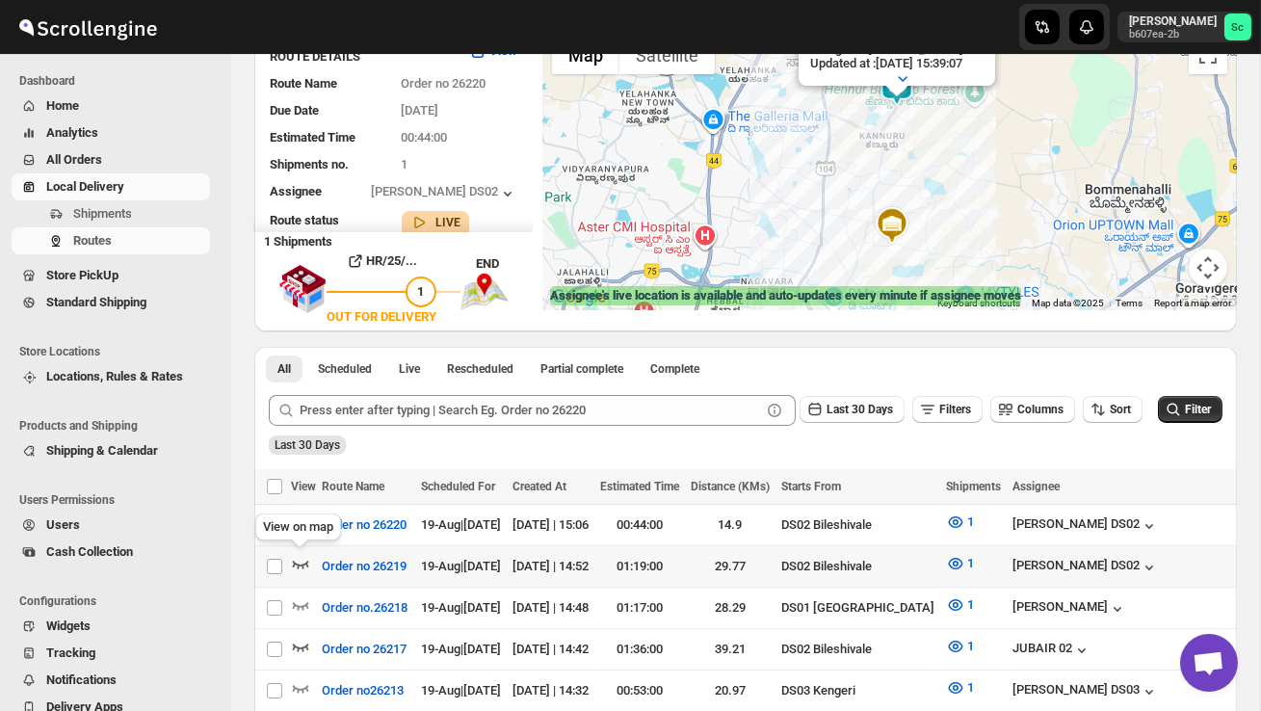
click at [309, 561] on icon "button" at bounding box center [300, 563] width 19 height 19
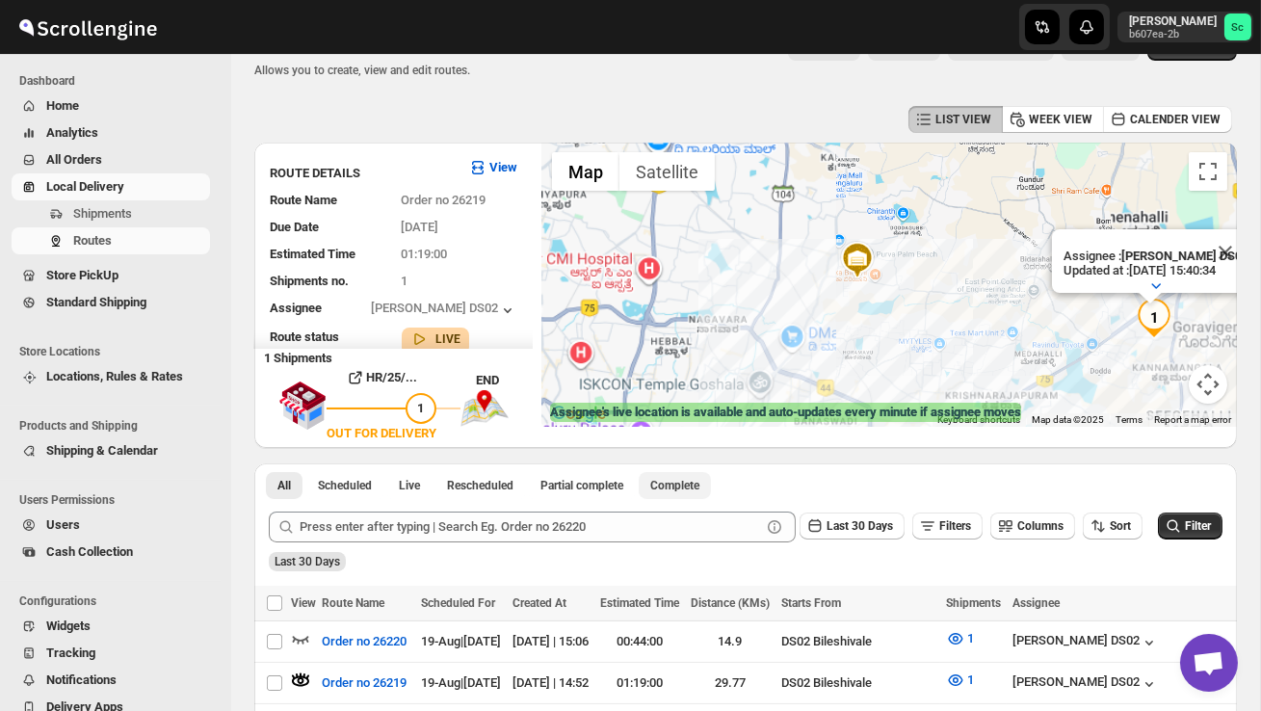
scroll to position [0, 0]
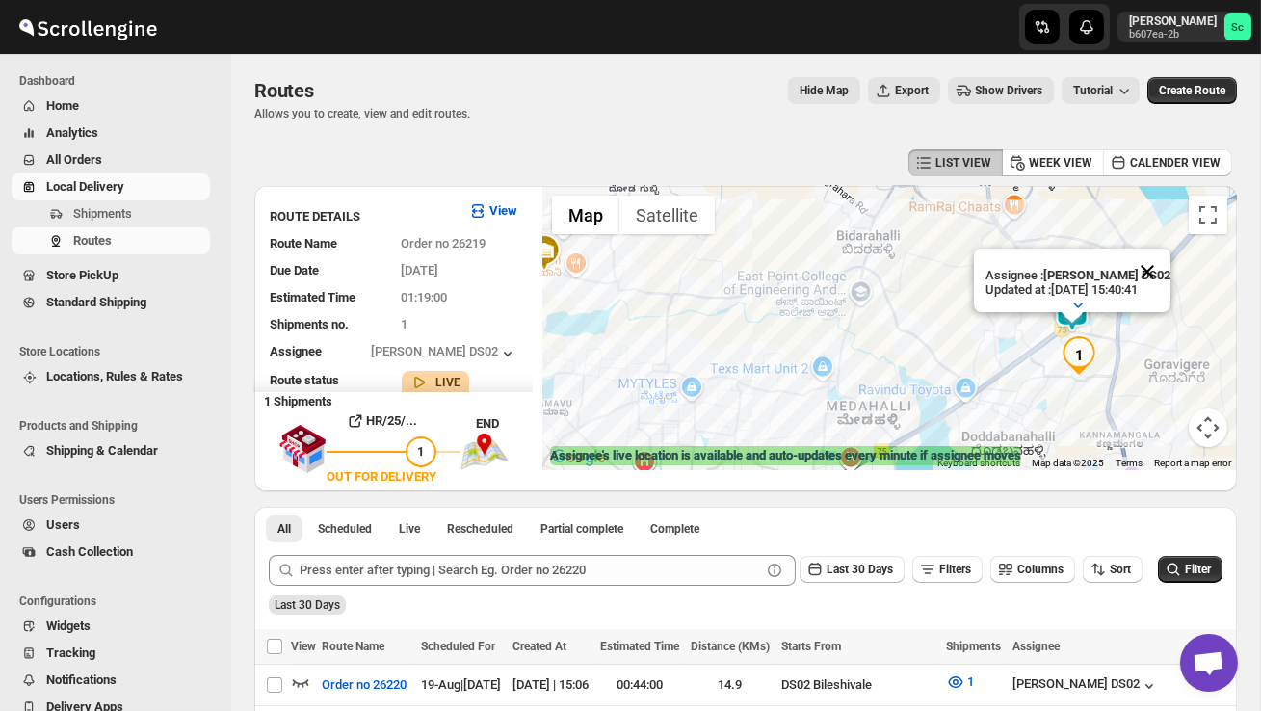
click at [1161, 263] on button "Close" at bounding box center [1147, 272] width 46 height 46
click at [1143, 325] on div at bounding box center [889, 328] width 695 height 284
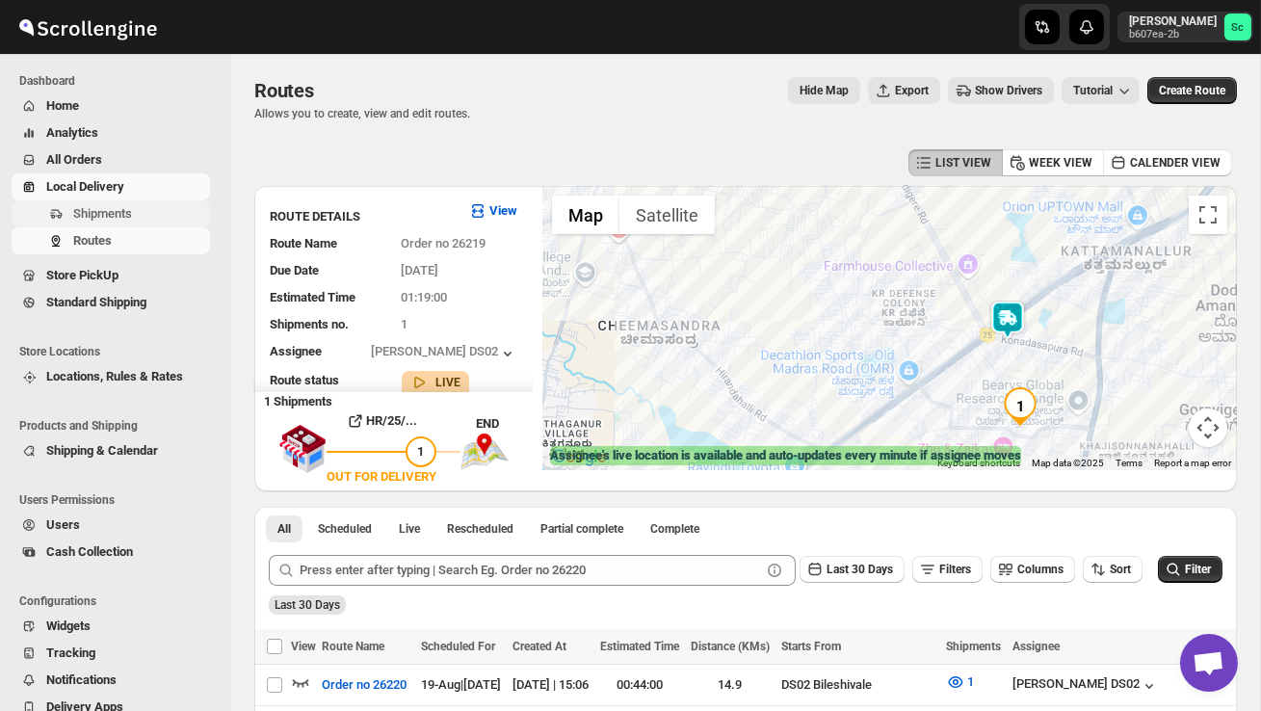
click at [121, 207] on span "Shipments" at bounding box center [102, 213] width 59 height 14
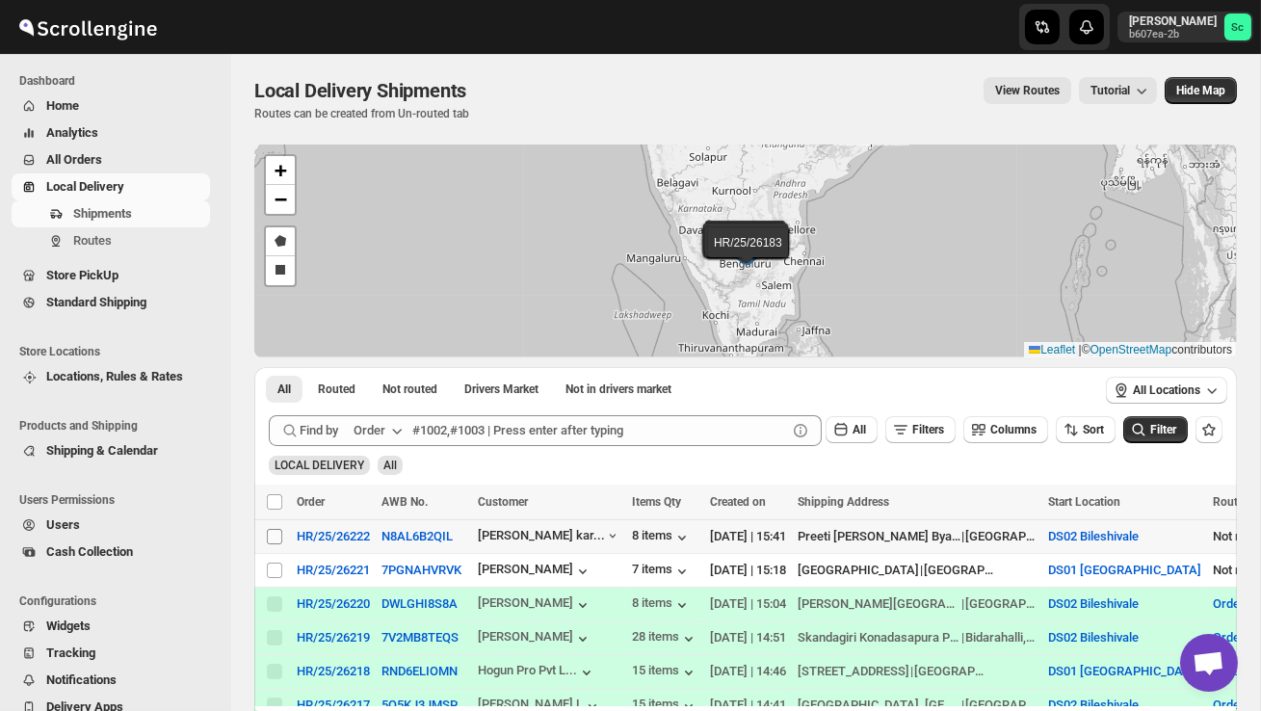
click at [274, 534] on input "Select shipment" at bounding box center [274, 536] width 15 height 15
checkbox input "true"
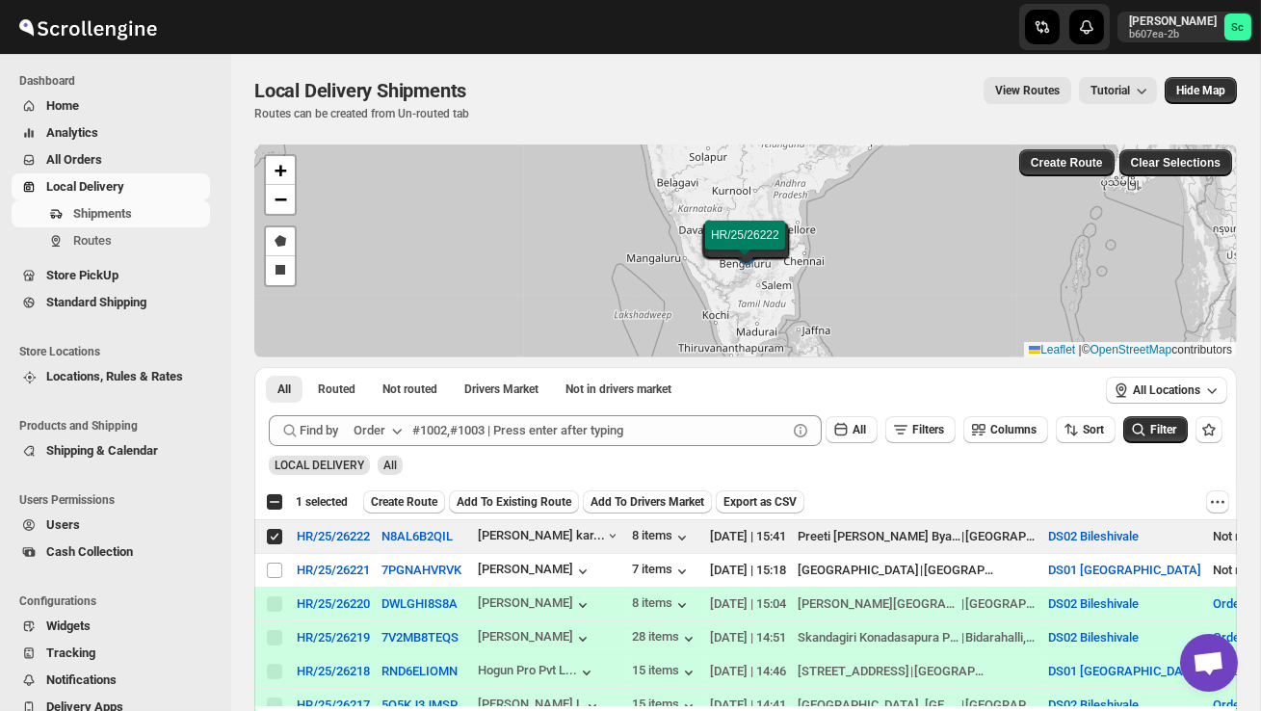
click at [404, 502] on span "Create Route" at bounding box center [404, 501] width 66 height 15
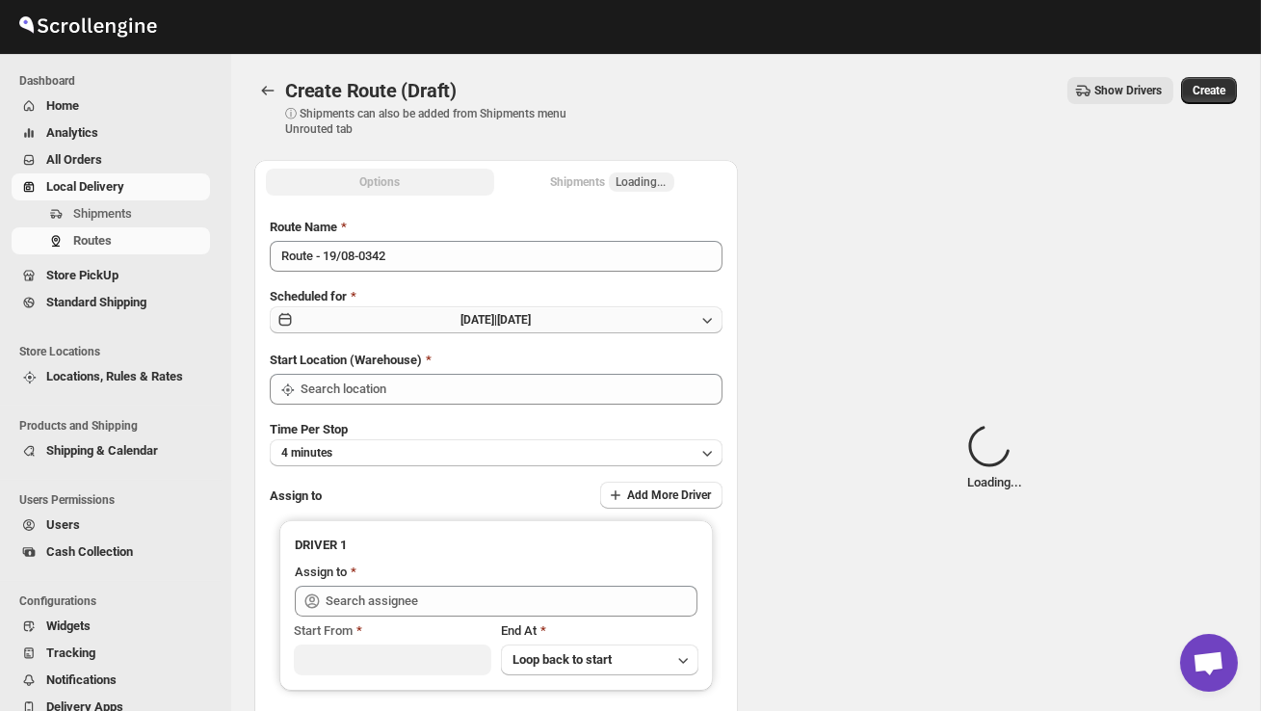
type input "DS02 Bileshivale"
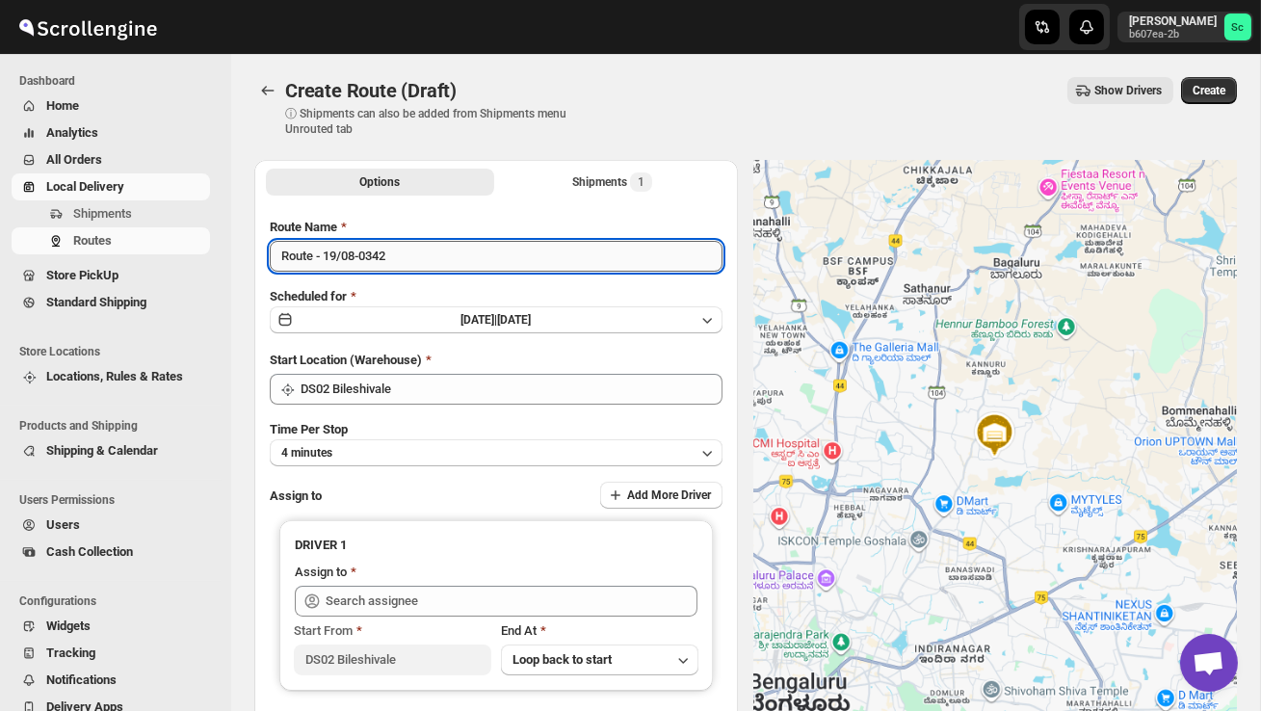
click at [420, 265] on input "Route - 19/08-0342" at bounding box center [496, 256] width 453 height 31
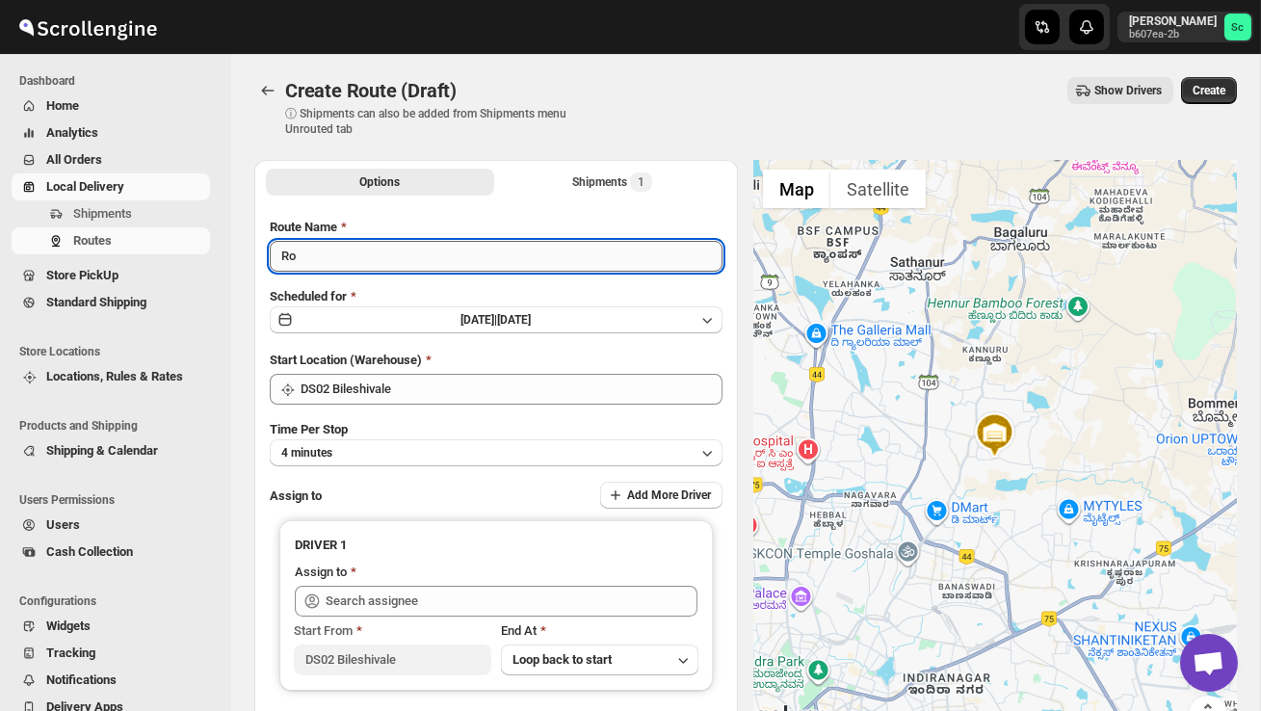
type input "R"
type input "Order no 25222"
click at [471, 454] on button "4 minutes" at bounding box center [496, 452] width 453 height 27
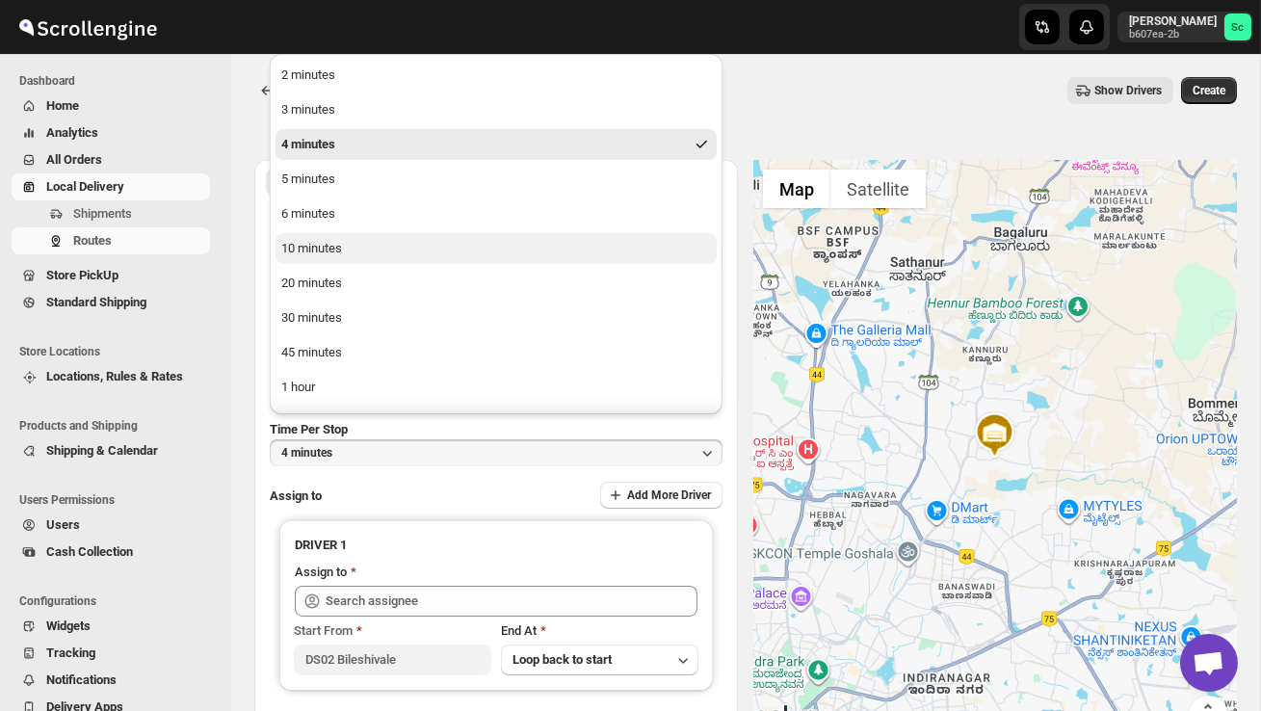
click at [367, 246] on button "10 minutes" at bounding box center [496, 248] width 441 height 31
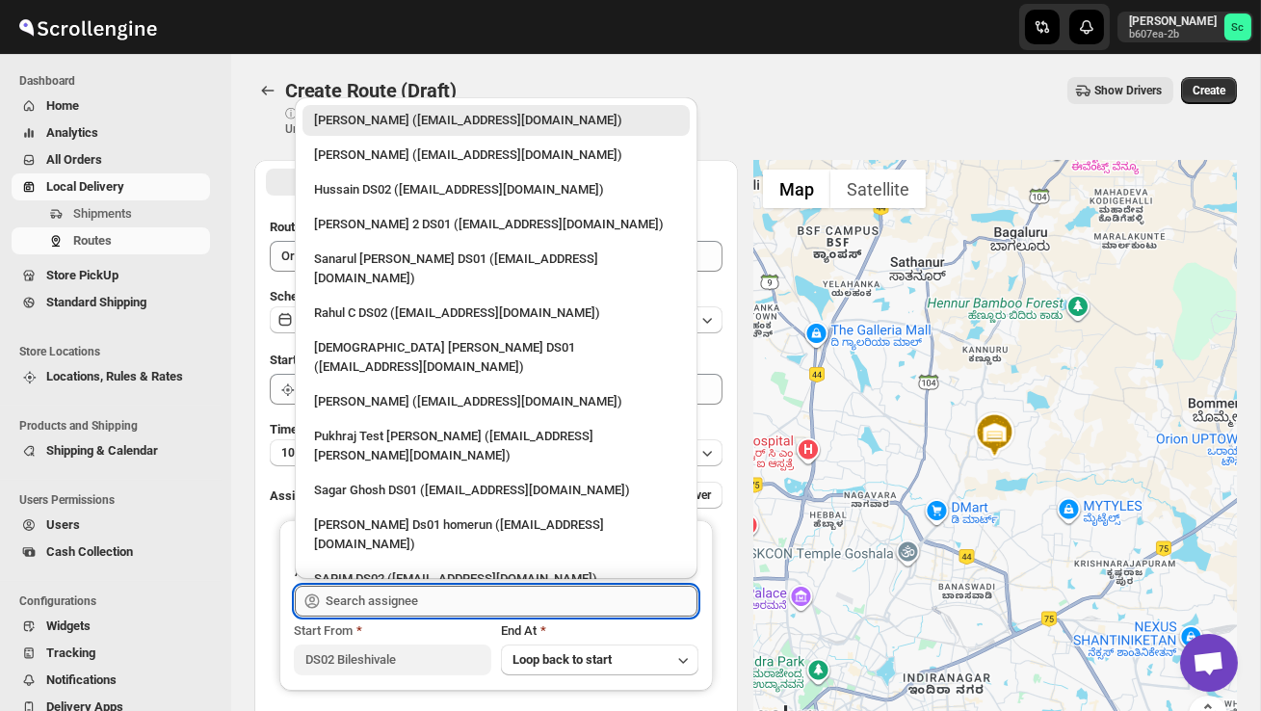
click at [412, 606] on input "text" at bounding box center [512, 601] width 372 height 31
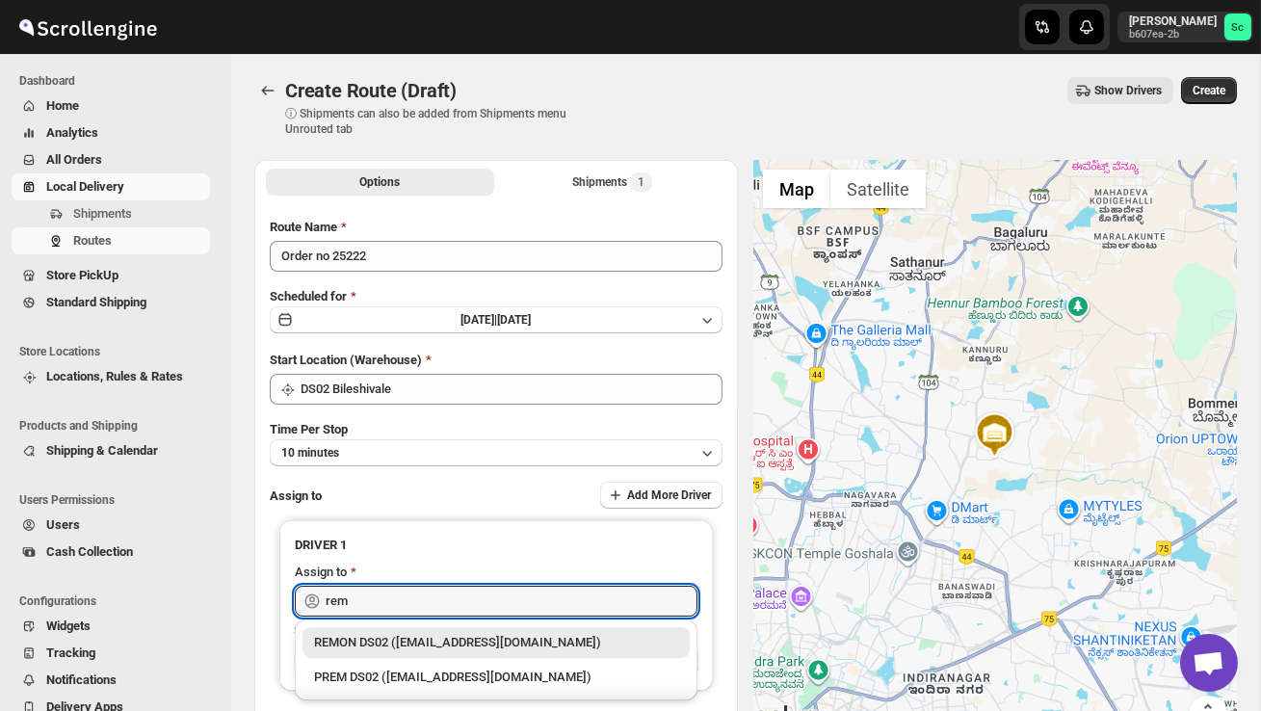
click at [452, 635] on div "REMON DS02 ([EMAIL_ADDRESS][DOMAIN_NAME])" at bounding box center [496, 642] width 364 height 19
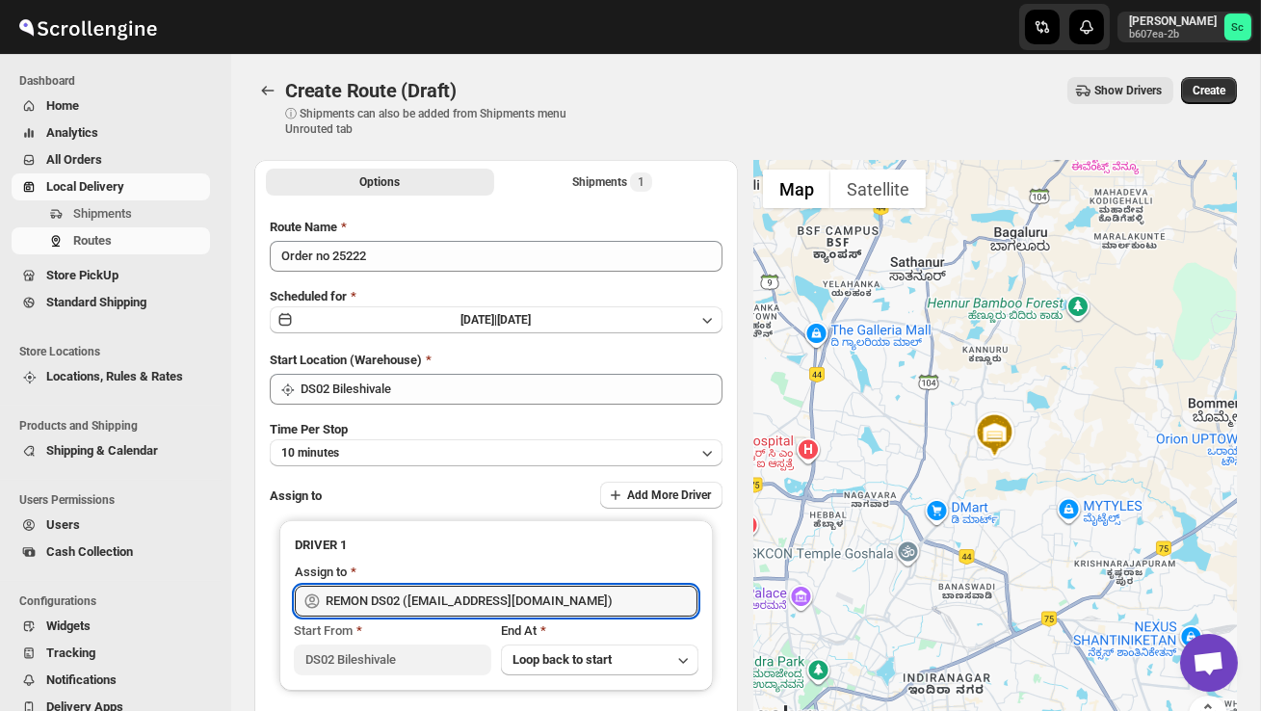
type input "REMON DS02 ([EMAIL_ADDRESS][DOMAIN_NAME])"
click at [1212, 90] on span "Create" at bounding box center [1209, 90] width 33 height 15
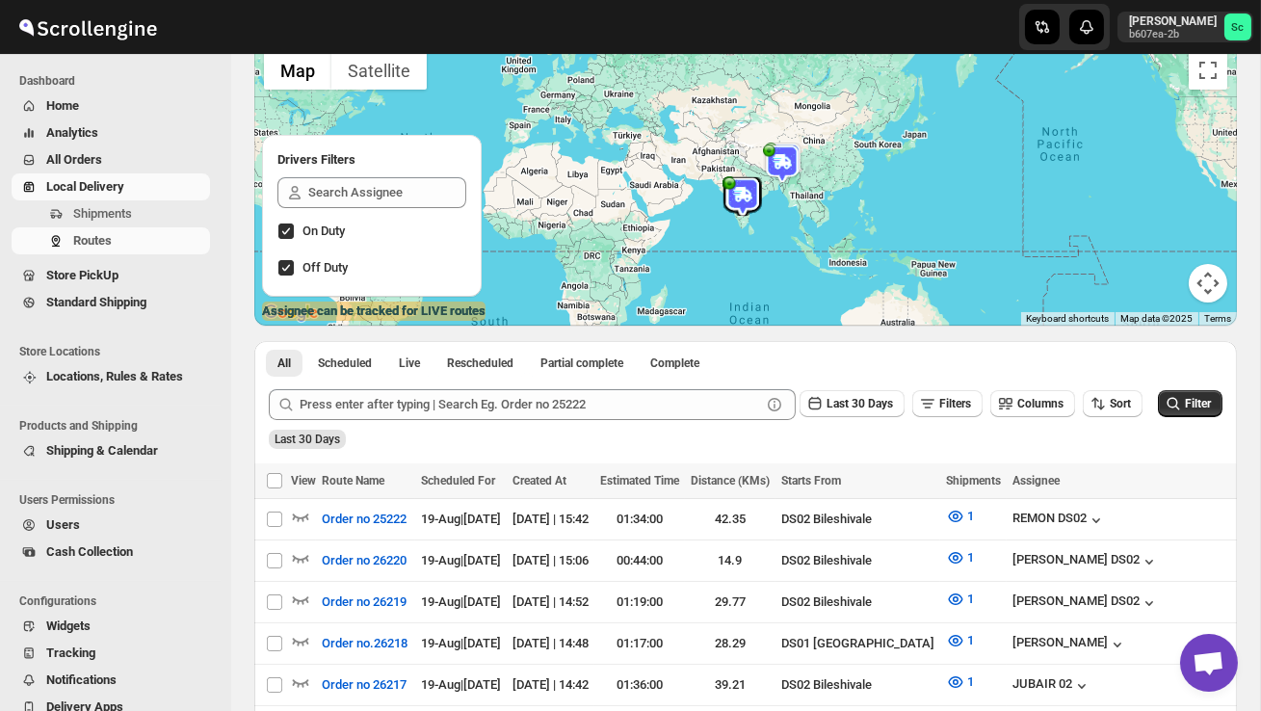
scroll to position [212, 0]
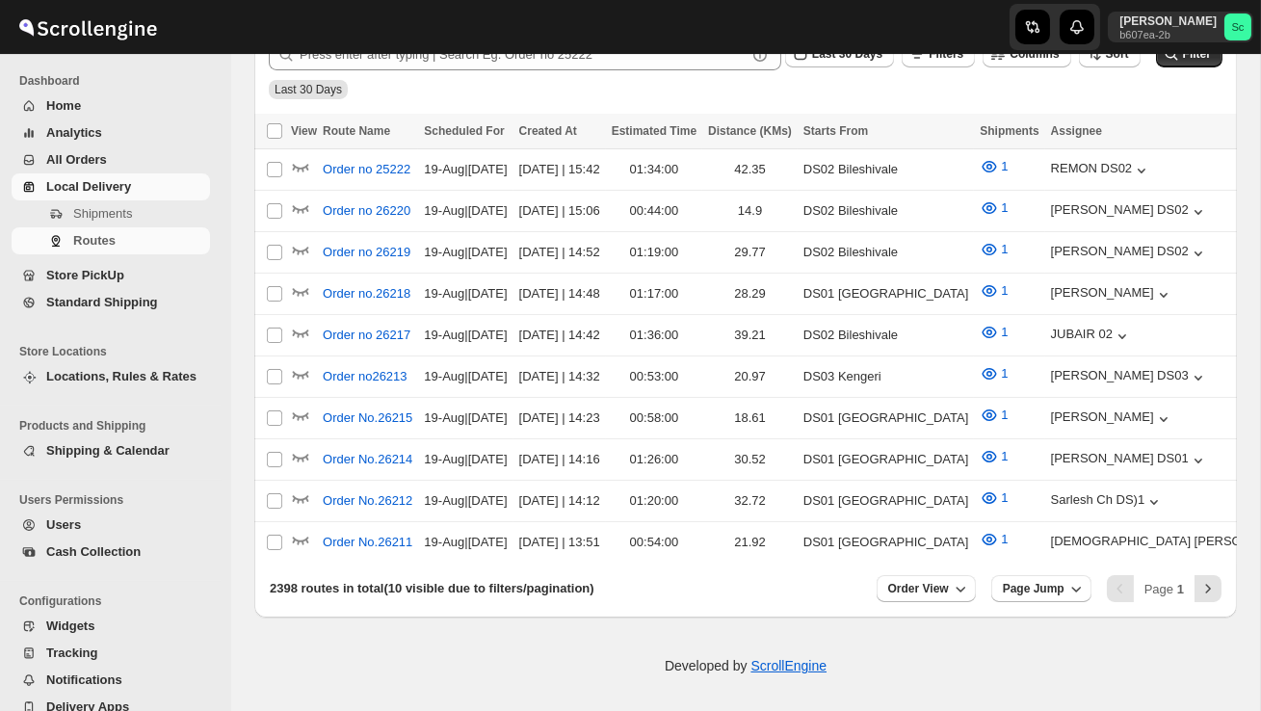
scroll to position [212, 0]
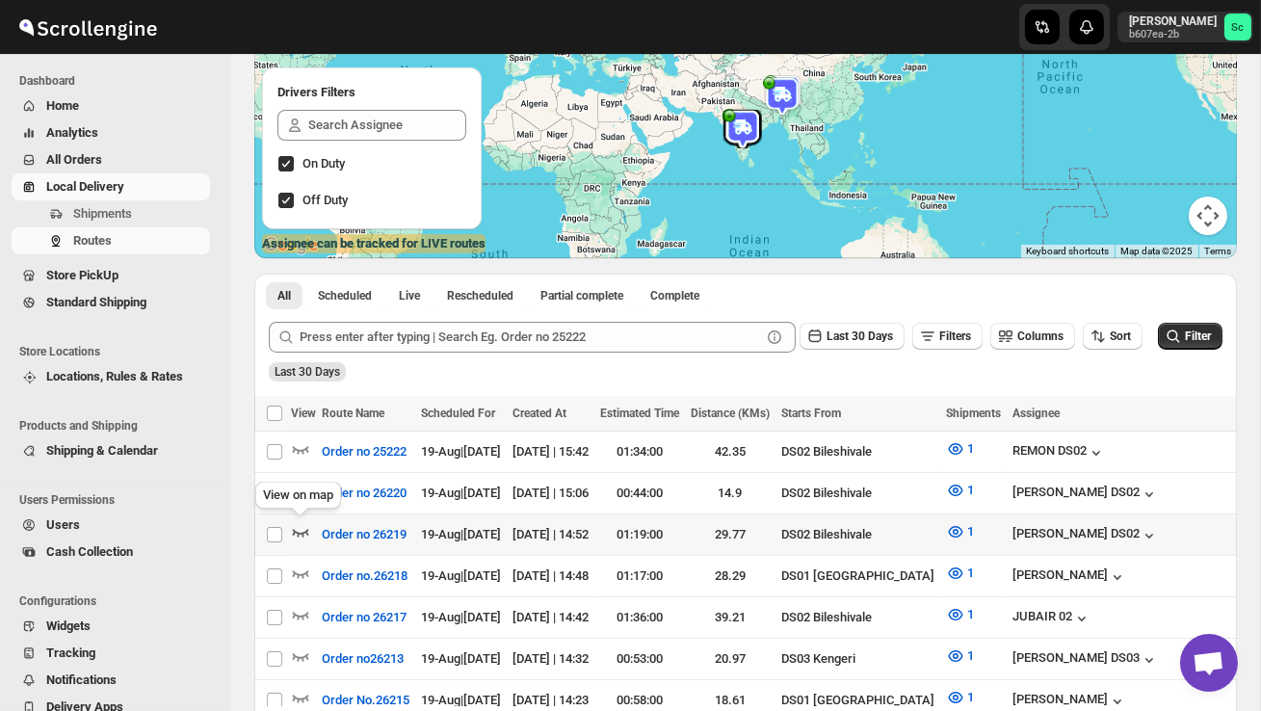
click at [301, 532] on icon "button" at bounding box center [301, 533] width 16 height 8
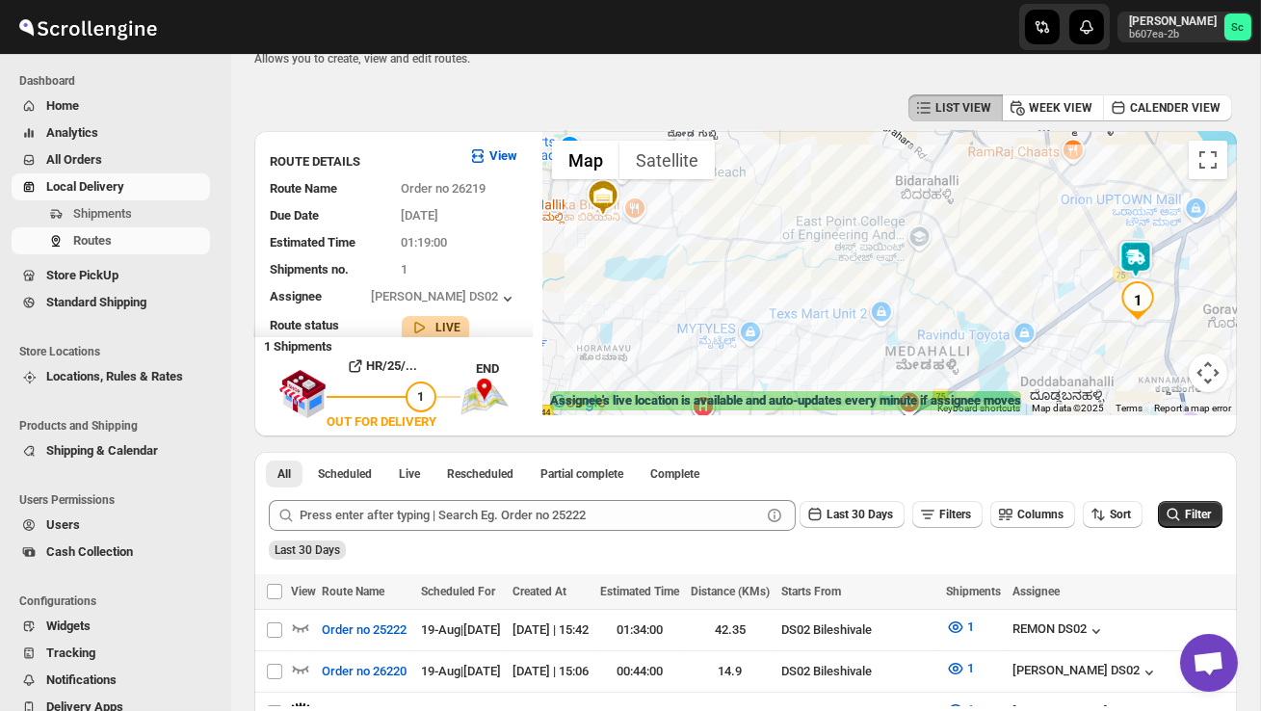
scroll to position [0, 0]
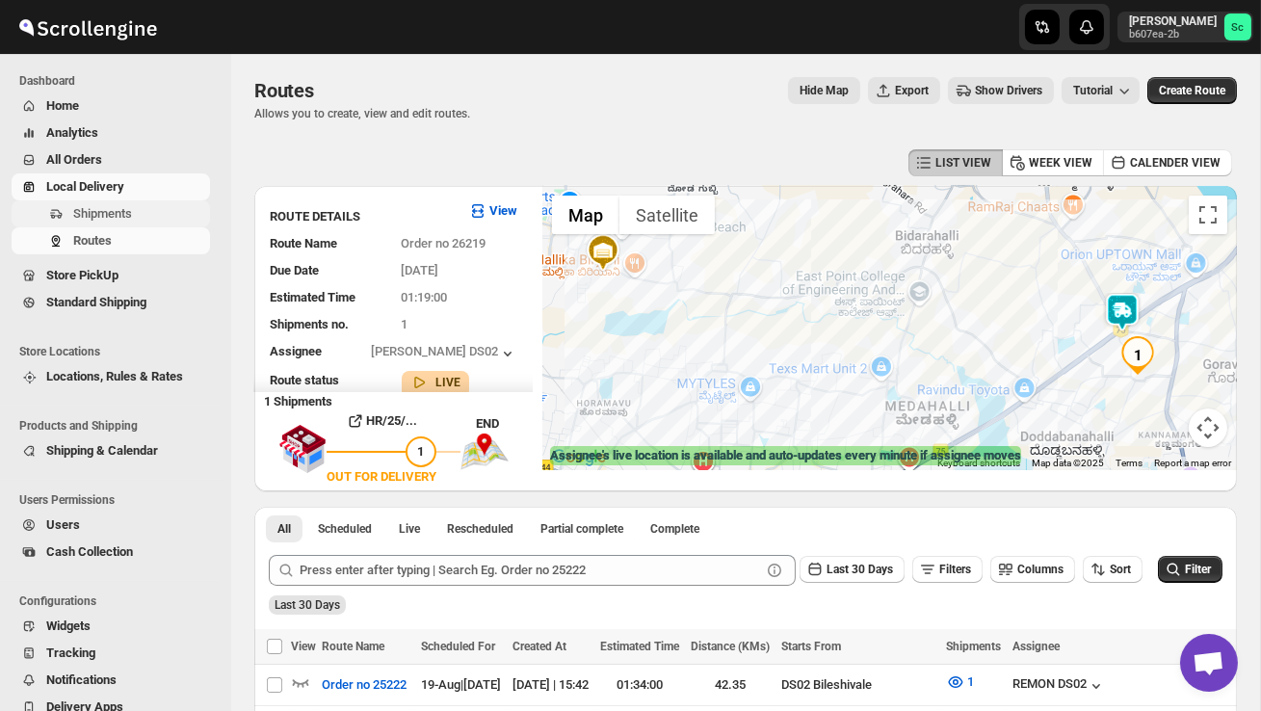
click at [124, 208] on span "Shipments" at bounding box center [102, 213] width 59 height 14
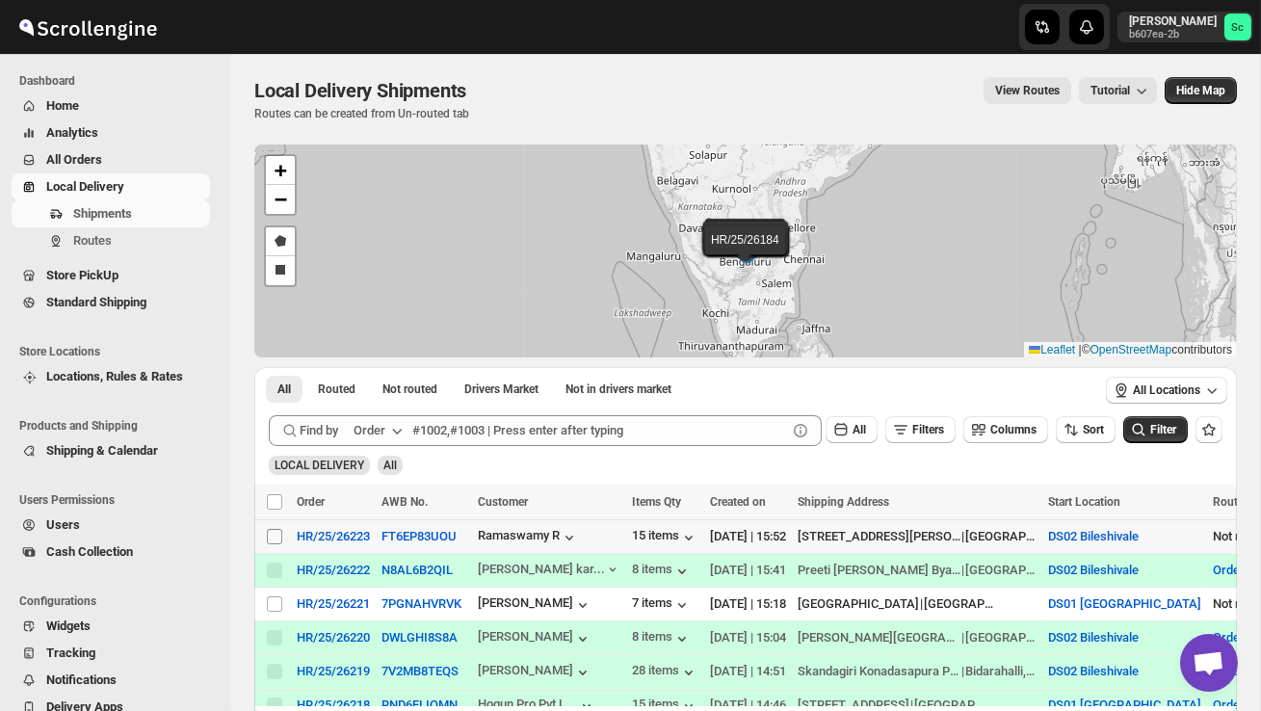
click at [270, 540] on input "Select shipment" at bounding box center [274, 536] width 15 height 15
checkbox input "true"
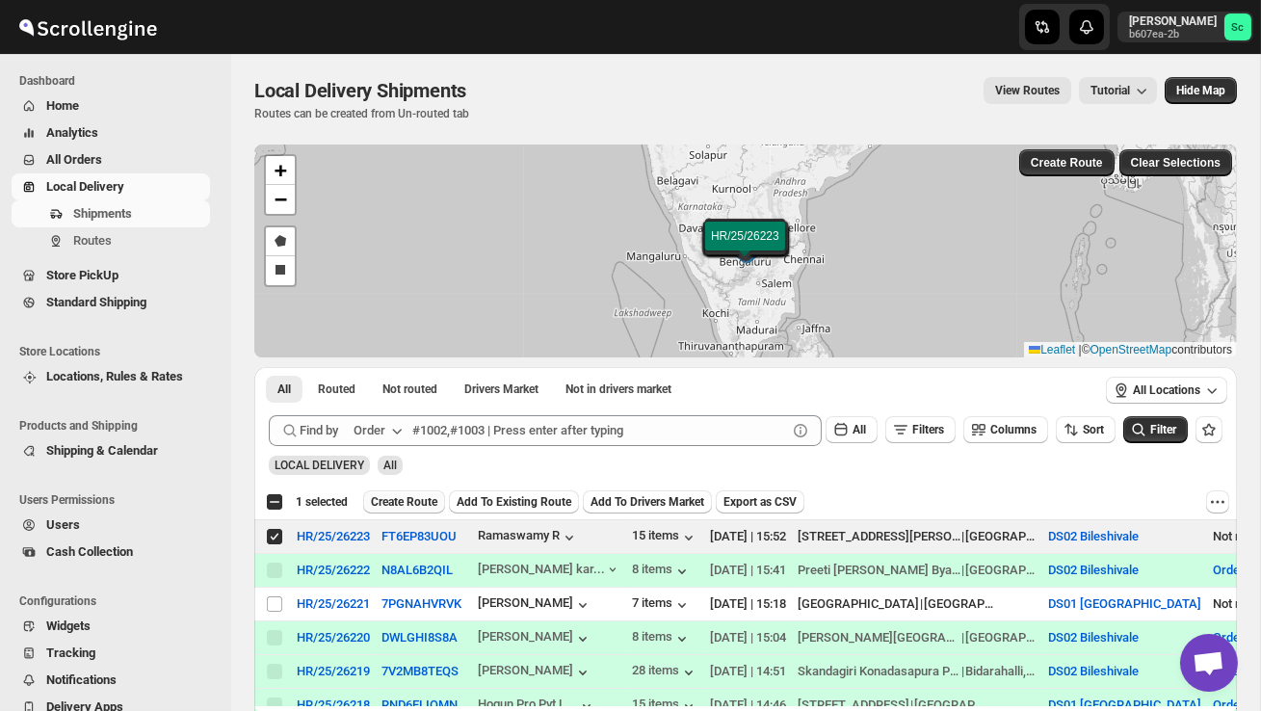
click at [399, 504] on span "Create Route" at bounding box center [404, 501] width 66 height 15
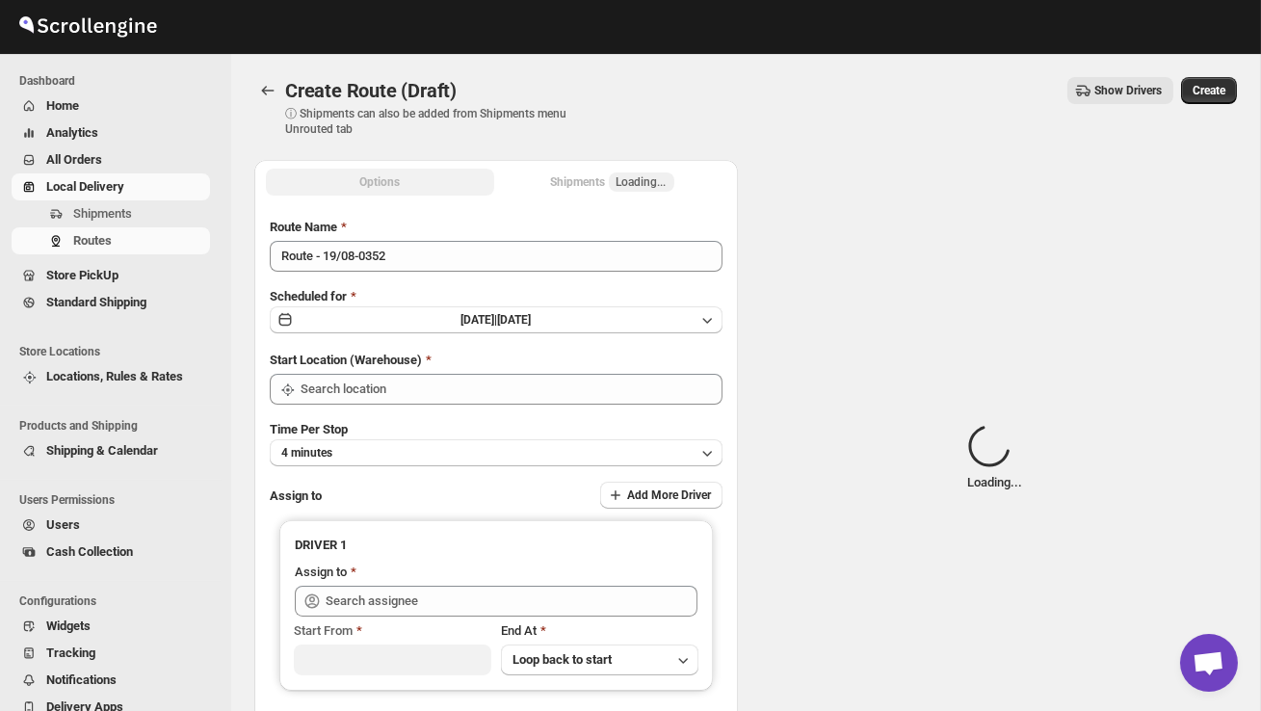
type input "DS02 Bileshivale"
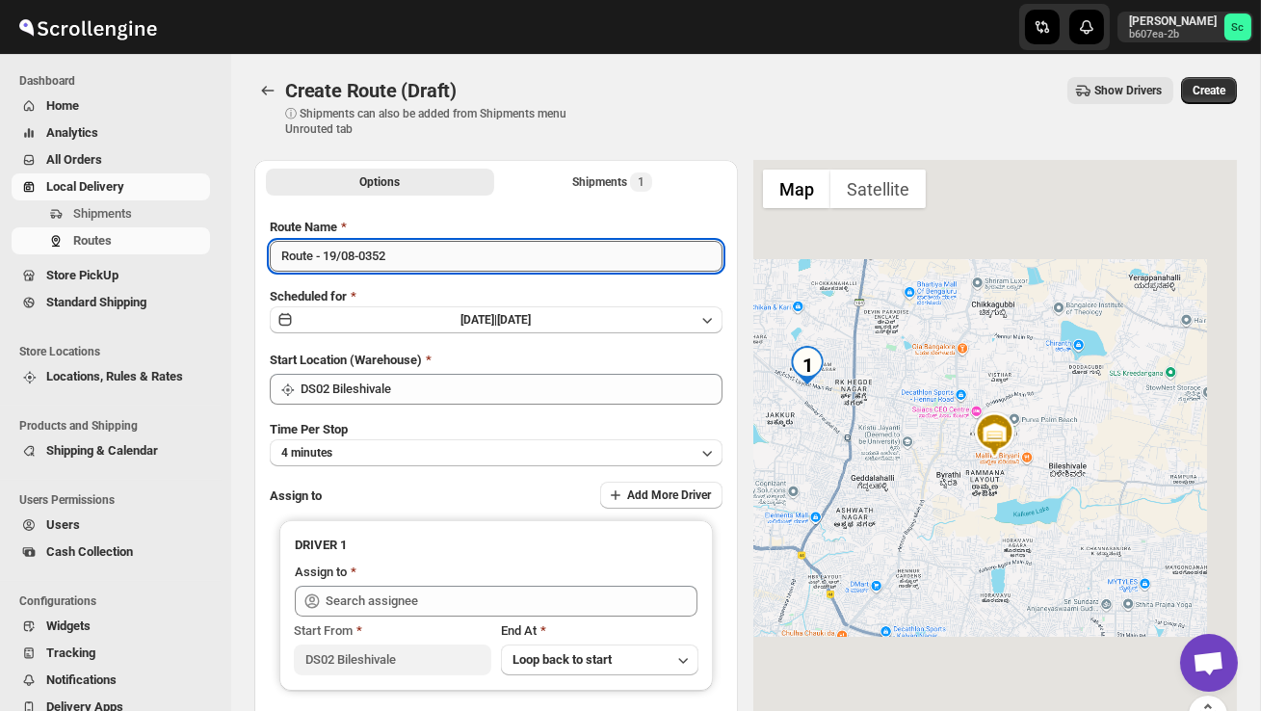
click at [407, 251] on input "Route - 19/08-0352" at bounding box center [496, 256] width 453 height 31
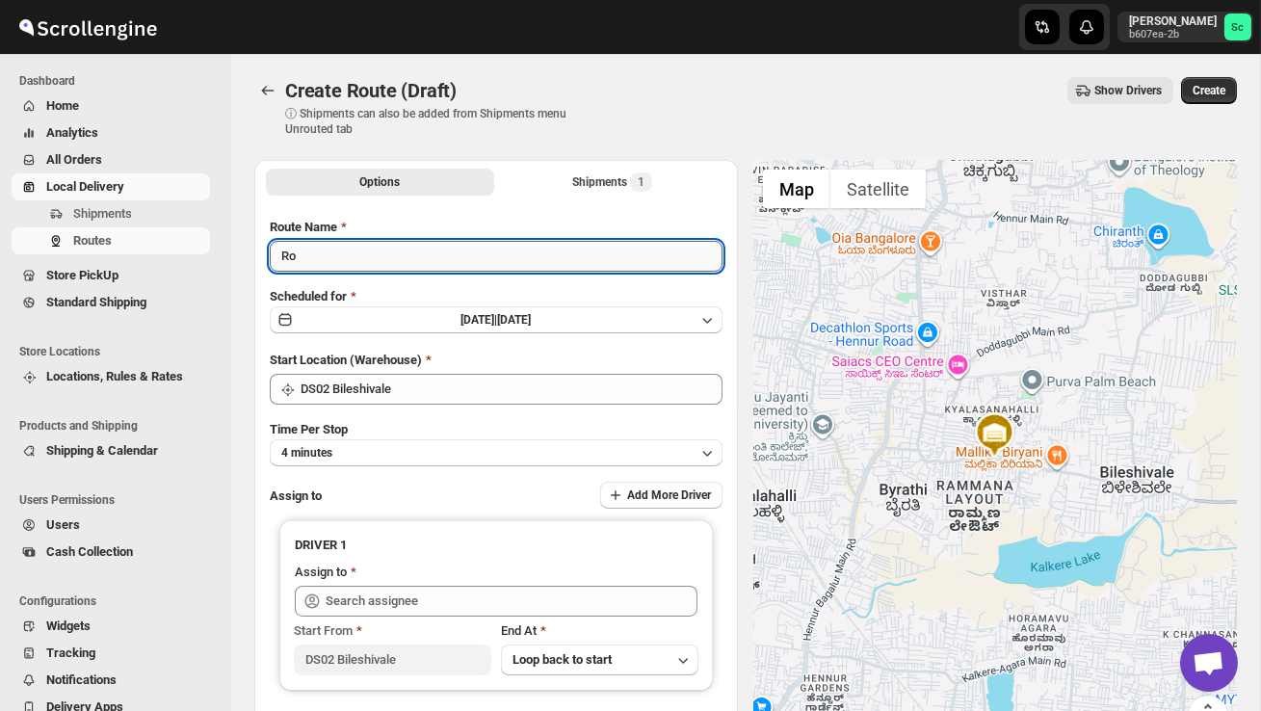
type input "R"
type input "Order no 2622"
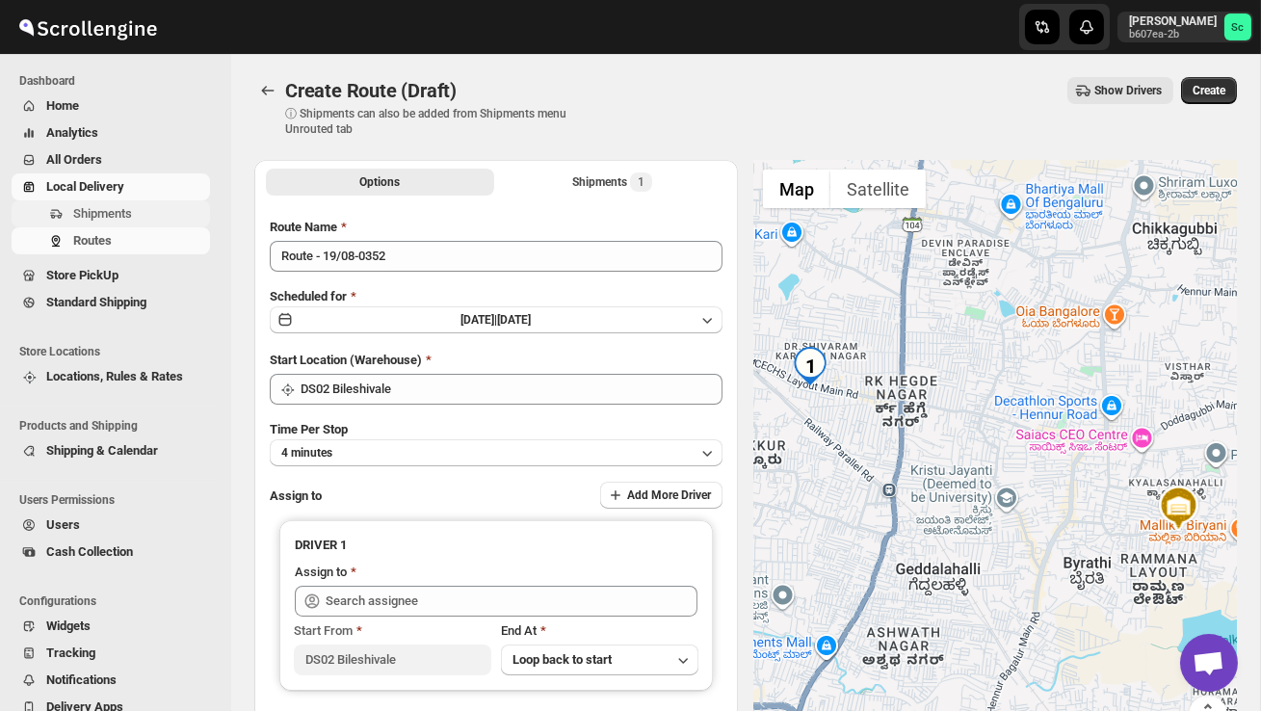
click at [130, 210] on span "Shipments" at bounding box center [102, 213] width 59 height 14
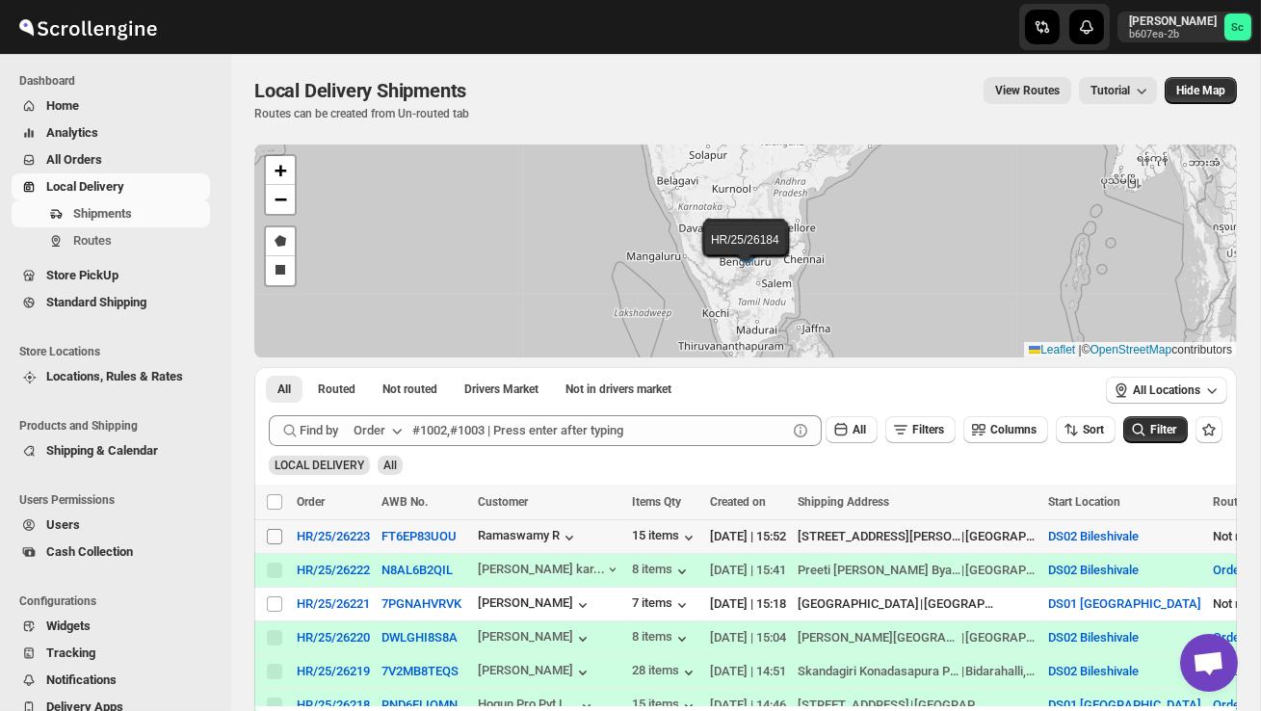
click at [279, 528] on span at bounding box center [274, 536] width 17 height 17
click at [279, 529] on input "Select shipment" at bounding box center [274, 536] width 15 height 15
click at [278, 537] on input "Select shipment" at bounding box center [274, 536] width 15 height 15
checkbox input "true"
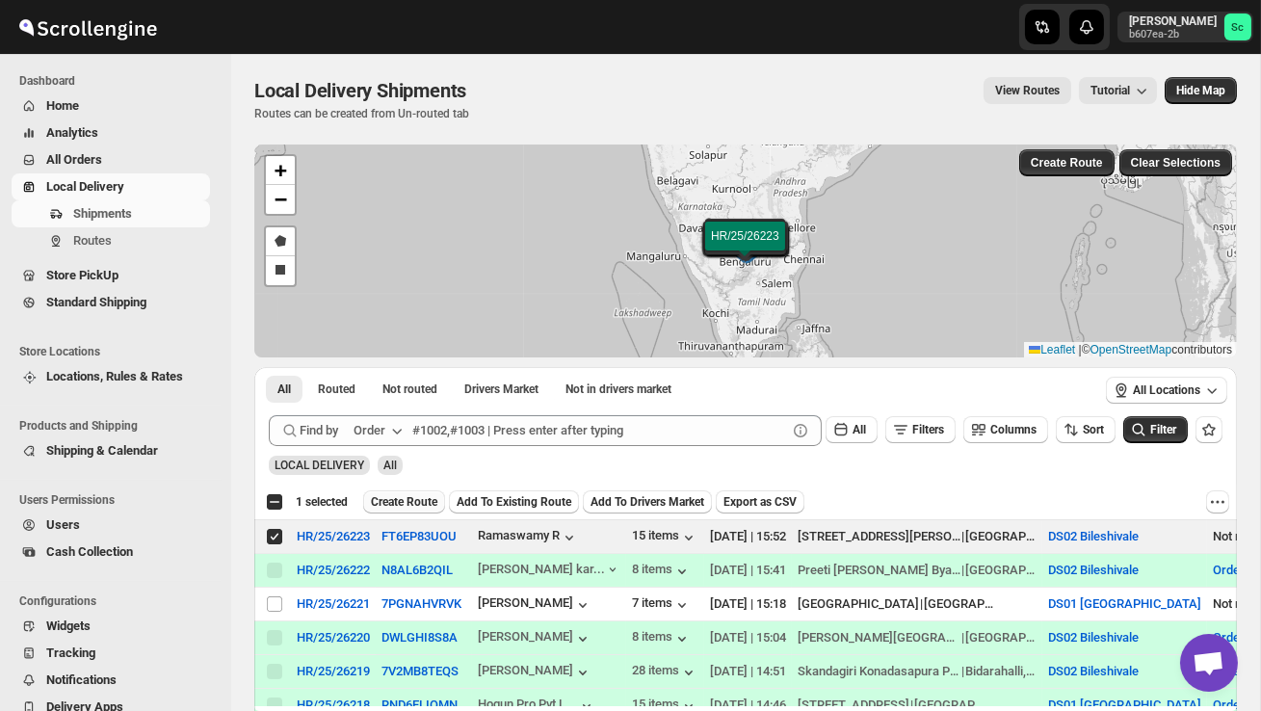
click at [406, 503] on span "Create Route" at bounding box center [404, 501] width 66 height 15
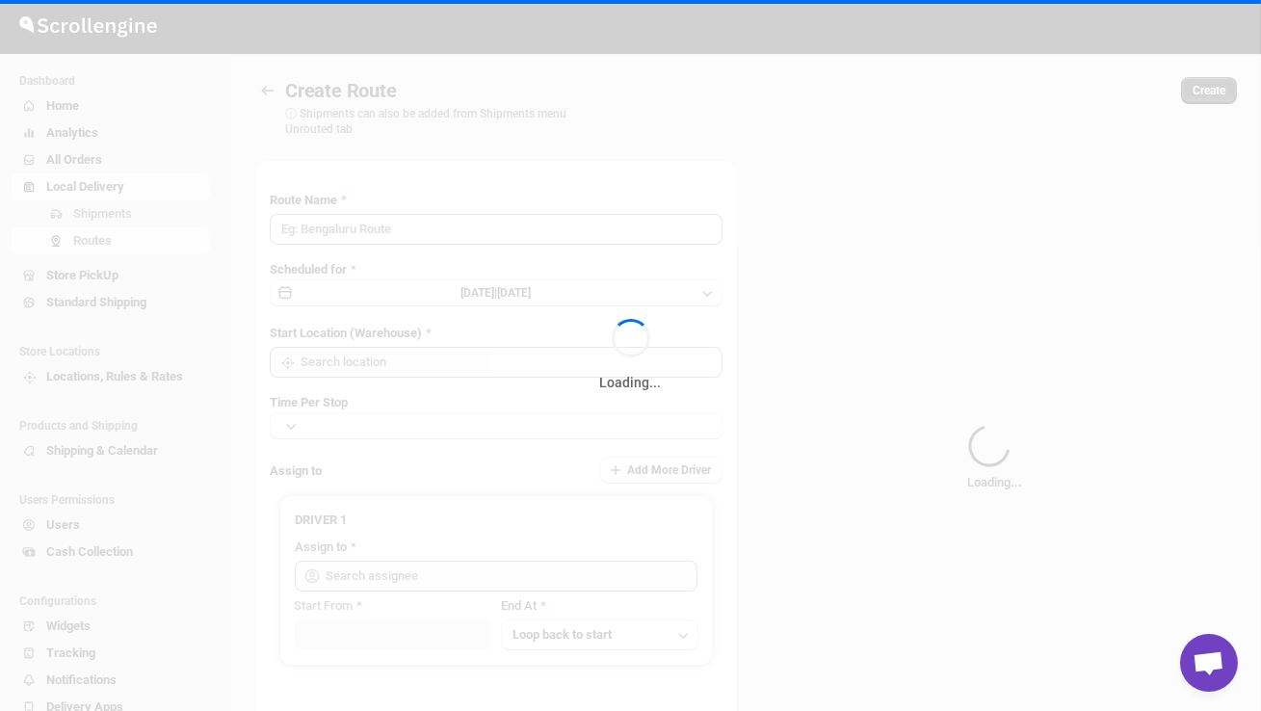
type input "Route - 19/08-0352"
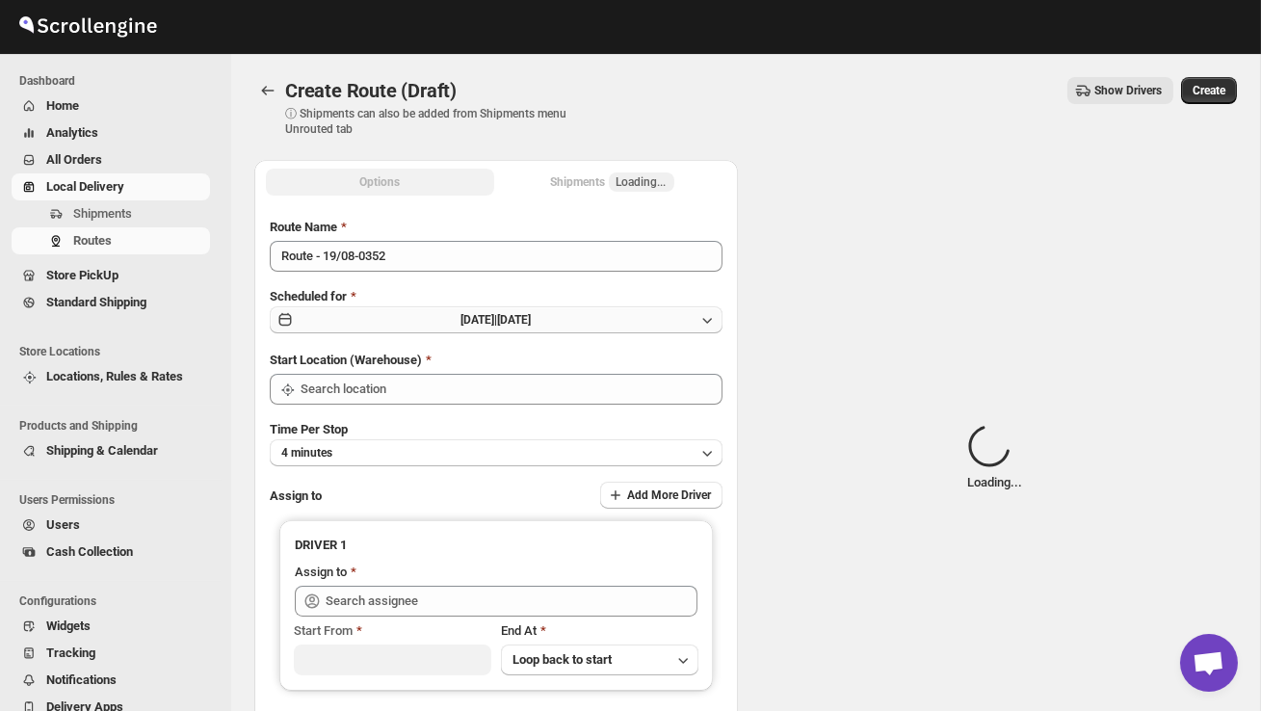
type input "DS02 Bileshivale"
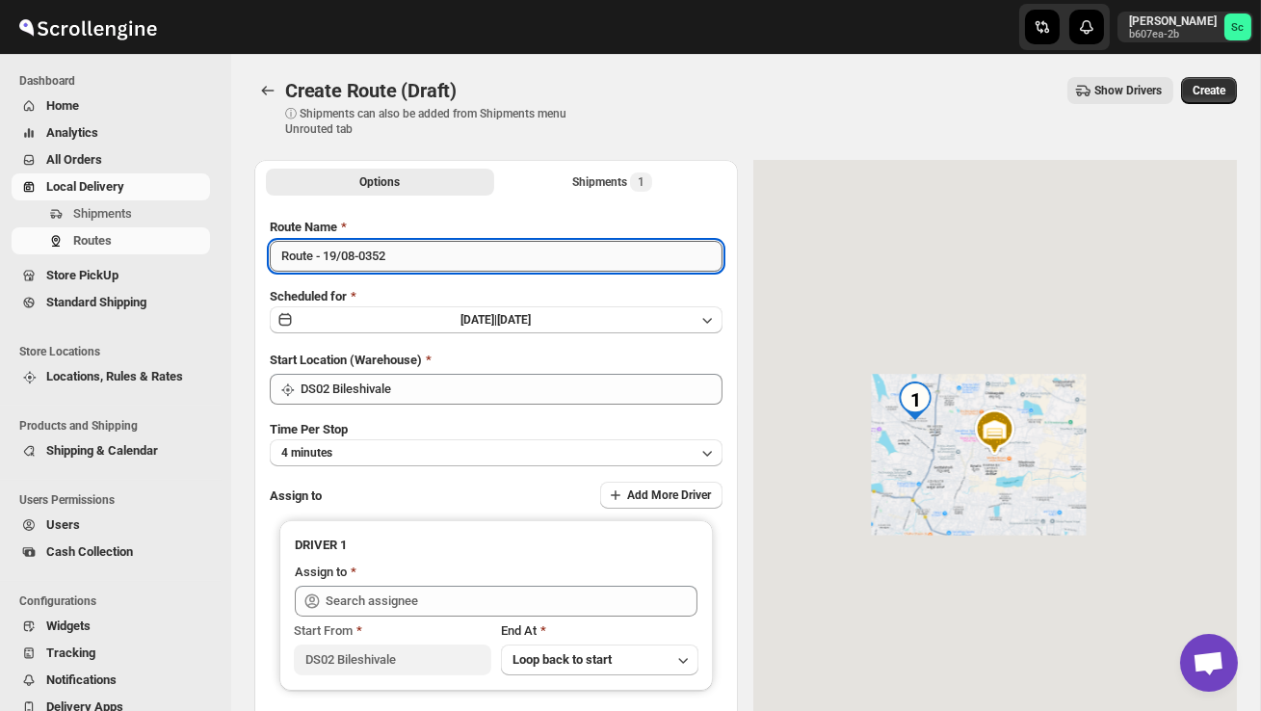
click at [418, 261] on input "Route - 19/08-0352" at bounding box center [496, 256] width 453 height 31
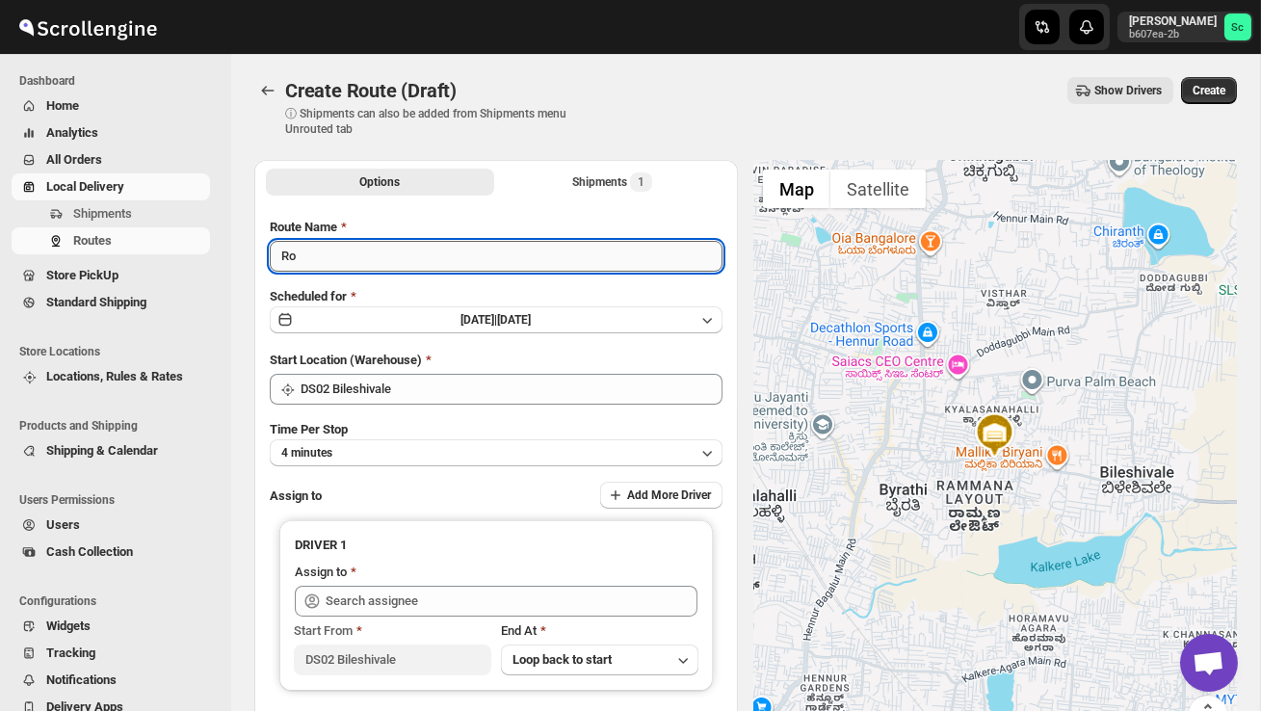
type input "R"
type input "Order no 25223"
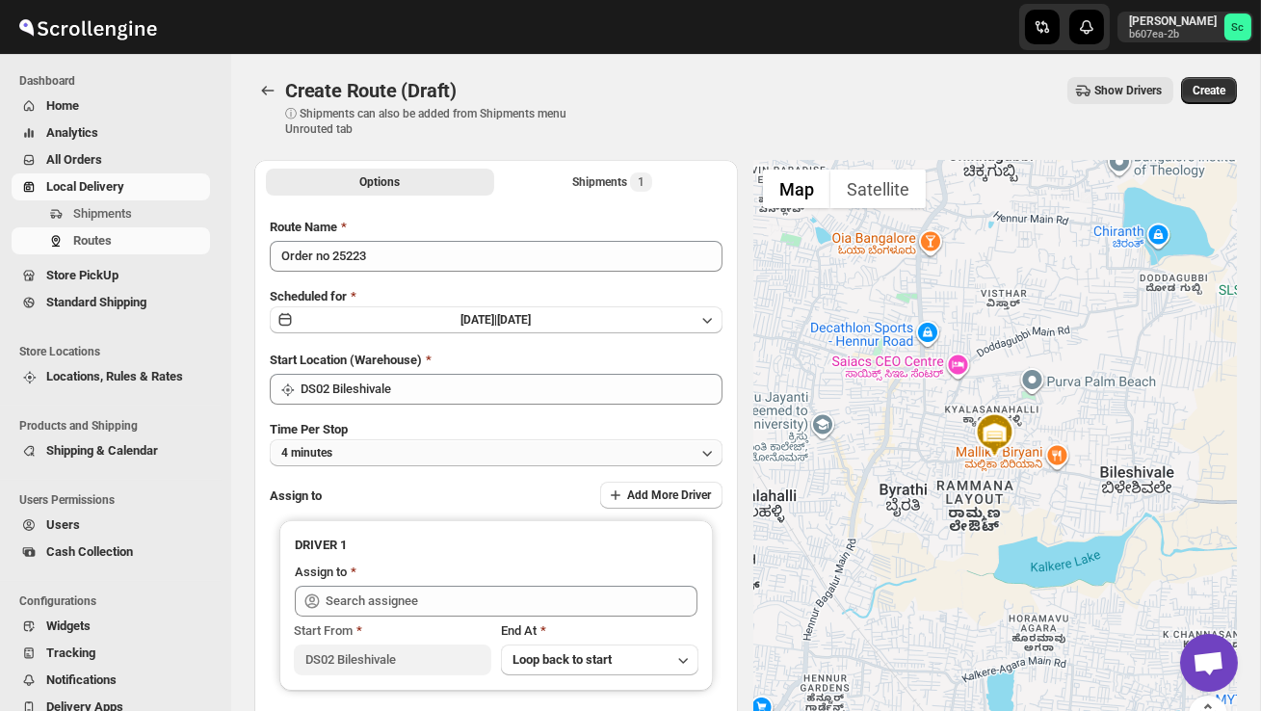
click at [449, 456] on button "4 minutes" at bounding box center [496, 452] width 453 height 27
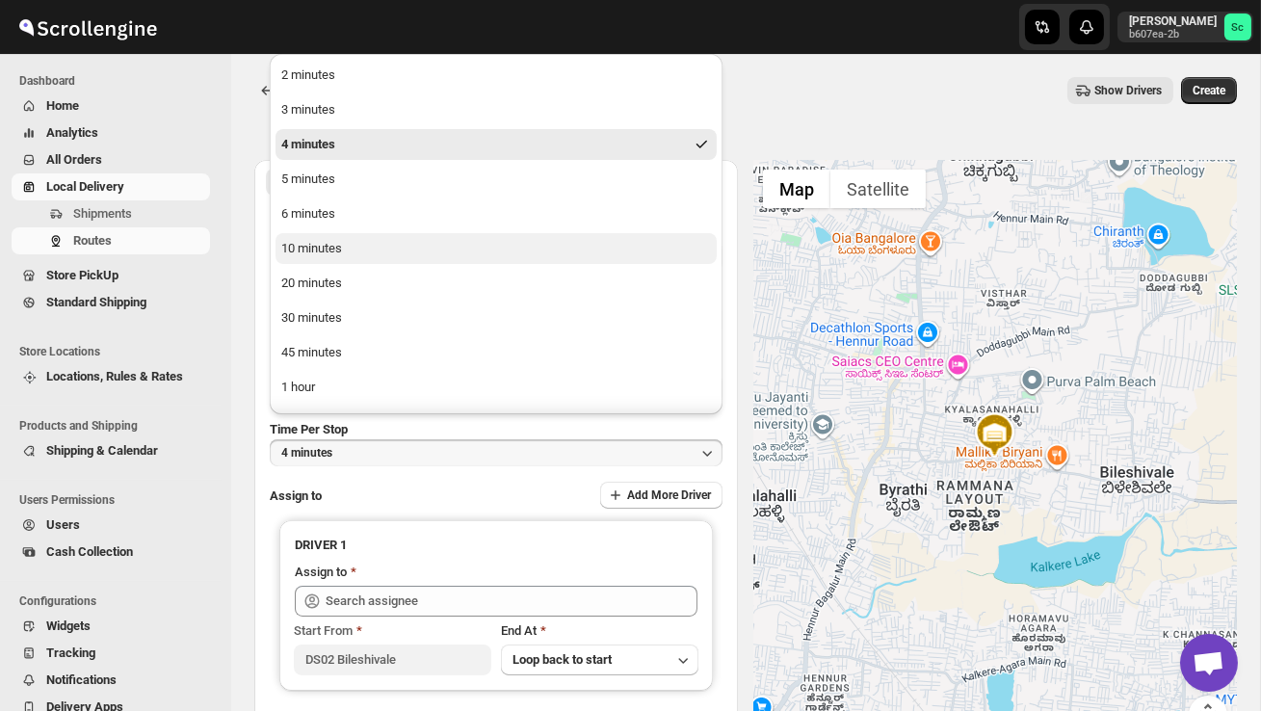
click at [373, 246] on button "10 minutes" at bounding box center [496, 248] width 441 height 31
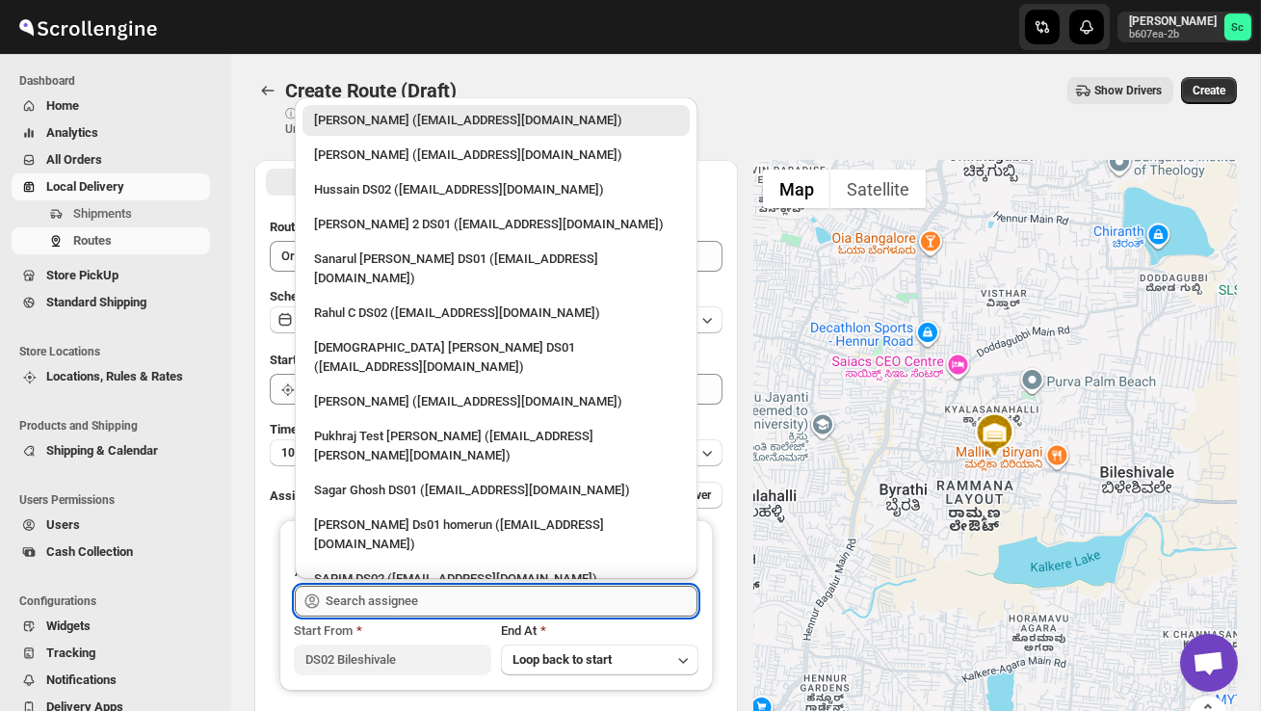
click at [424, 613] on input "text" at bounding box center [512, 601] width 372 height 31
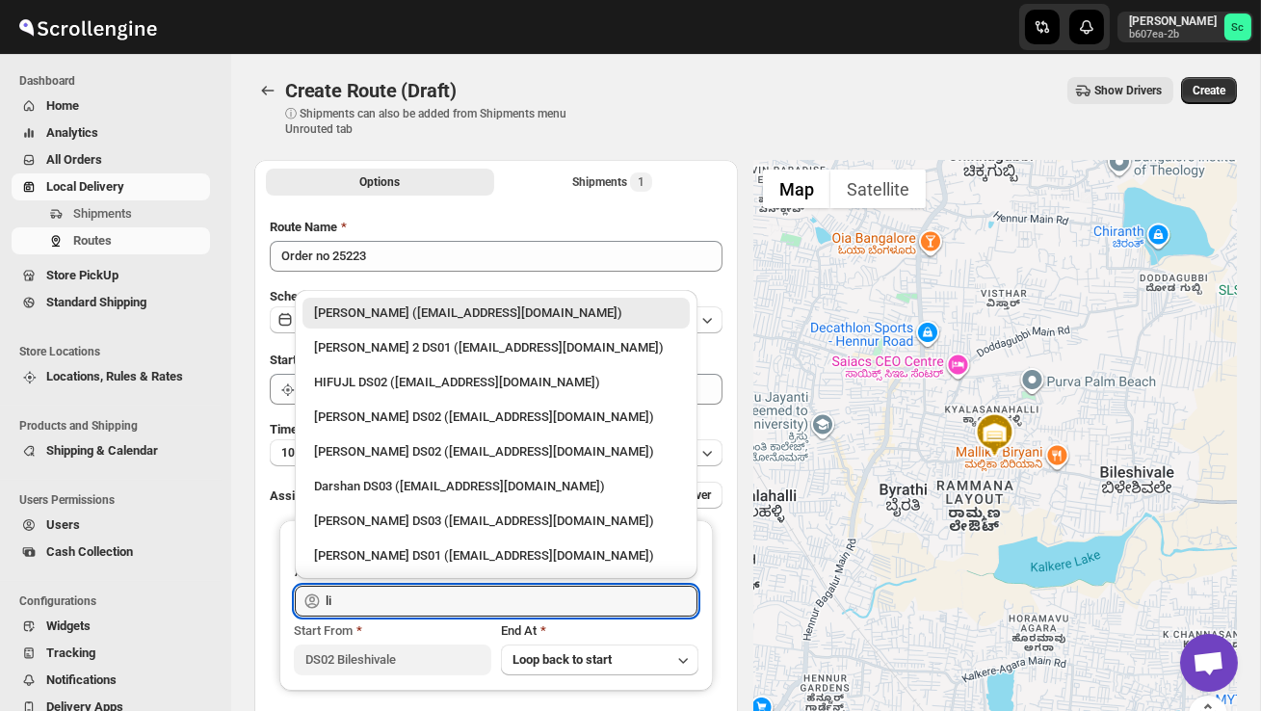
click at [497, 411] on div "[PERSON_NAME] DS02 ([EMAIL_ADDRESS][DOMAIN_NAME])" at bounding box center [496, 417] width 364 height 19
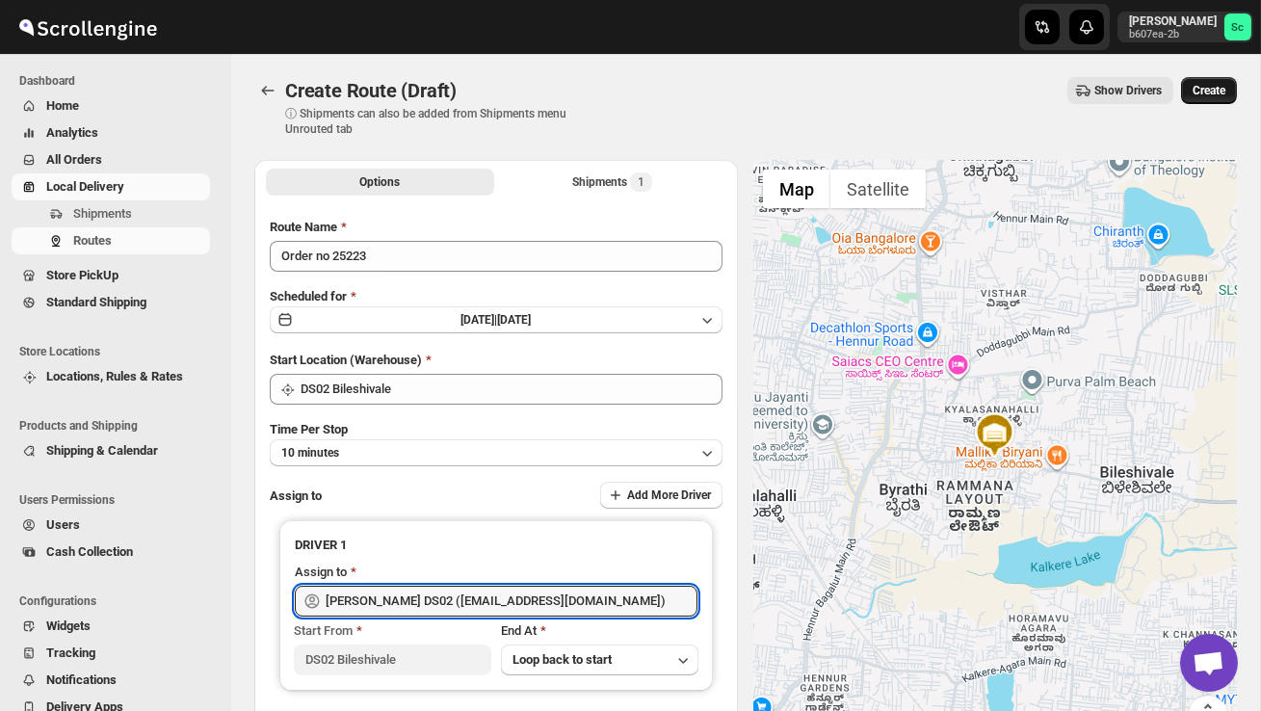
type input "[PERSON_NAME] DS02 ([EMAIL_ADDRESS][DOMAIN_NAME])"
click at [1216, 82] on button "Create" at bounding box center [1209, 90] width 56 height 27
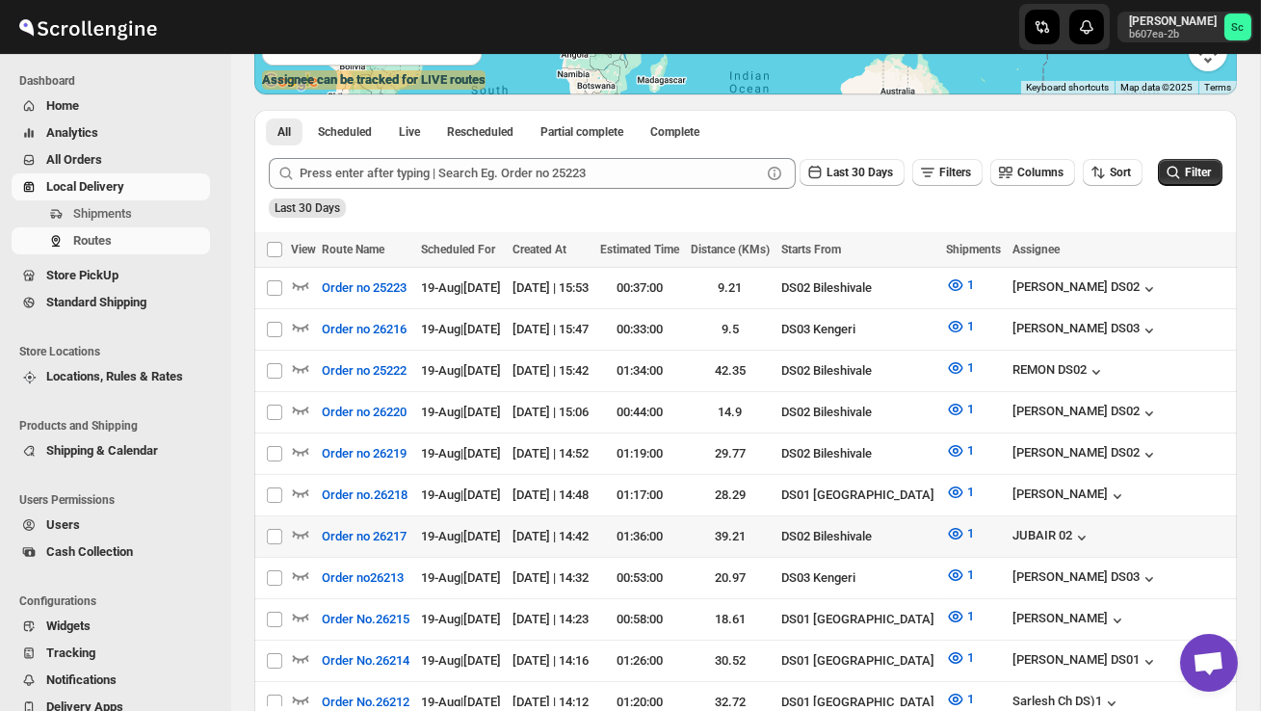
scroll to position [385, 0]
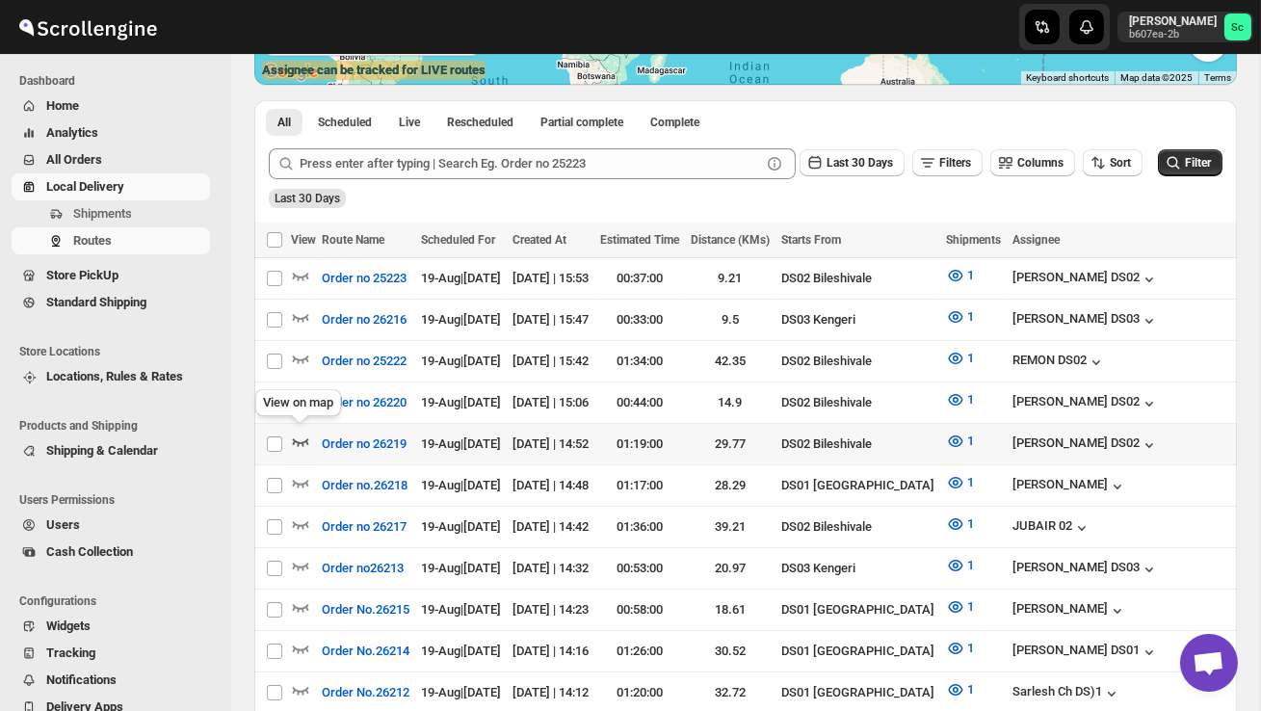
click at [307, 438] on icon "button" at bounding box center [301, 442] width 16 height 8
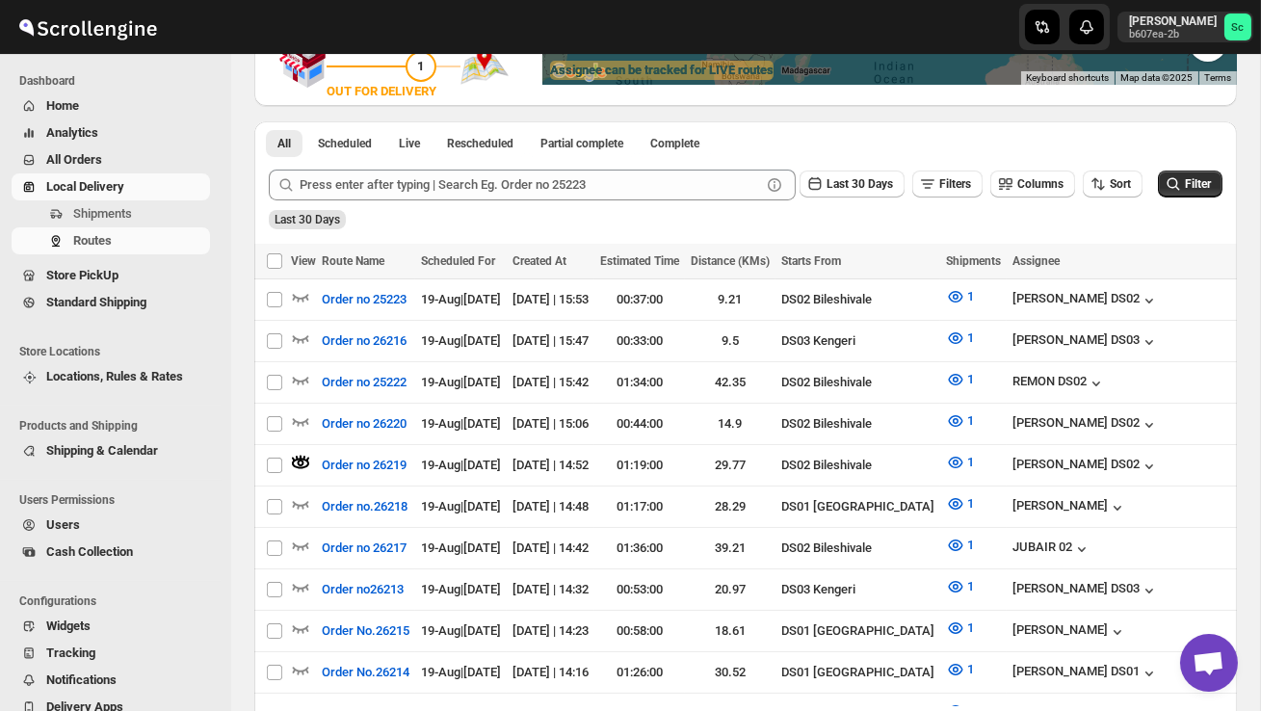
scroll to position [0, 0]
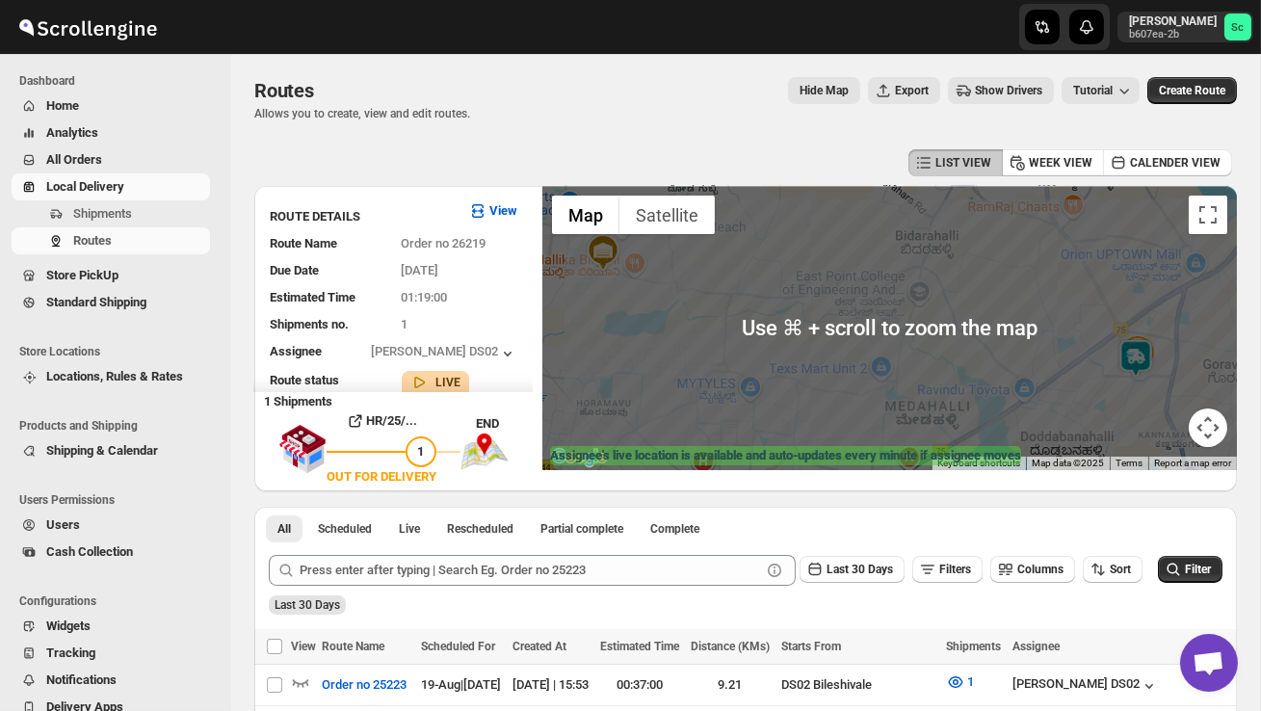
click at [1055, 389] on div at bounding box center [889, 328] width 695 height 284
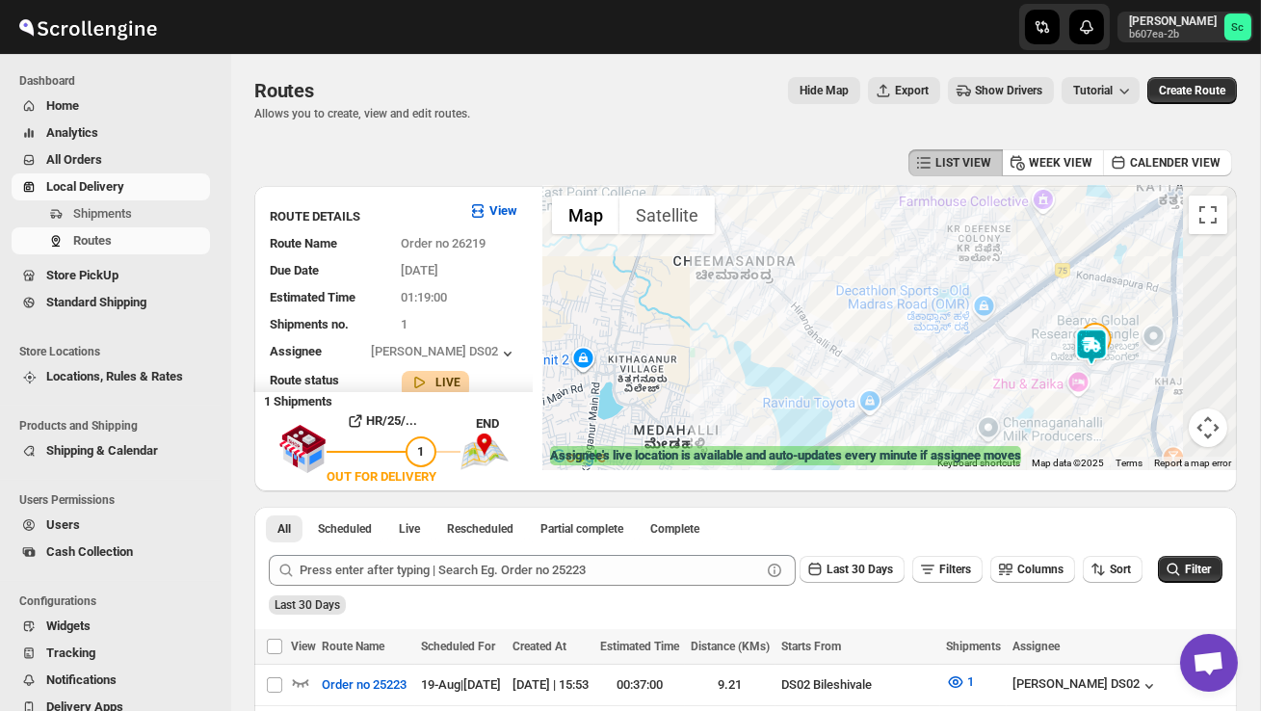
drag, startPoint x: 1113, startPoint y: 398, endPoint x: 976, endPoint y: 398, distance: 136.8
click at [976, 398] on div at bounding box center [889, 328] width 695 height 284
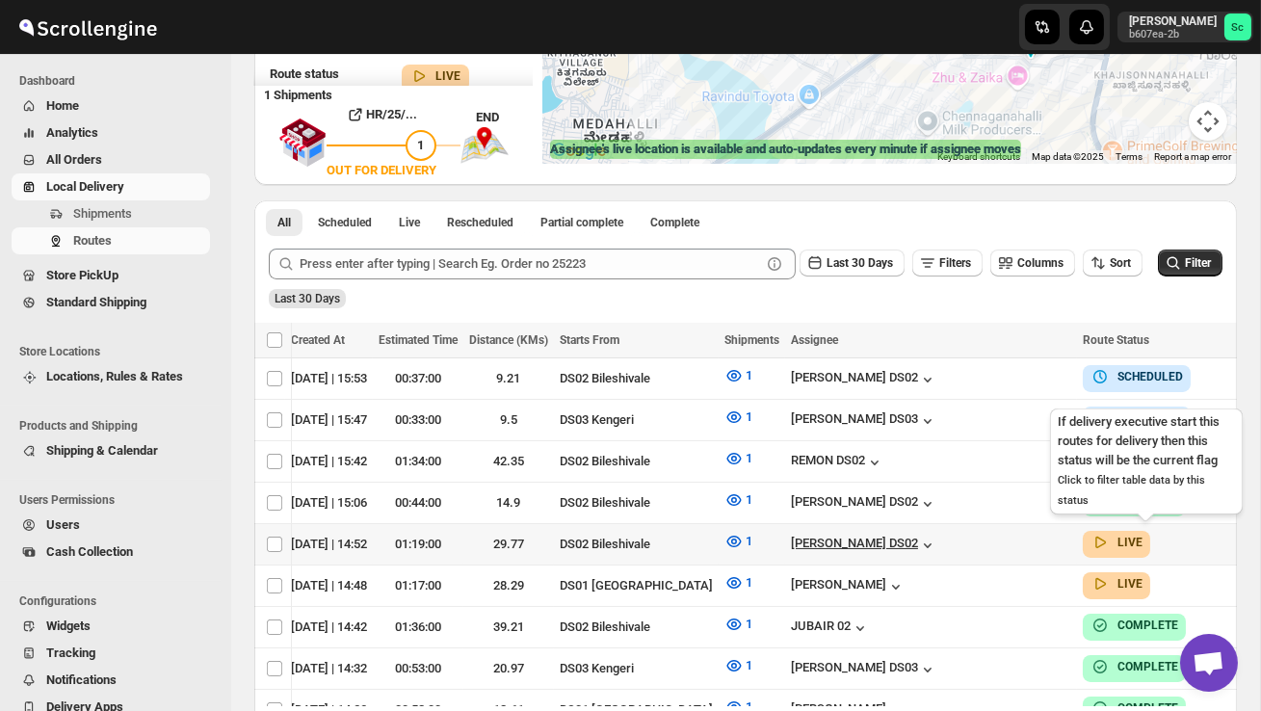
scroll to position [0, 299]
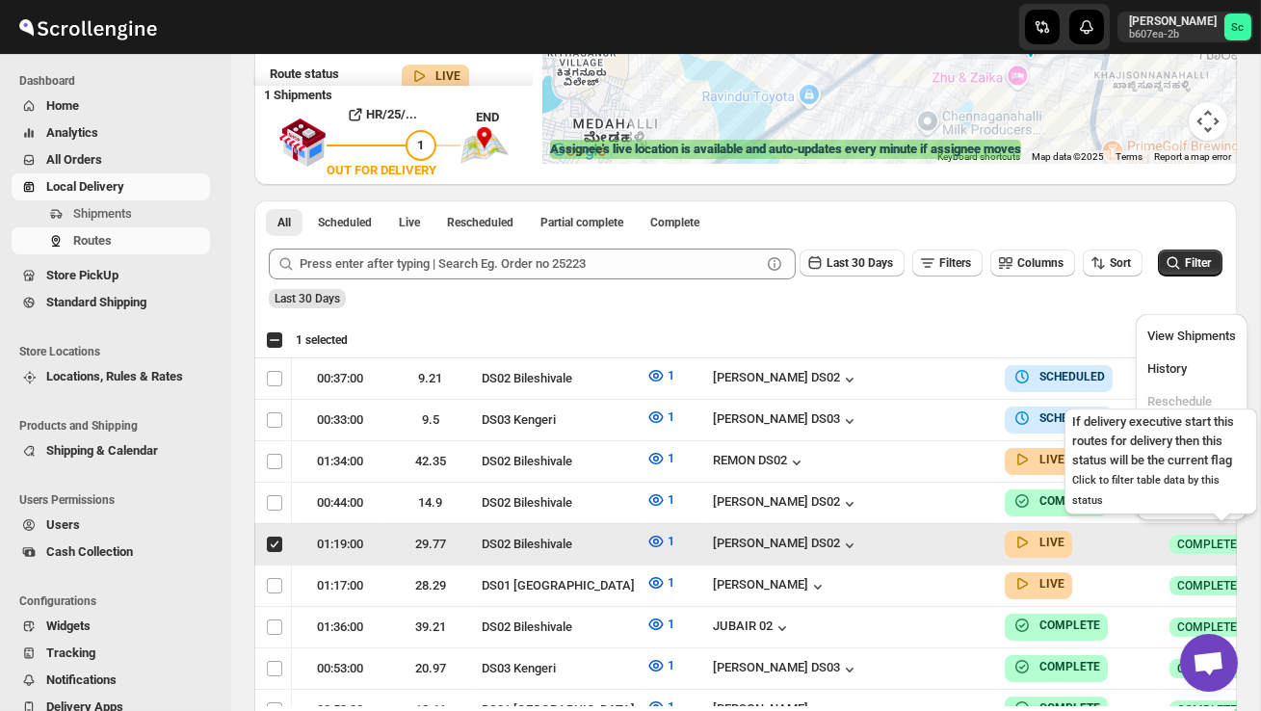
scroll to position [0, 1]
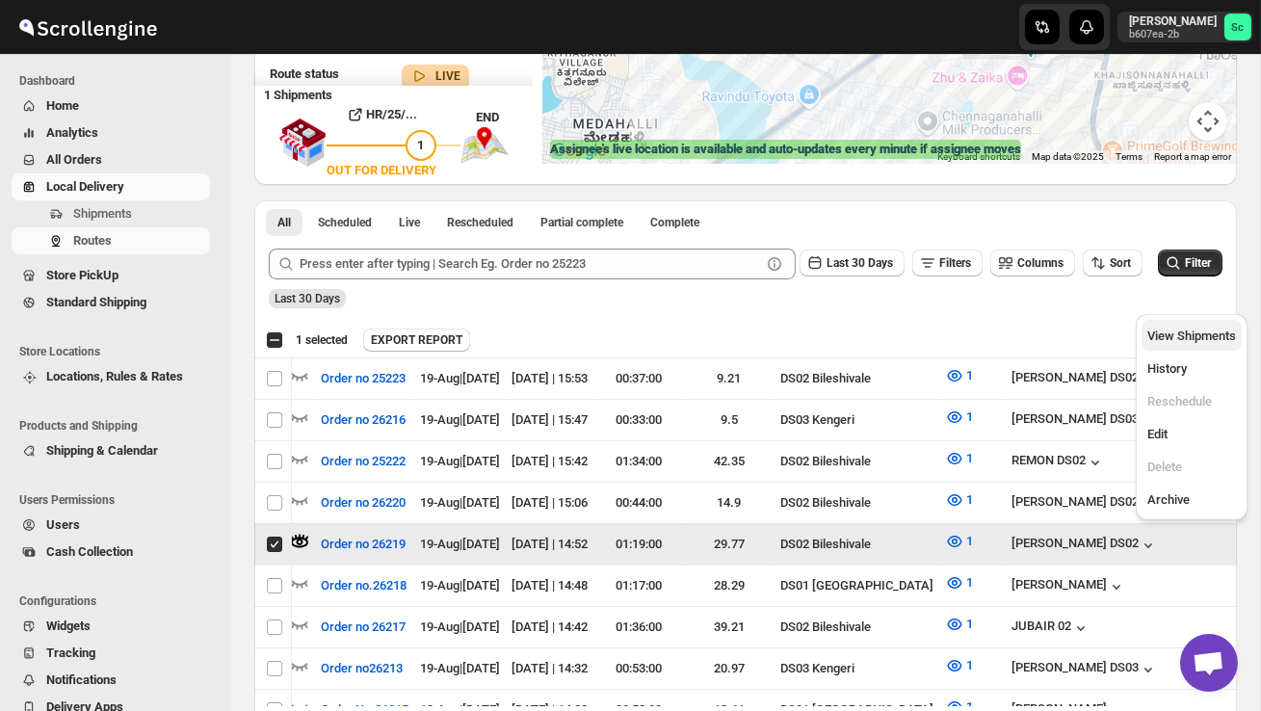
click at [1203, 336] on span "View Shipments" at bounding box center [1192, 336] width 89 height 14
checkbox input "false"
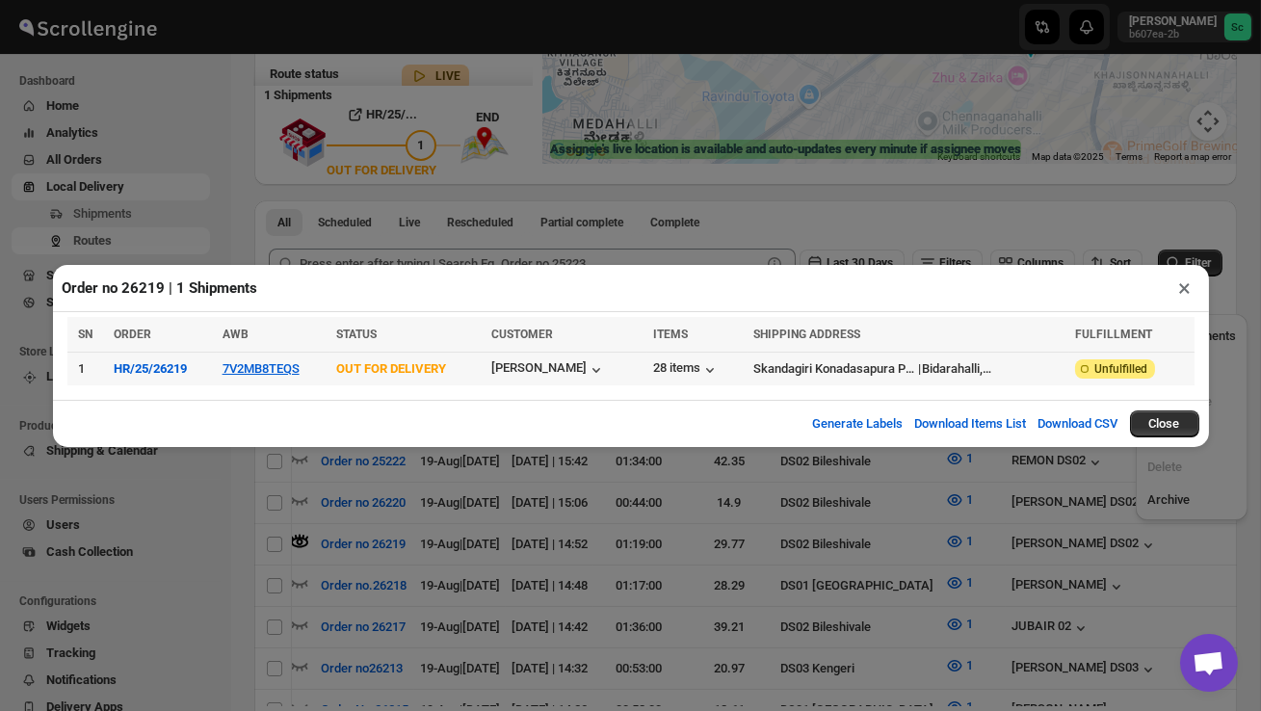
click at [288, 360] on td "7V2MB8TEQS" at bounding box center [274, 369] width 114 height 34
click at [280, 365] on button "7V2MB8TEQS" at bounding box center [261, 368] width 77 height 14
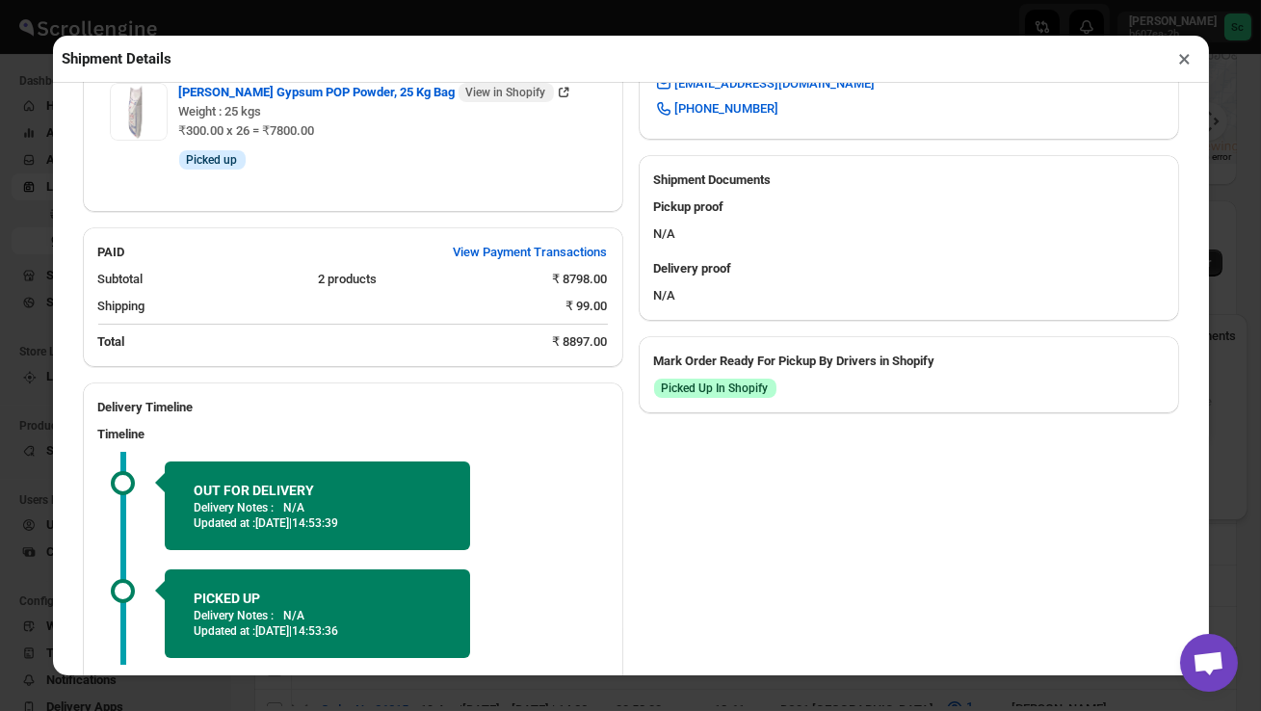
scroll to position [898, 0]
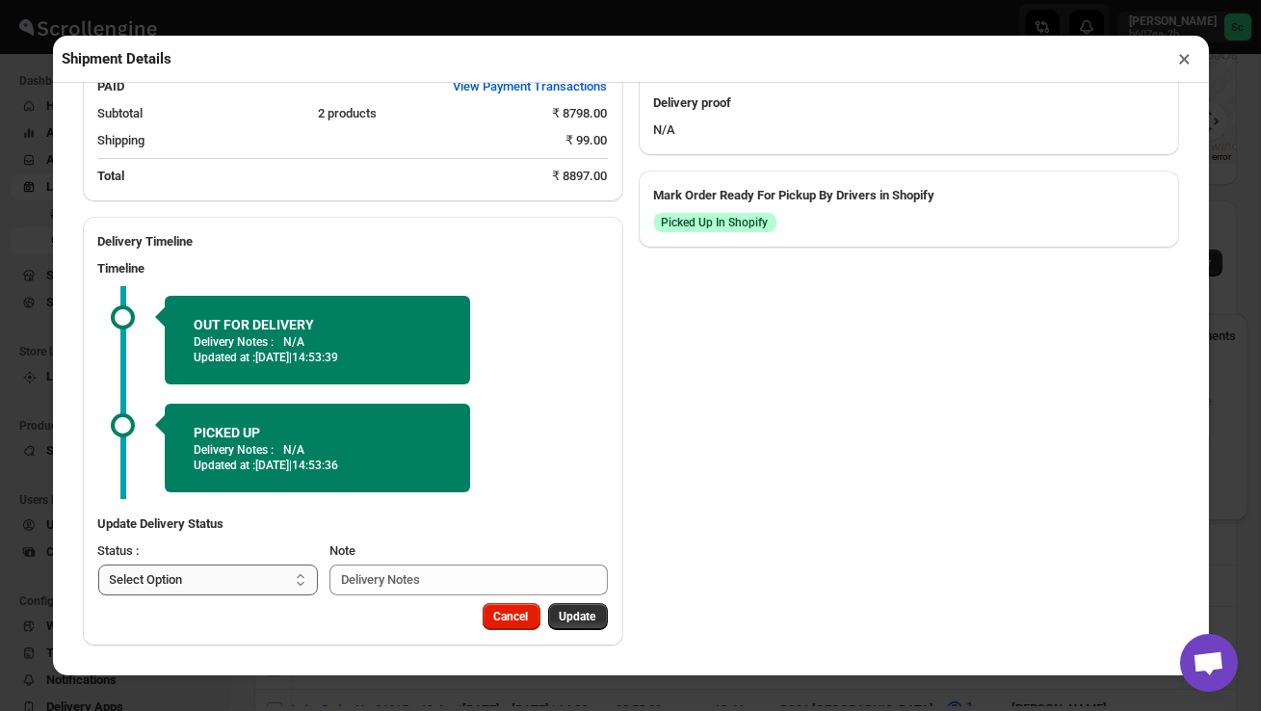
click at [220, 582] on select "Select Option PICKED UP OUT FOR DELIVERY RESCHEDULE DELIVERED CANCELLED" at bounding box center [208, 580] width 221 height 31
select select "DELIVERED"
click at [586, 612] on span "Update" at bounding box center [578, 616] width 37 height 15
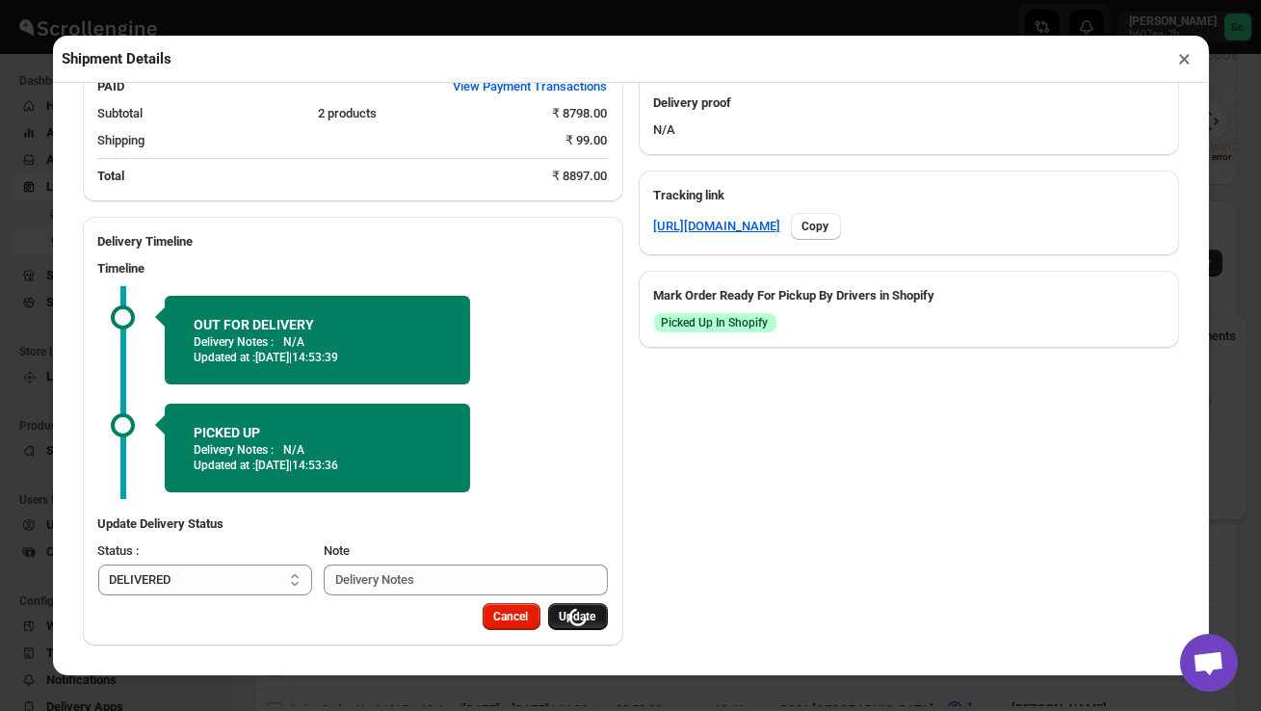
select select
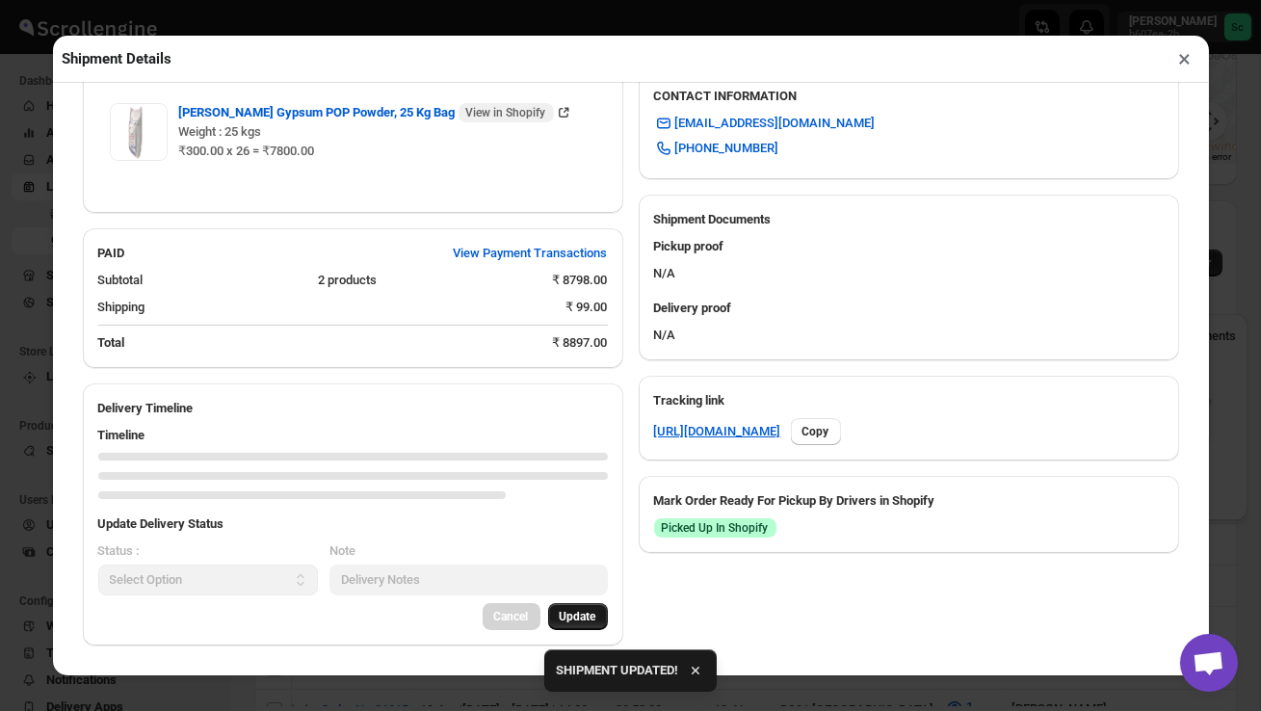
scroll to position [859, 0]
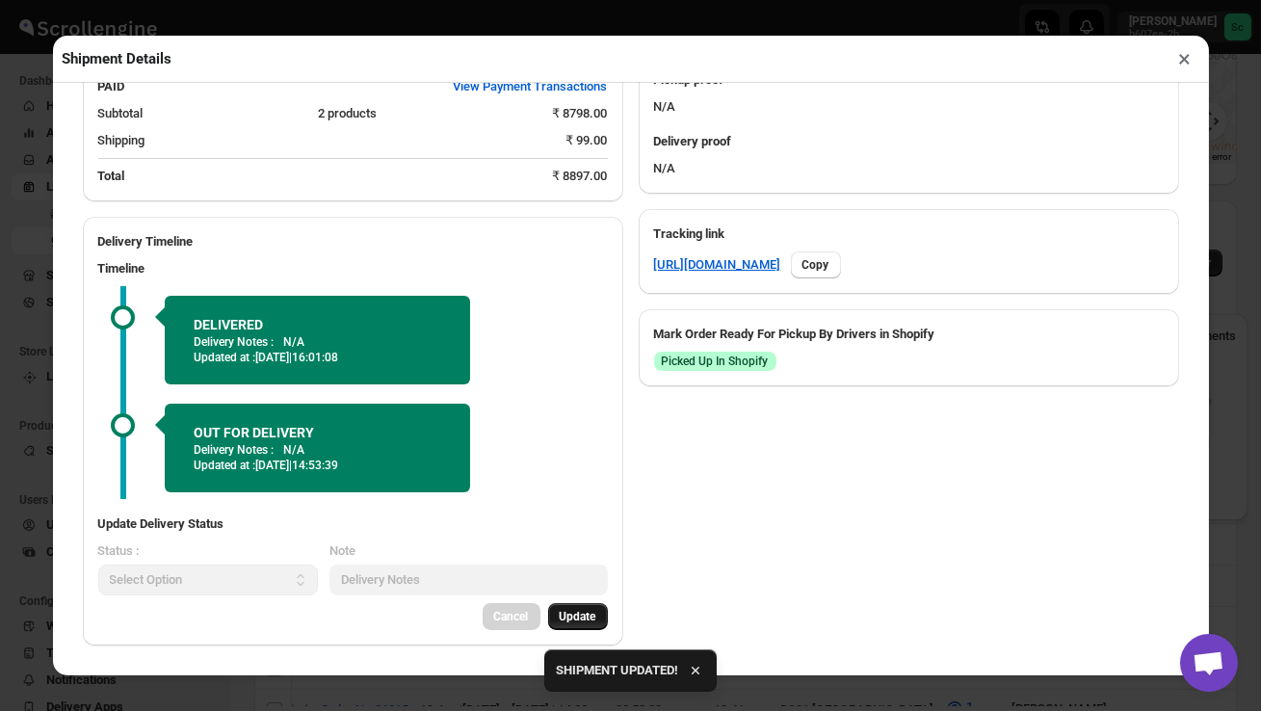
click at [1186, 57] on button "×" at bounding box center [1186, 58] width 28 height 27
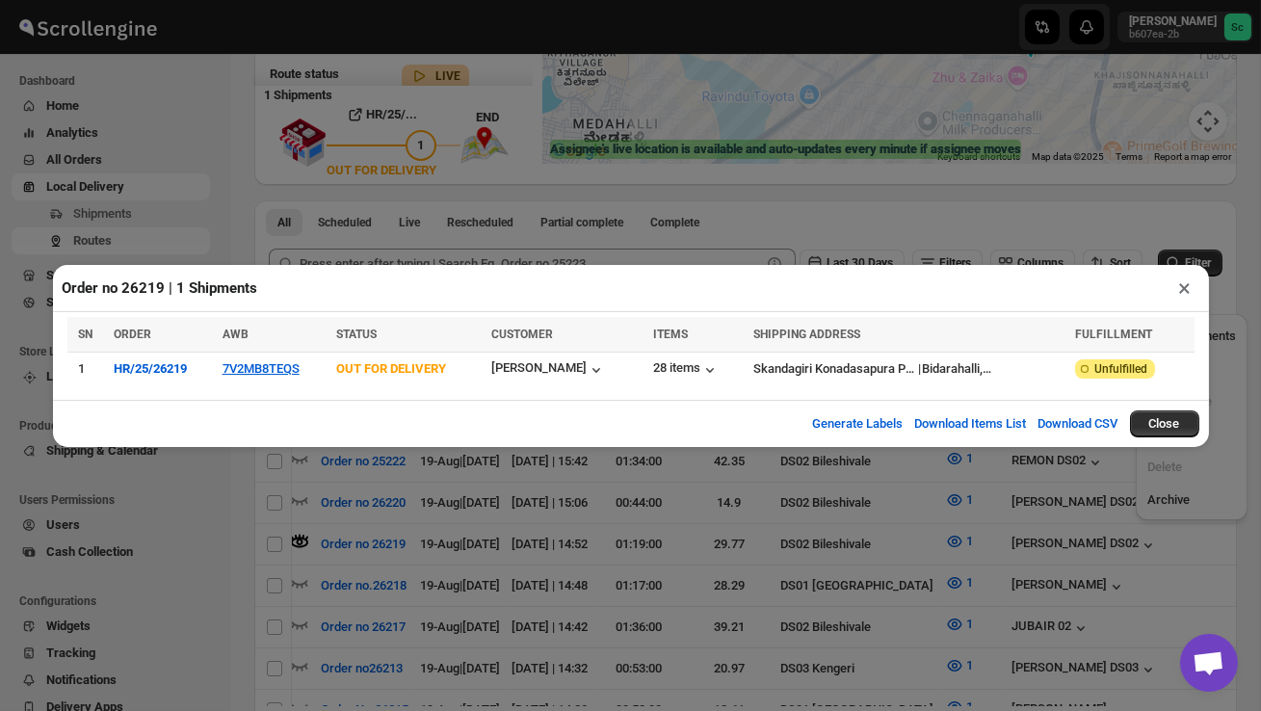
click at [1181, 282] on button "×" at bounding box center [1186, 288] width 28 height 27
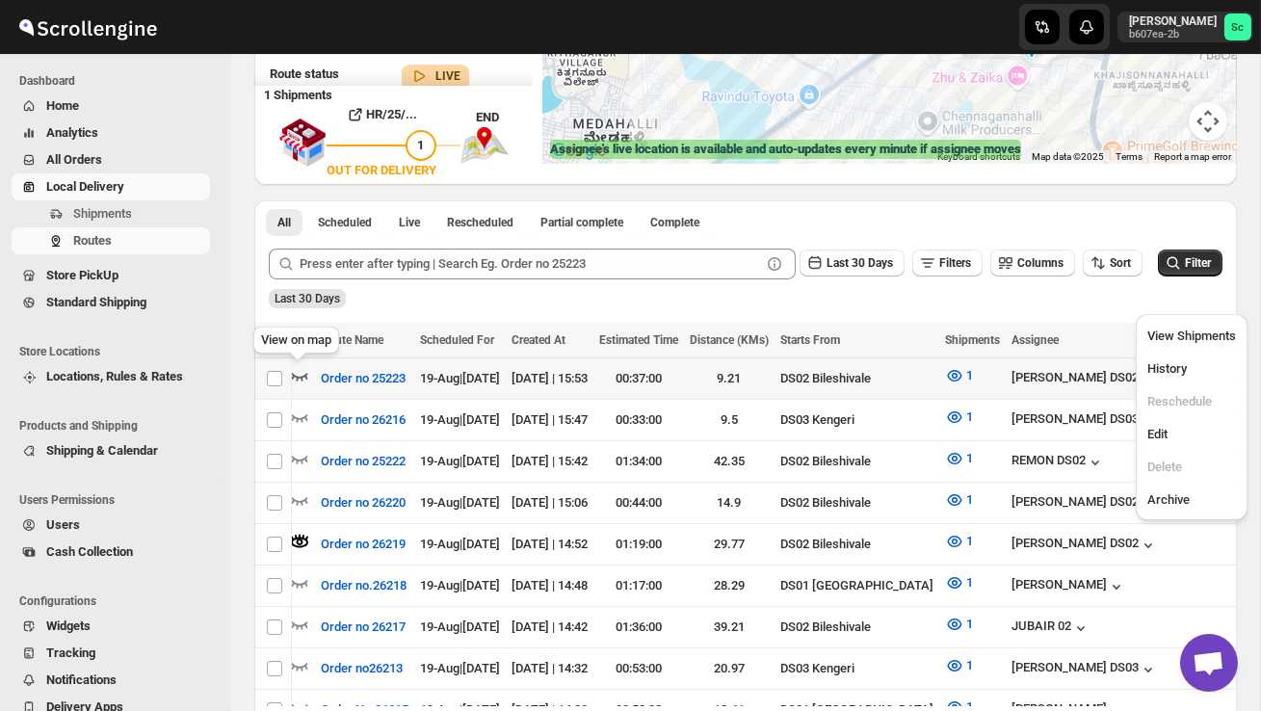
click at [303, 376] on icon "button" at bounding box center [300, 377] width 16 height 8
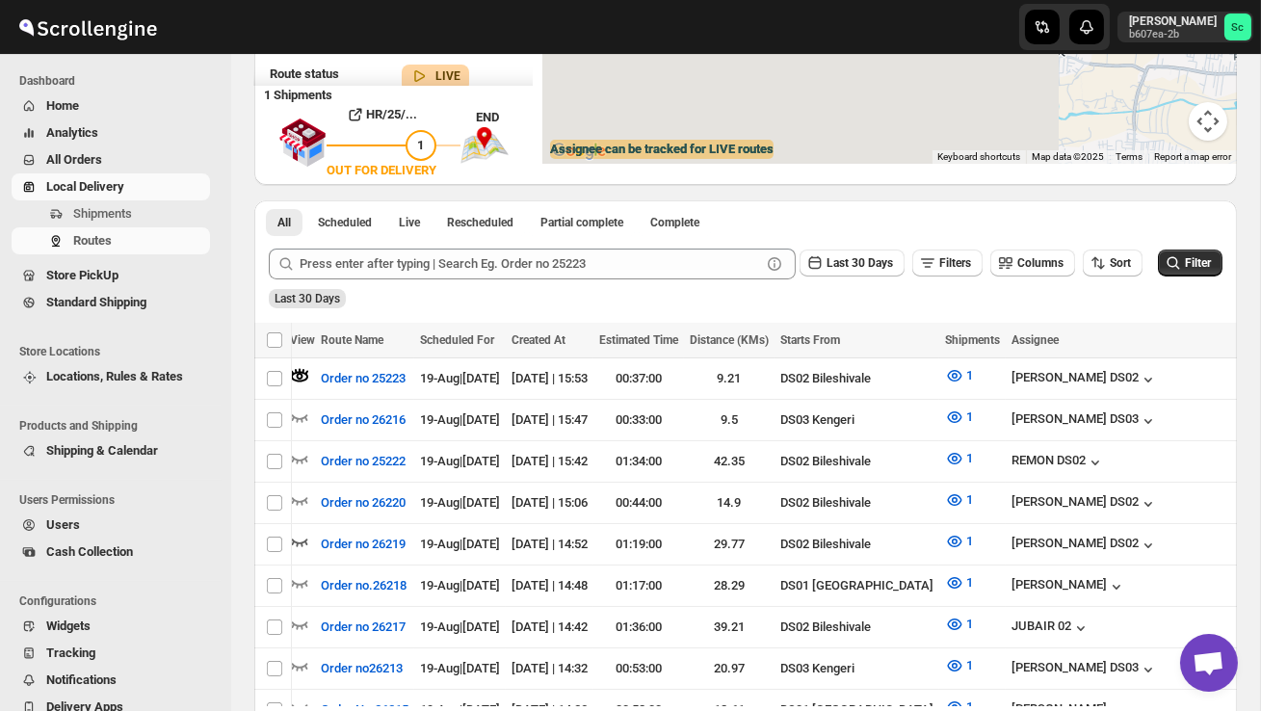
scroll to position [0, 0]
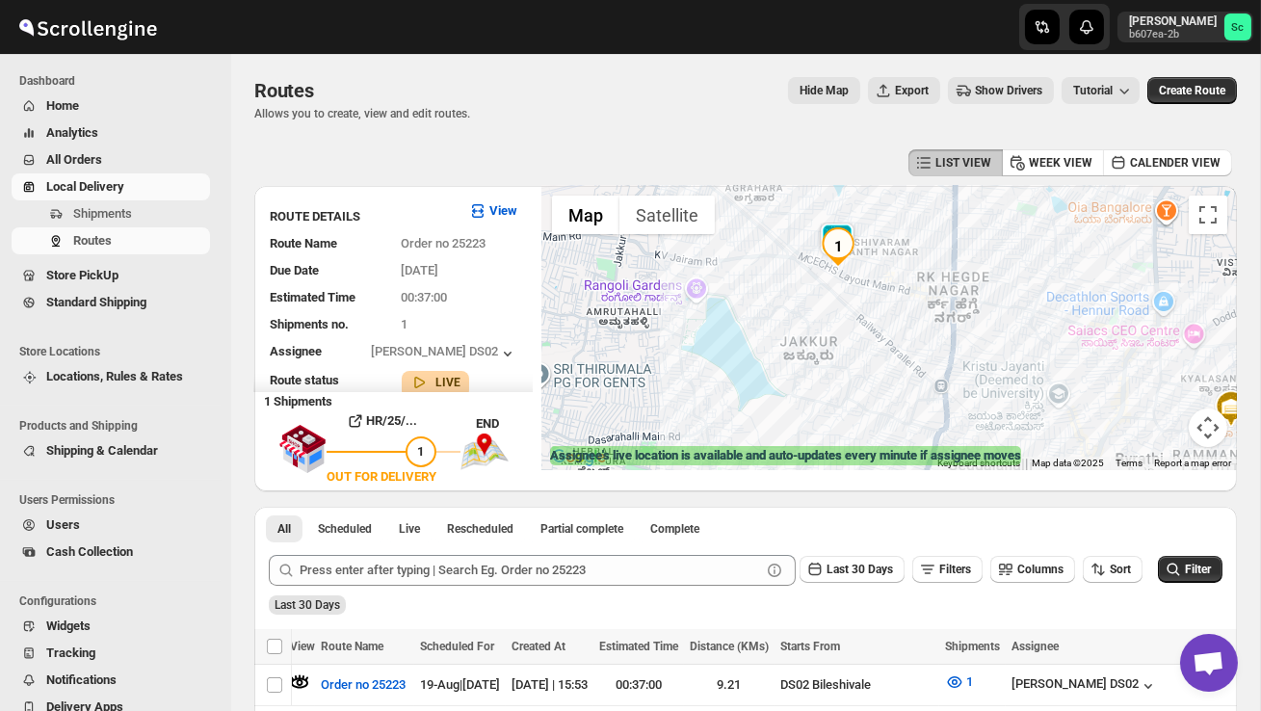
drag, startPoint x: 779, startPoint y: 340, endPoint x: 925, endPoint y: 357, distance: 147.5
click at [925, 358] on div at bounding box center [889, 328] width 695 height 284
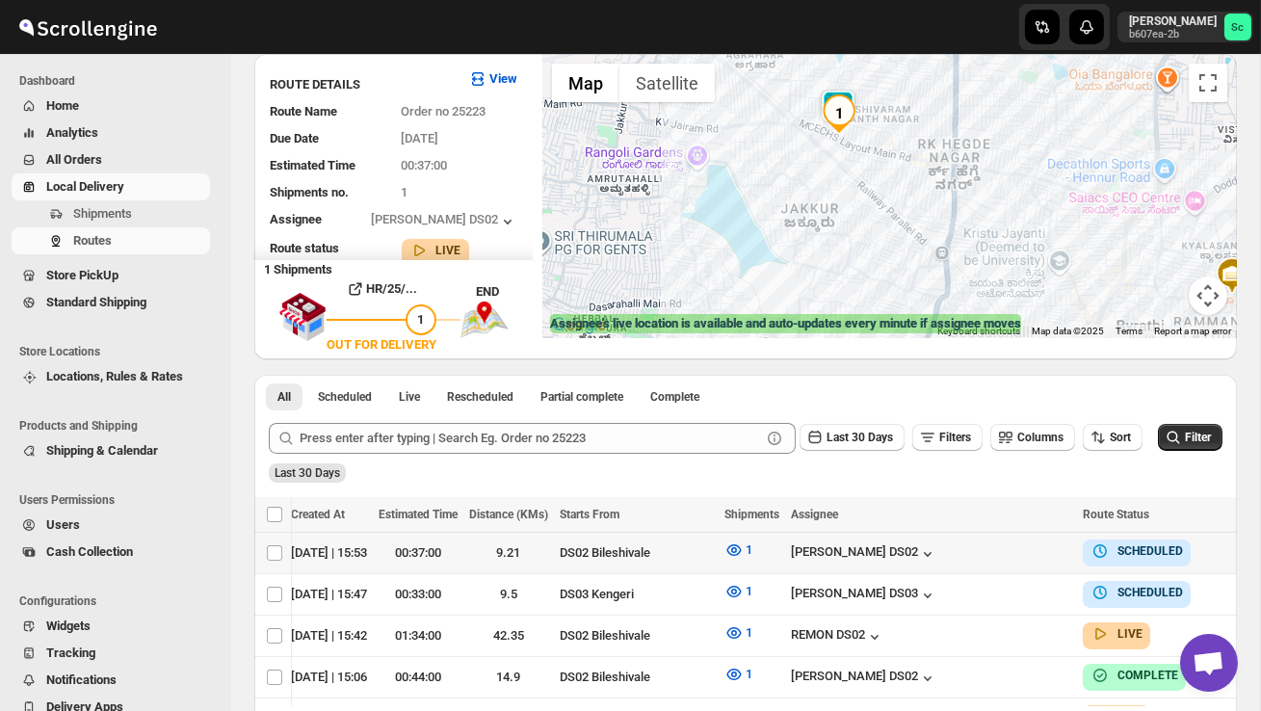
scroll to position [0, 284]
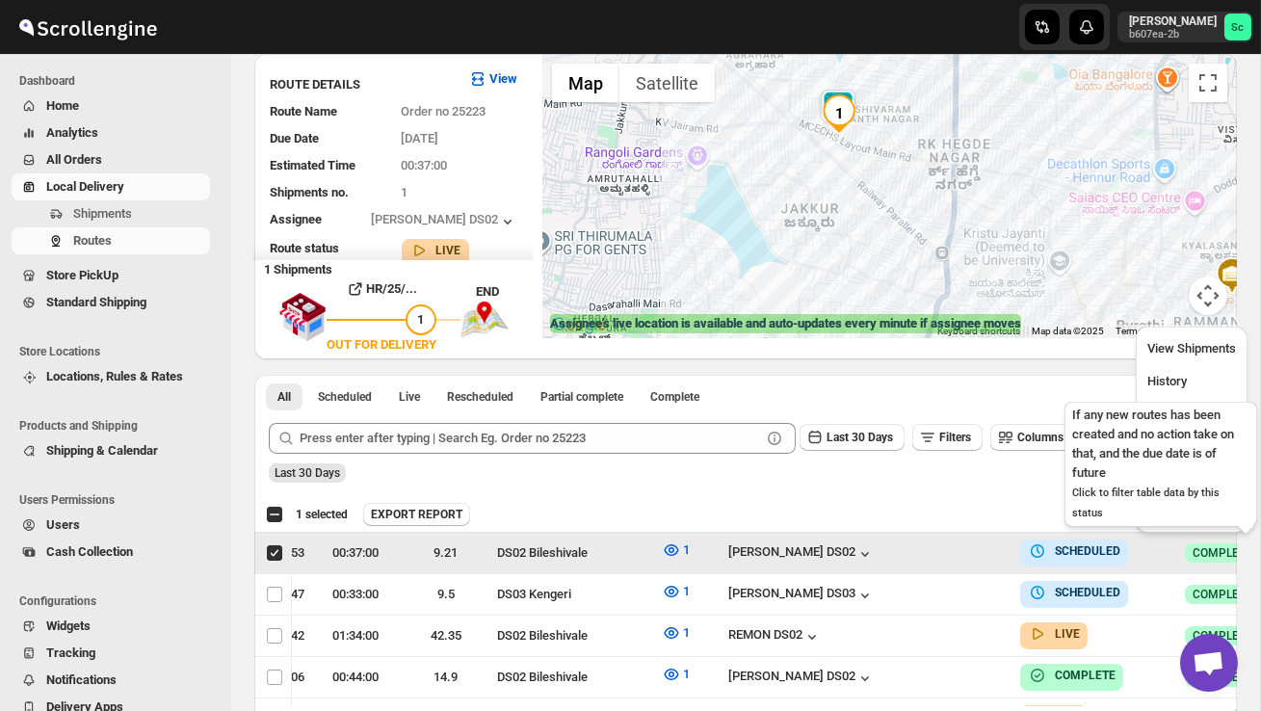
scroll to position [0, 1]
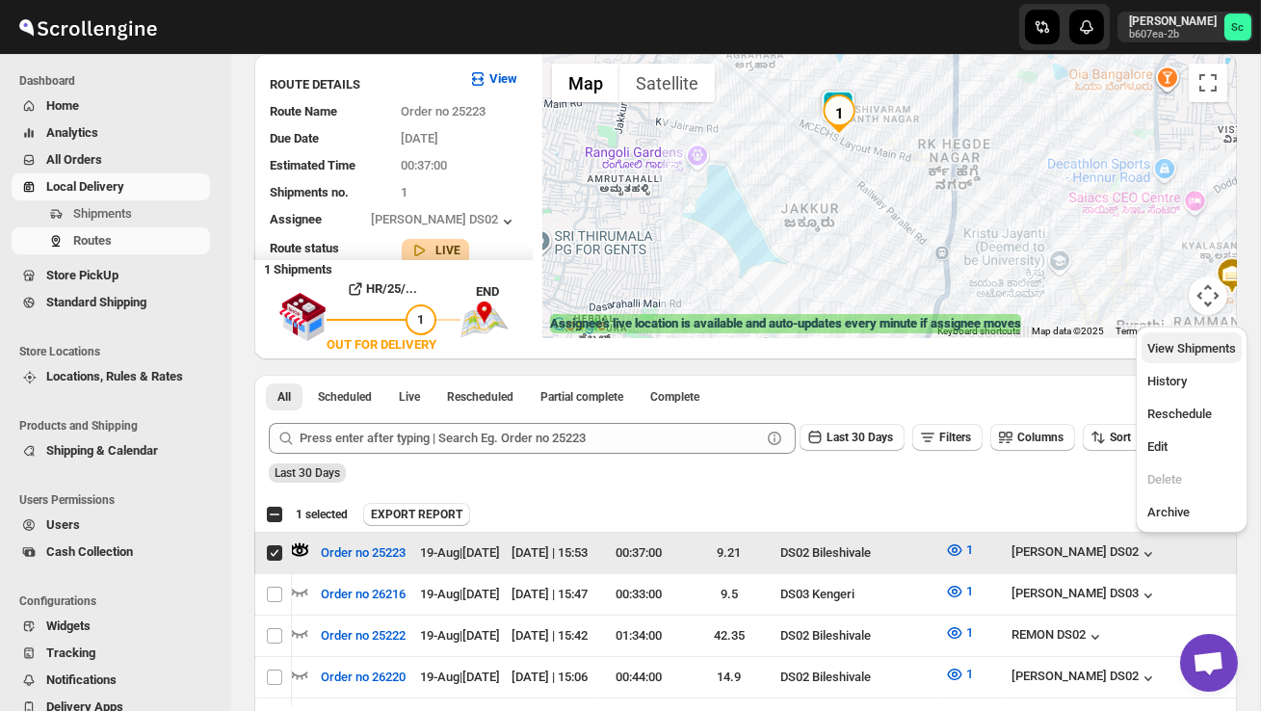
click at [1195, 349] on span "View Shipments" at bounding box center [1192, 348] width 89 height 14
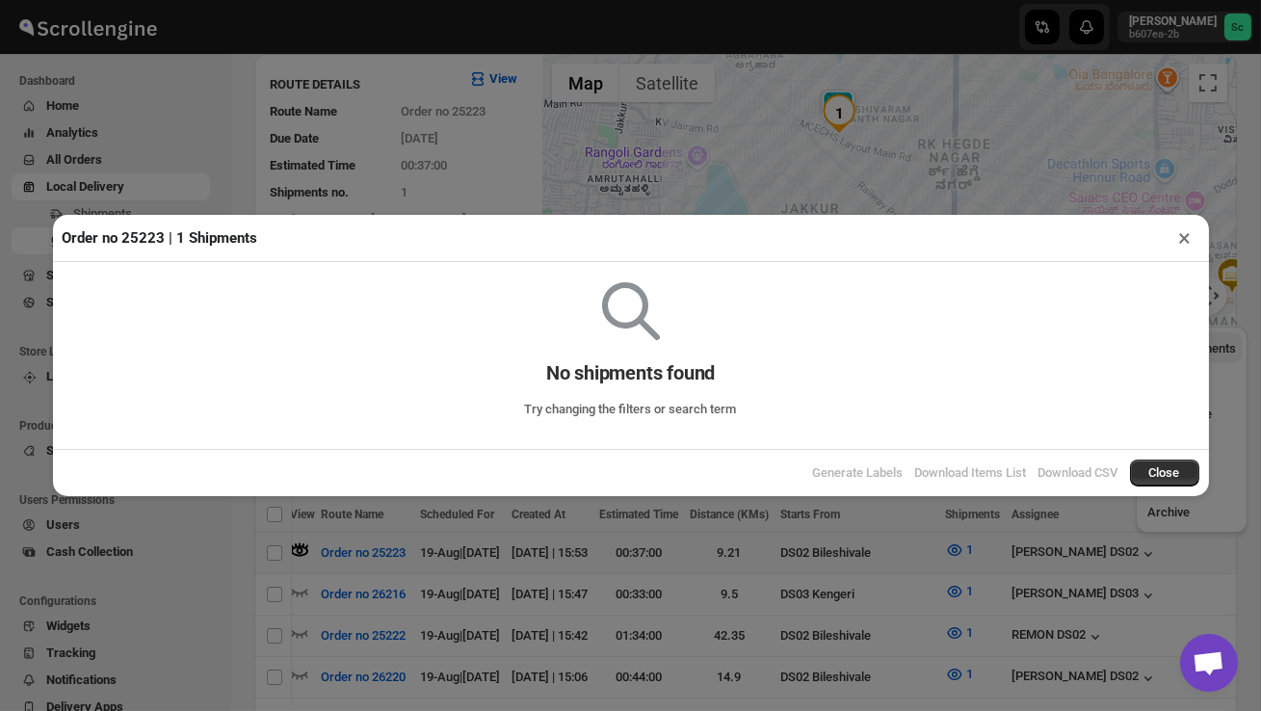
checkbox input "false"
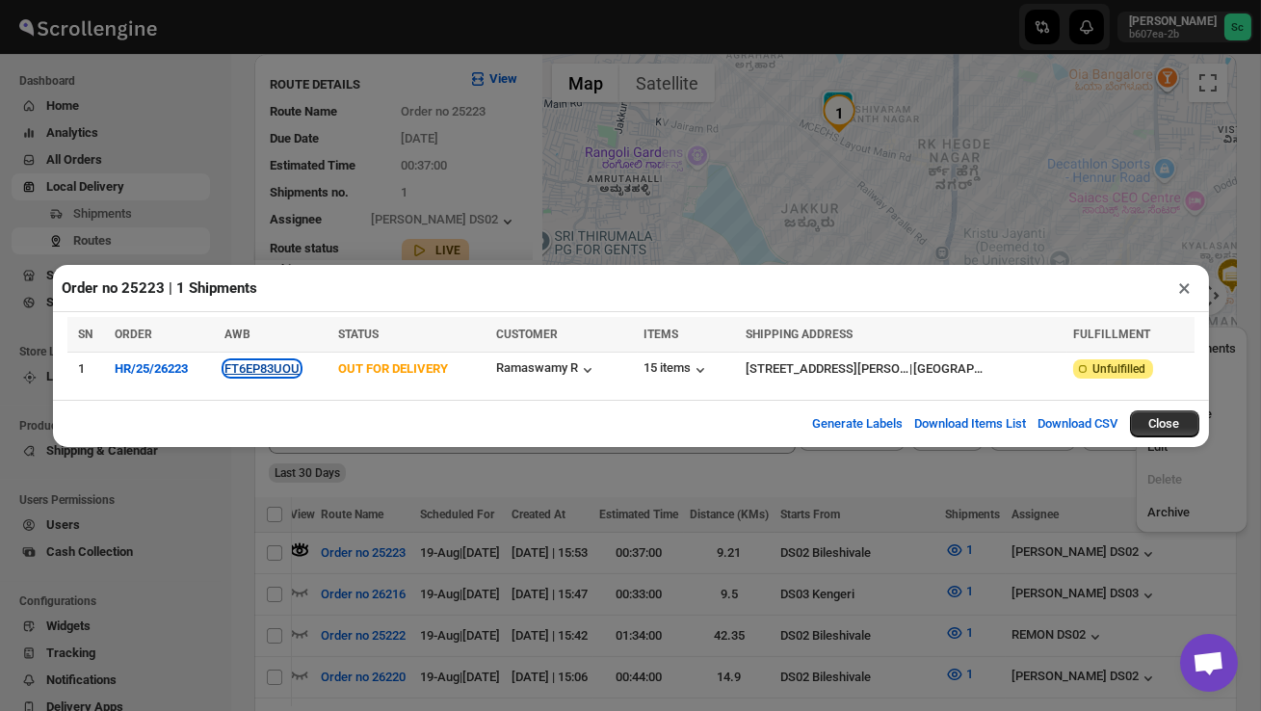
click at [280, 368] on button "FT6EP83UOU" at bounding box center [262, 368] width 75 height 14
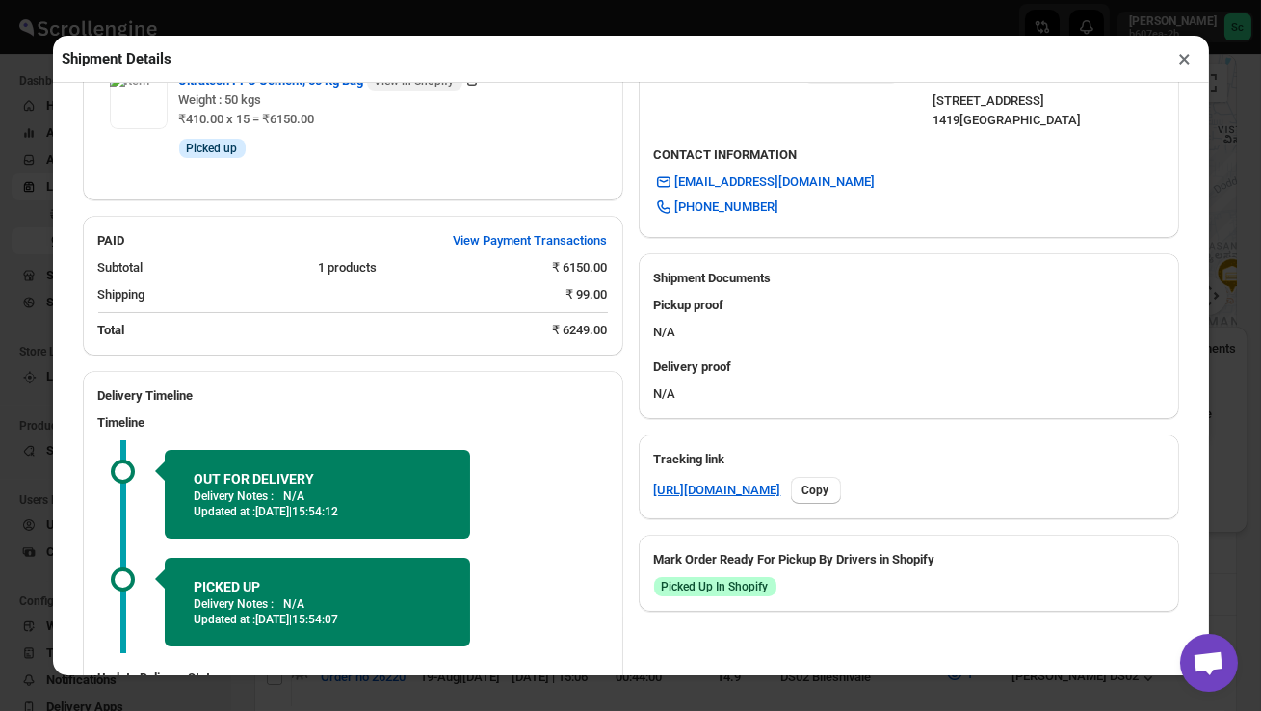
scroll to position [695, 0]
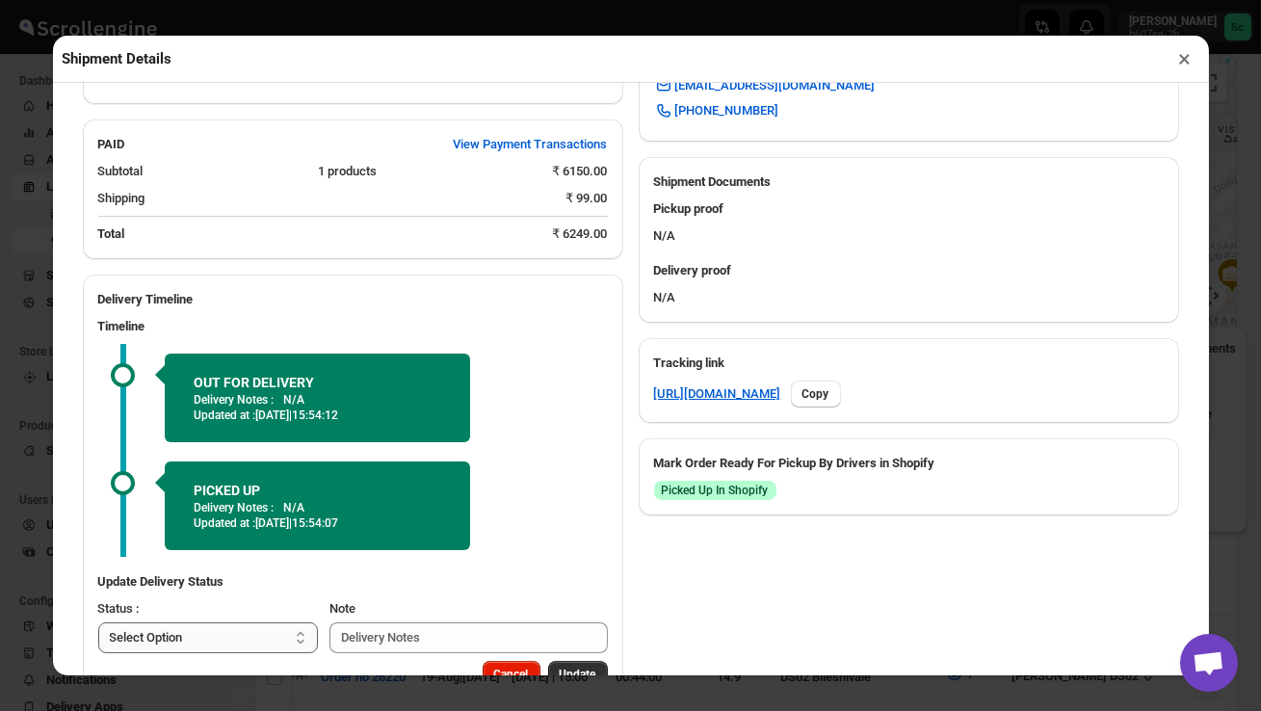
click at [215, 639] on select "Select Option PICKED UP OUT FOR DELIVERY RESCHEDULE DELIVERED CANCELLED" at bounding box center [208, 637] width 221 height 31
select select "DELIVERED"
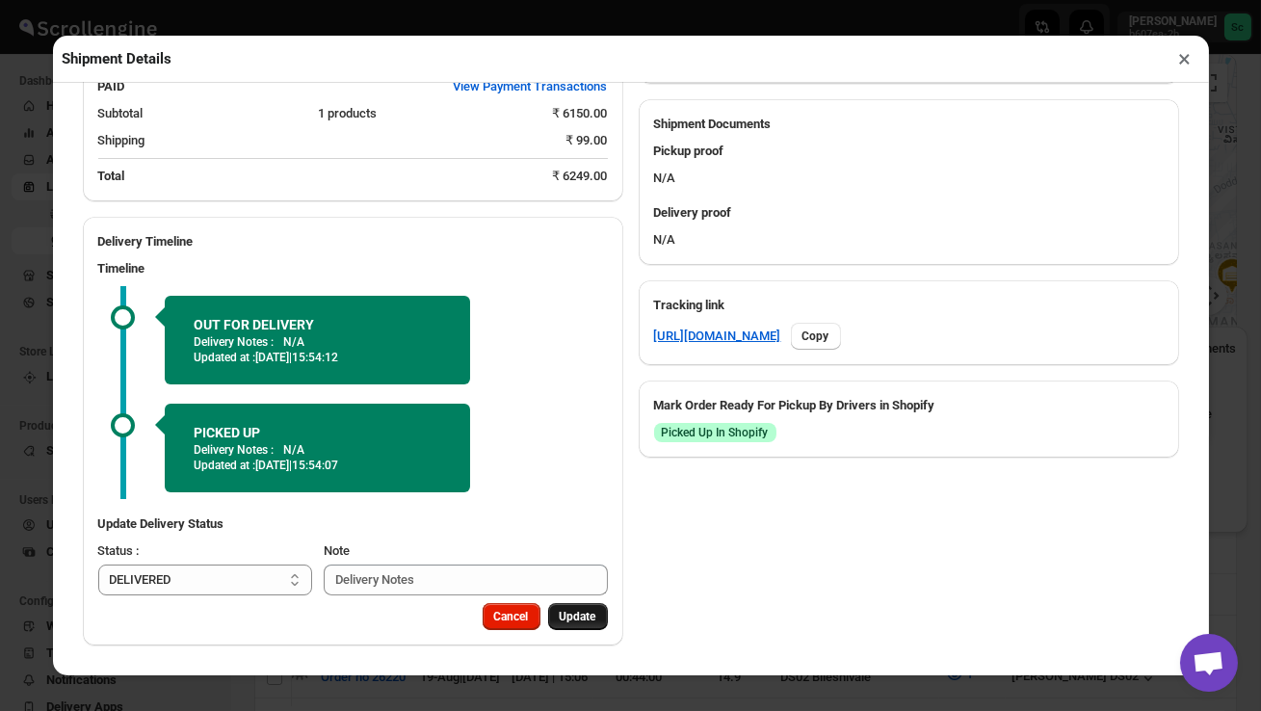
click at [567, 609] on button "Update" at bounding box center [578, 616] width 60 height 27
select select
click at [1187, 62] on button "×" at bounding box center [1186, 58] width 28 height 27
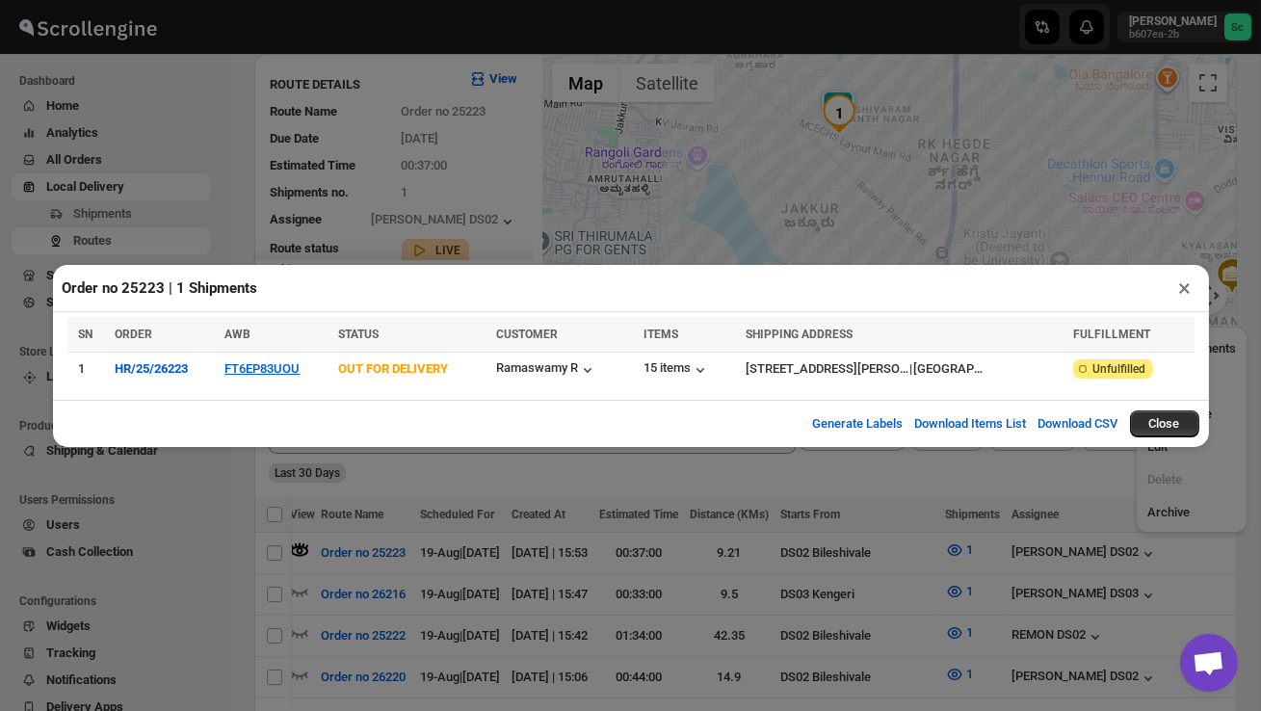
click at [1190, 290] on button "×" at bounding box center [1186, 288] width 28 height 27
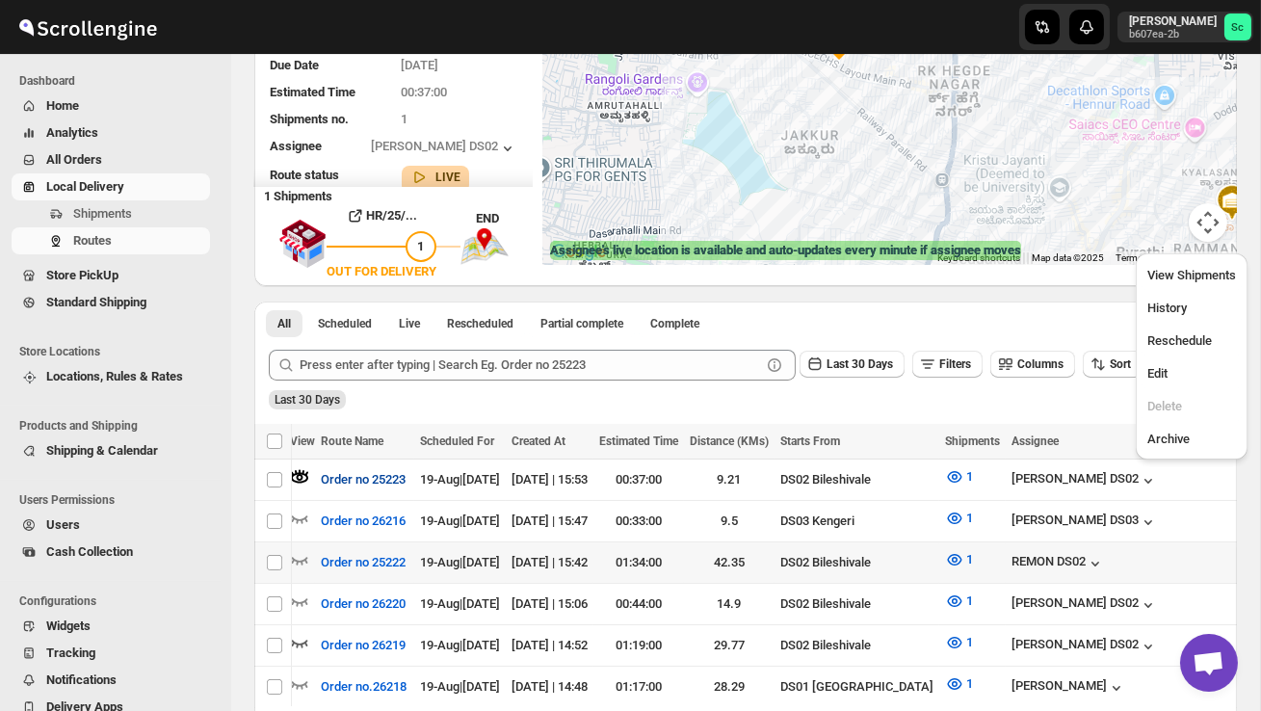
scroll to position [207, 0]
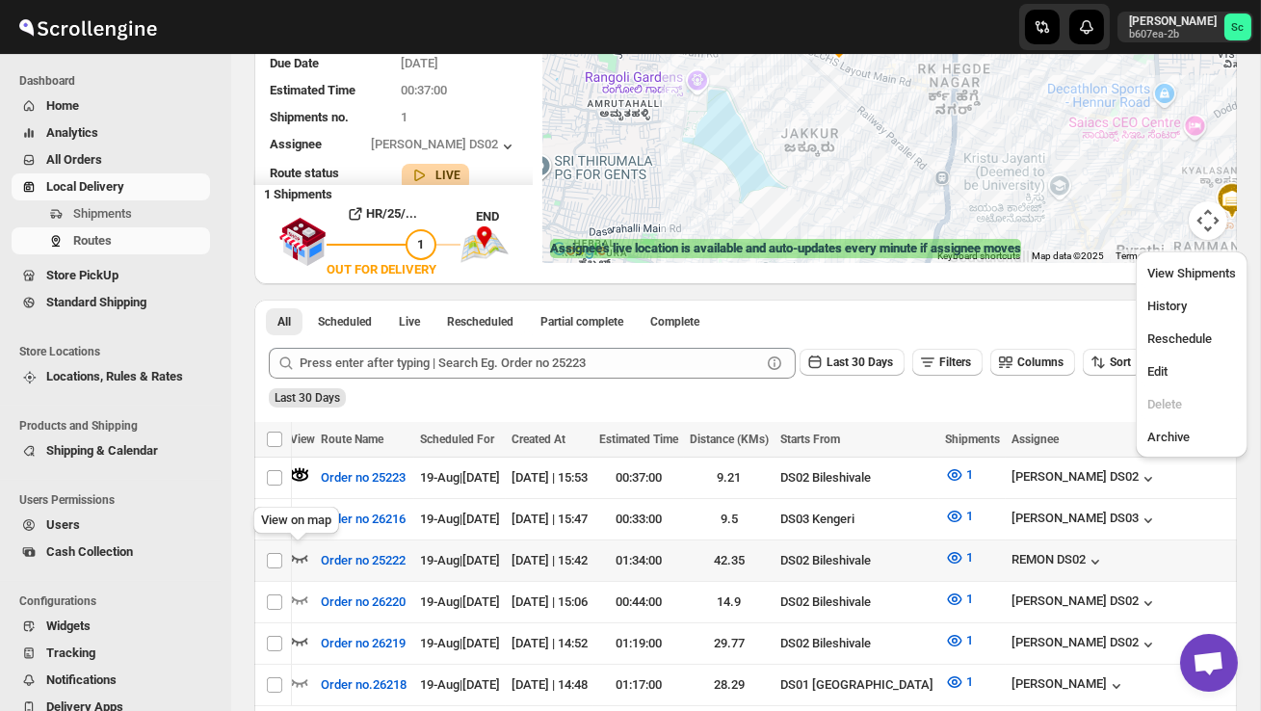
click at [305, 554] on icon "button" at bounding box center [299, 557] width 19 height 19
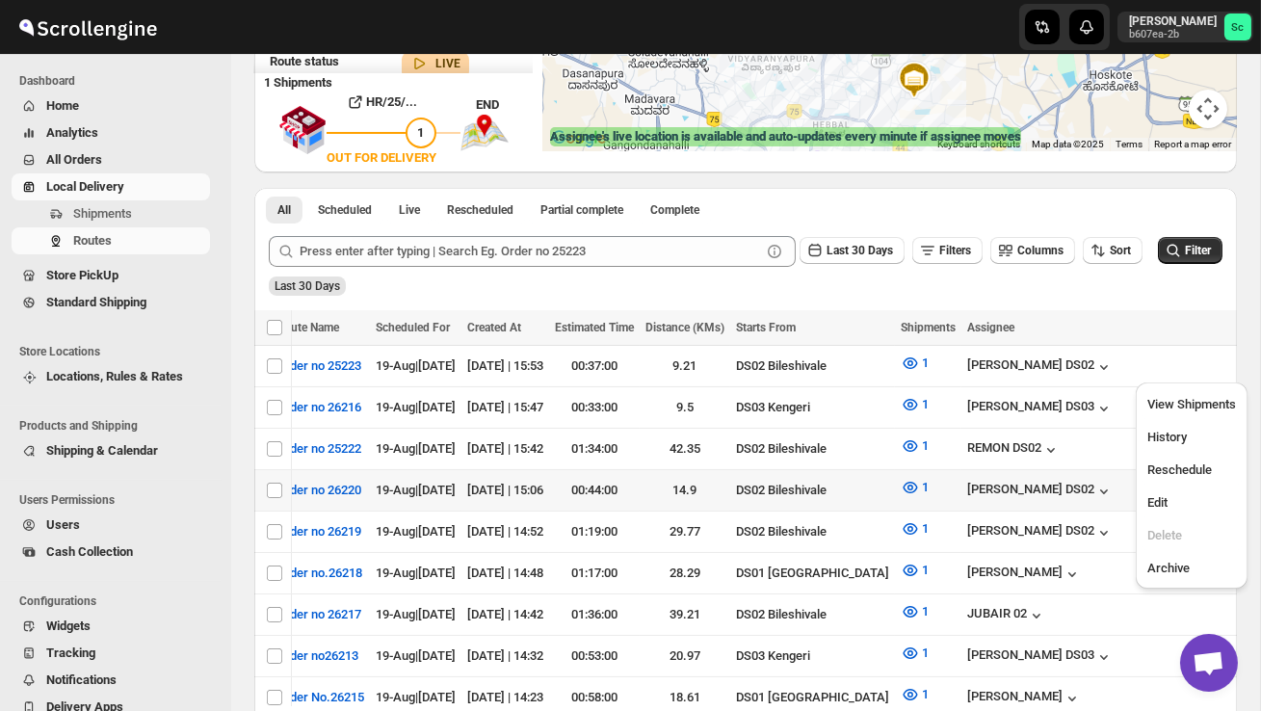
scroll to position [0, 62]
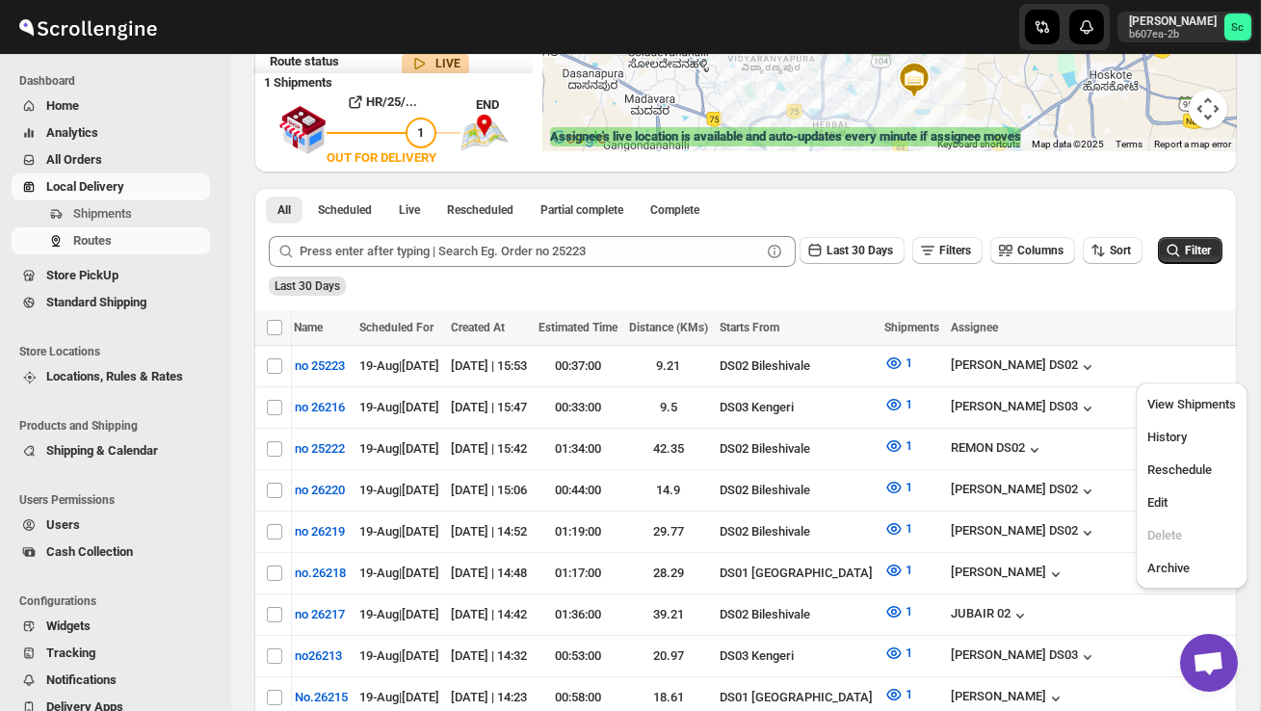
click at [784, 287] on div "Last 30 Days" at bounding box center [744, 279] width 958 height 33
